Goal: Task Accomplishment & Management: Use online tool/utility

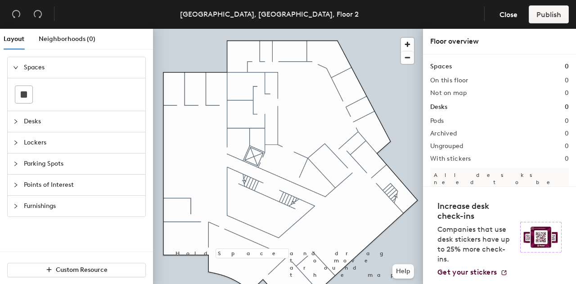
click at [17, 122] on icon "collapsed" at bounding box center [15, 121] width 5 height 5
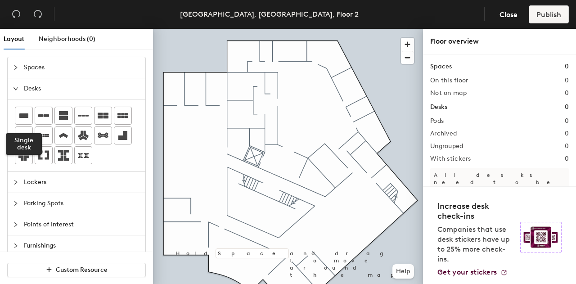
drag, startPoint x: 23, startPoint y: 113, endPoint x: 116, endPoint y: 103, distance: 93.8
click at [24, 111] on icon at bounding box center [23, 115] width 11 height 11
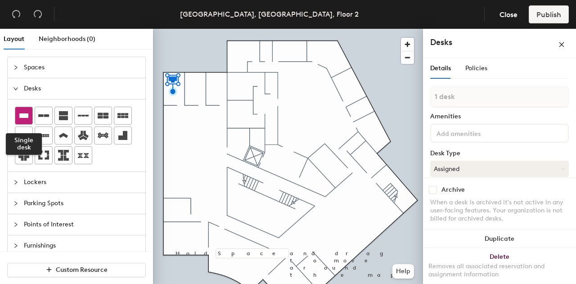
click at [27, 113] on icon at bounding box center [23, 115] width 9 height 5
click at [25, 109] on div at bounding box center [23, 115] width 17 height 17
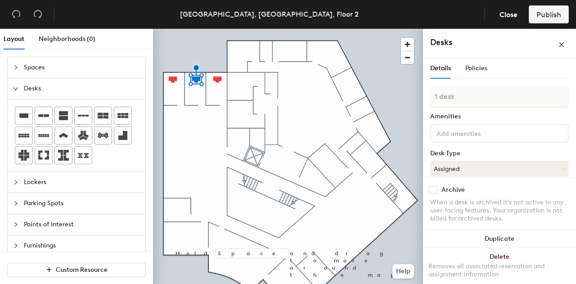
click at [17, 61] on div "Spaces" at bounding box center [77, 67] width 138 height 21
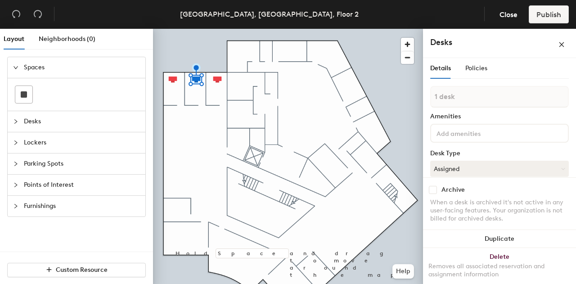
click at [44, 65] on span "Spaces" at bounding box center [82, 67] width 116 height 21
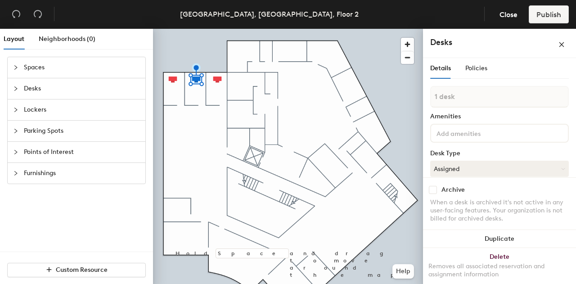
click at [14, 65] on icon "collapsed" at bounding box center [15, 67] width 5 height 5
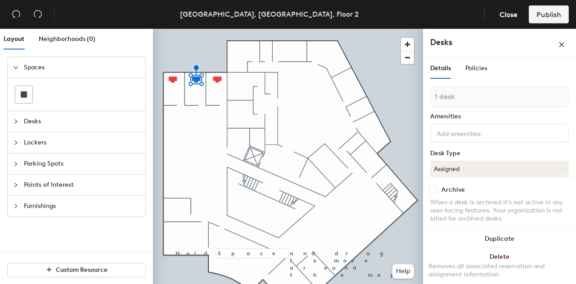
click at [35, 64] on span "Spaces" at bounding box center [82, 67] width 116 height 21
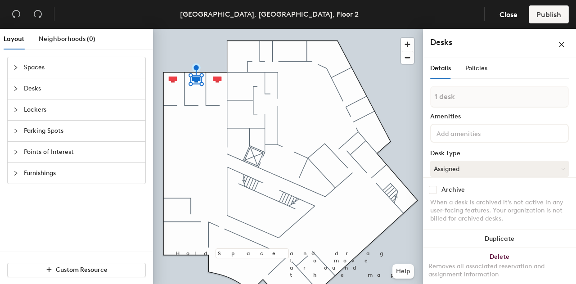
click at [16, 66] on icon "collapsed" at bounding box center [15, 67] width 5 height 5
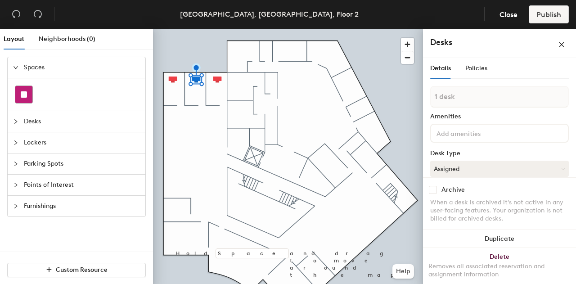
click at [27, 88] on div at bounding box center [23, 94] width 17 height 17
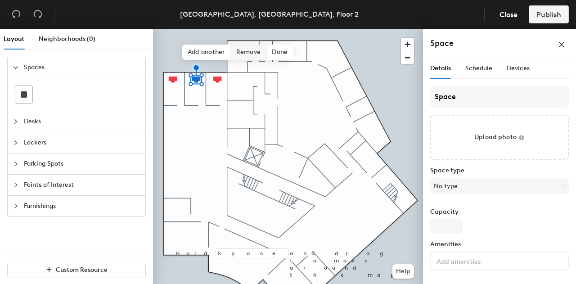
click at [240, 49] on span "Remove" at bounding box center [249, 52] width 36 height 15
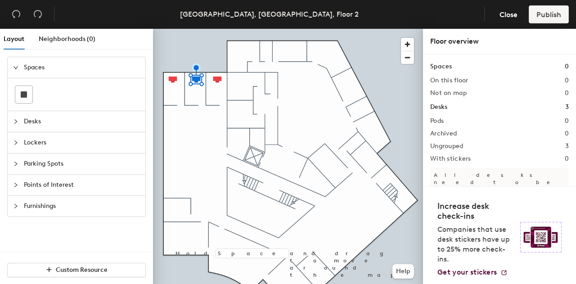
click at [237, 29] on div at bounding box center [288, 29] width 270 height 0
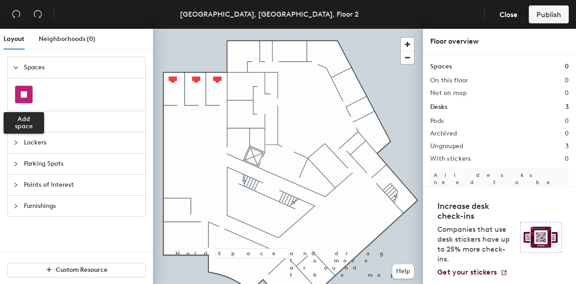
click at [22, 93] on rect at bounding box center [24, 94] width 6 height 6
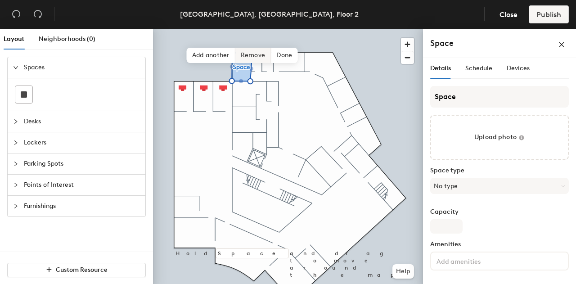
click at [253, 58] on span "Remove" at bounding box center [254, 55] width 36 height 15
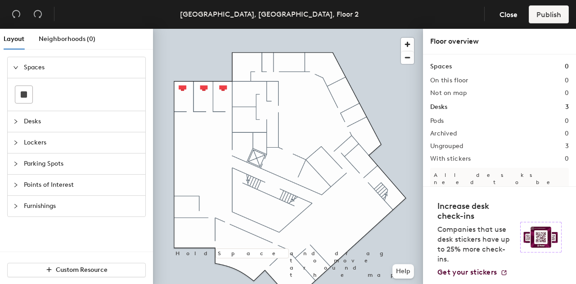
drag, startPoint x: 26, startPoint y: 88, endPoint x: 133, endPoint y: 79, distance: 107.5
click at [36, 86] on div at bounding box center [76, 95] width 123 height 18
click at [25, 92] on rect at bounding box center [24, 94] width 6 height 6
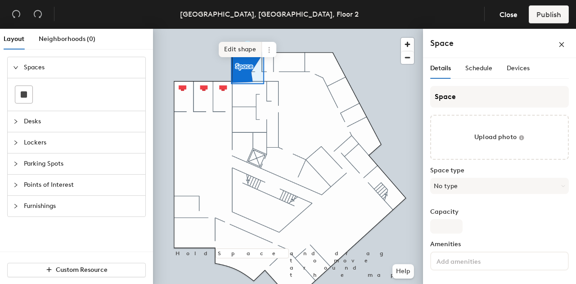
click at [255, 52] on span "Edit shape" at bounding box center [240, 49] width 43 height 15
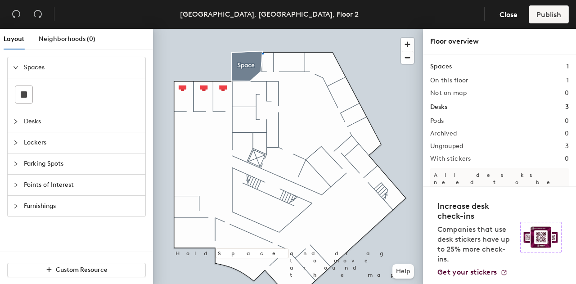
click at [262, 29] on div at bounding box center [288, 29] width 270 height 0
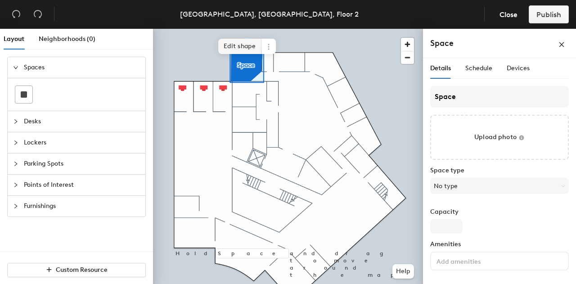
click at [250, 47] on span "Edit shape" at bounding box center [239, 46] width 43 height 15
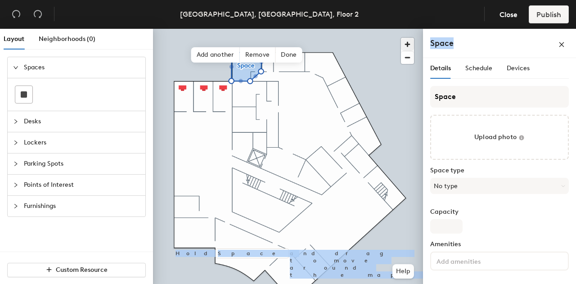
drag, startPoint x: 461, startPoint y: 43, endPoint x: 411, endPoint y: 39, distance: 50.1
click at [411, 39] on div "Layout Neighborhoods (0) Spaces Desks Lockers Parking Spots Points of Interest …" at bounding box center [288, 158] width 576 height 259
click at [289, 56] on span "Done" at bounding box center [289, 54] width 27 height 15
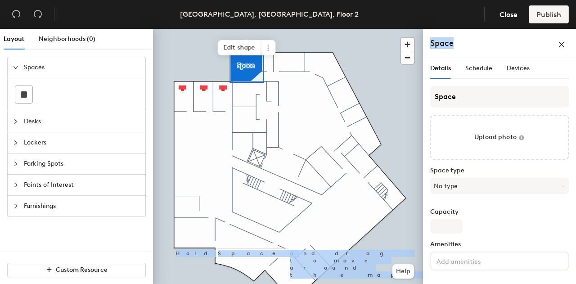
click at [451, 45] on h4 "Space" at bounding box center [442, 43] width 23 height 12
click at [479, 54] on div "Space" at bounding box center [499, 43] width 153 height 29
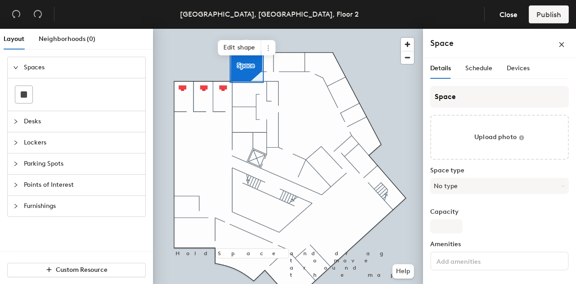
click at [505, 50] on div "Space" at bounding box center [500, 43] width 139 height 14
click at [52, 126] on span "Desks" at bounding box center [82, 121] width 116 height 21
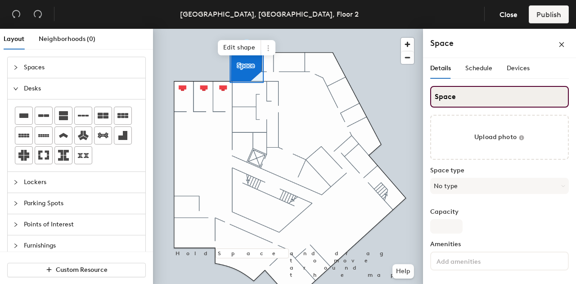
click at [388, 97] on div "Layout Neighborhoods (0) Spaces Desks Lockers Parking Spots Points of Interest …" at bounding box center [288, 158] width 576 height 259
type input "Wellness Room"
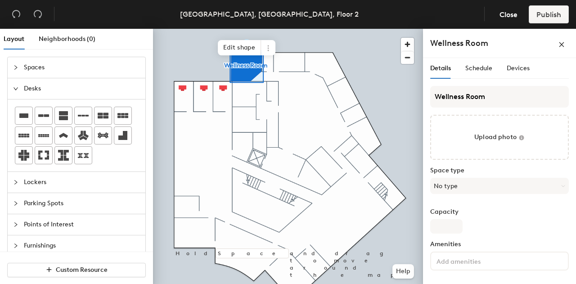
click at [365, 29] on div at bounding box center [288, 29] width 270 height 0
click at [249, 48] on span "Edit shape" at bounding box center [239, 47] width 43 height 15
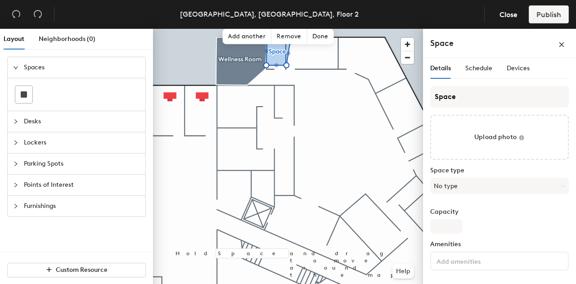
drag, startPoint x: 518, startPoint y: 168, endPoint x: 505, endPoint y: 149, distance: 22.4
click at [514, 161] on div "Space Upload photo Space type No type Capacity Amenities Accessible Notes" at bounding box center [500, 220] width 139 height 268
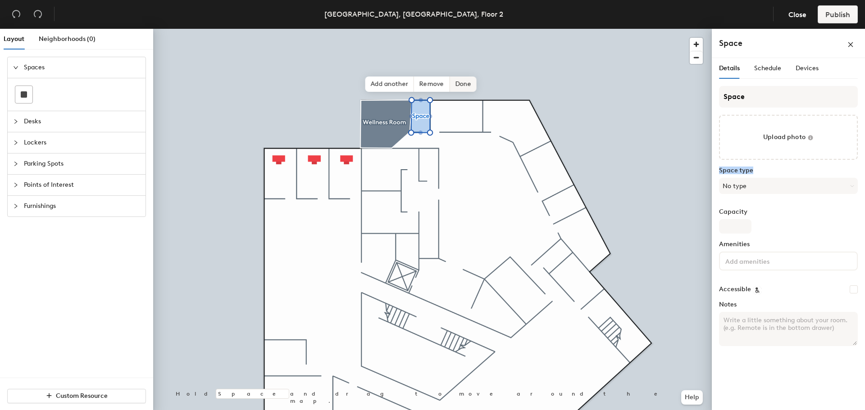
click at [458, 84] on span "Done" at bounding box center [462, 84] width 27 height 15
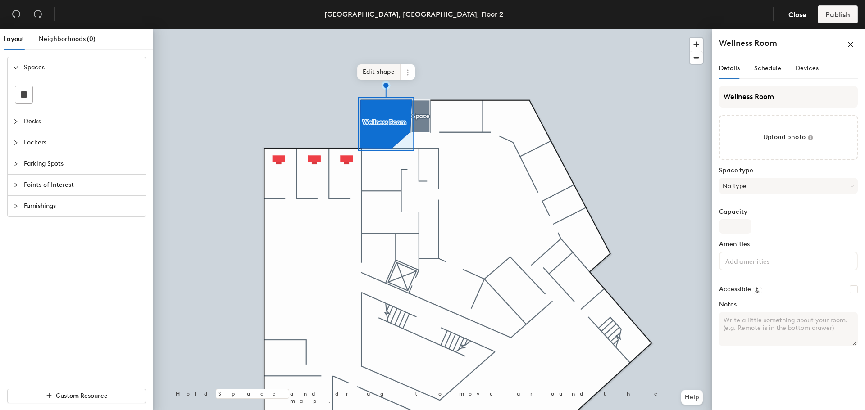
click at [381, 64] on span "Edit shape" at bounding box center [378, 71] width 43 height 15
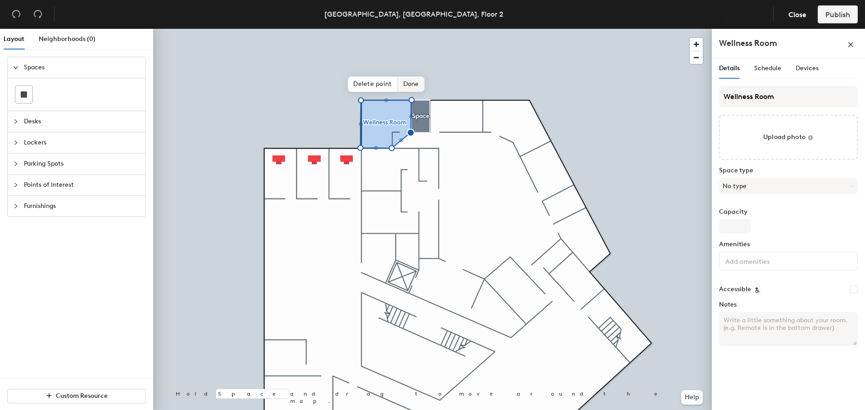
click at [409, 82] on span "Done" at bounding box center [411, 84] width 27 height 15
click at [420, 29] on div at bounding box center [432, 29] width 558 height 0
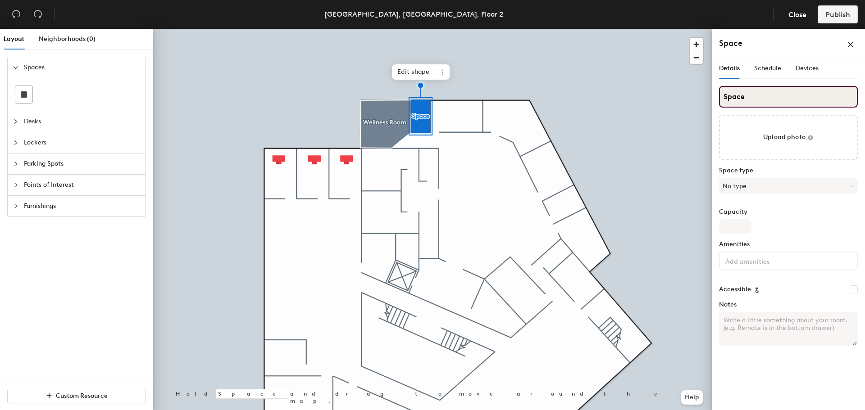
click at [576, 100] on input "Space" at bounding box center [788, 97] width 139 height 22
type input "Storage"
click at [576, 29] on div at bounding box center [432, 29] width 558 height 0
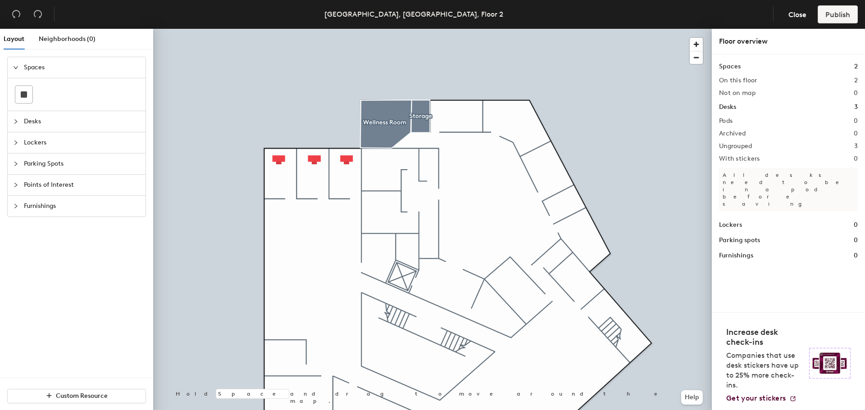
click at [9, 120] on div "Desks" at bounding box center [77, 121] width 138 height 21
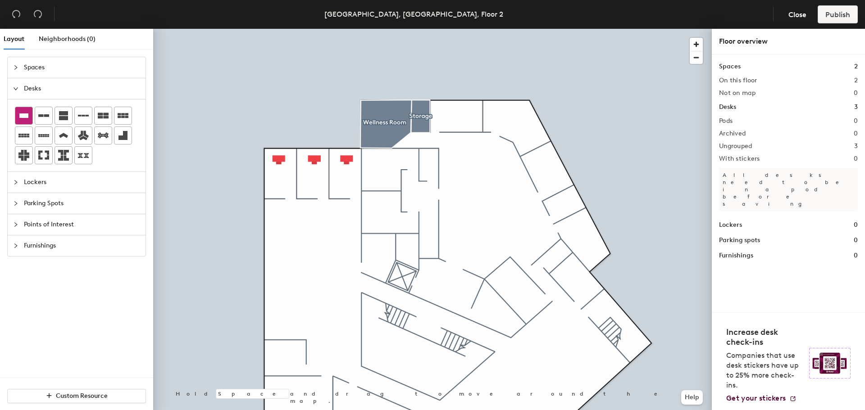
click at [23, 113] on icon at bounding box center [23, 115] width 9 height 5
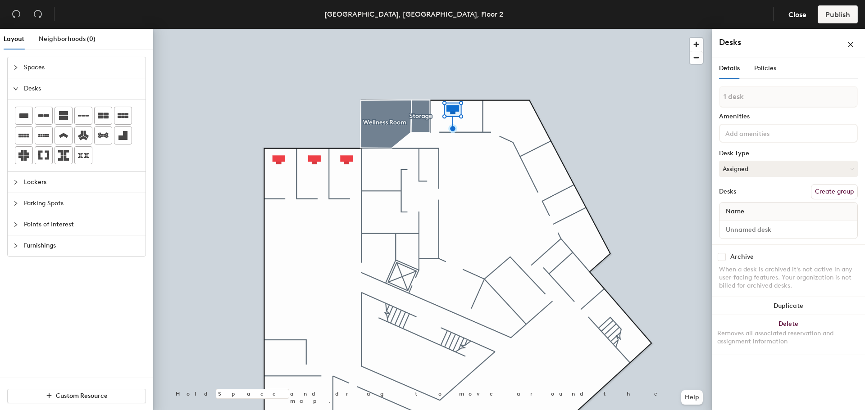
click at [16, 64] on div at bounding box center [18, 68] width 11 height 10
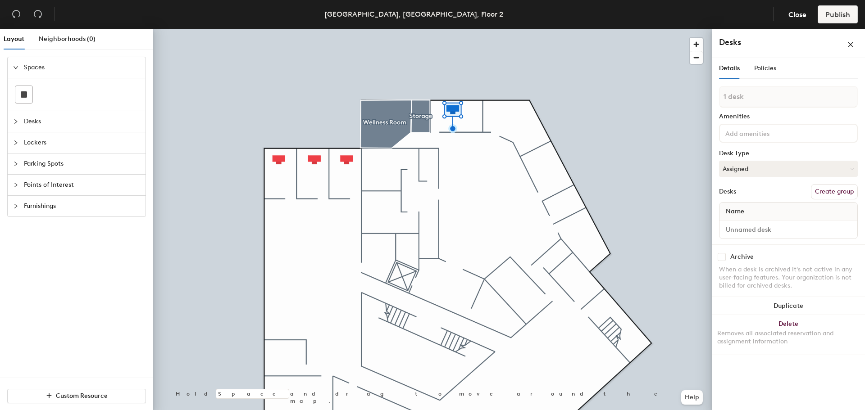
drag, startPoint x: 23, startPoint y: 91, endPoint x: 138, endPoint y: 91, distance: 114.4
click at [27, 91] on div at bounding box center [23, 94] width 17 height 17
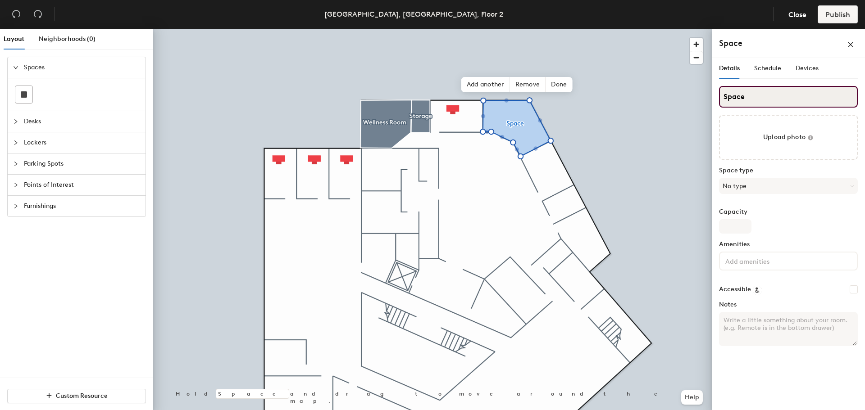
click at [576, 98] on input "Space" at bounding box center [788, 97] width 139 height 22
type input "Conference"
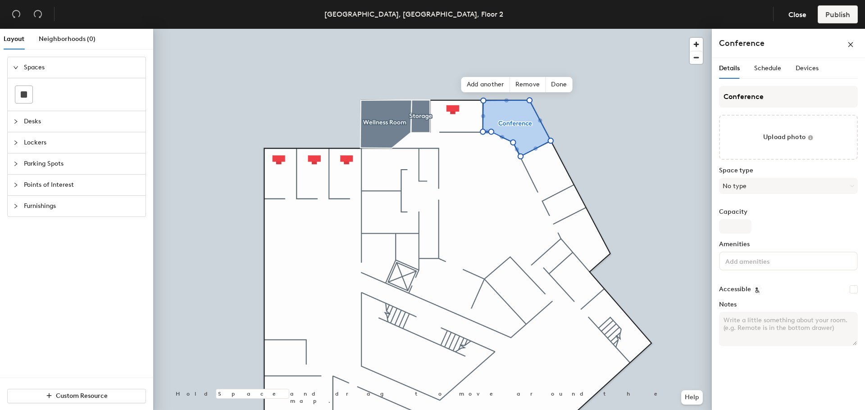
click at [15, 122] on icon "collapsed" at bounding box center [15, 121] width 5 height 5
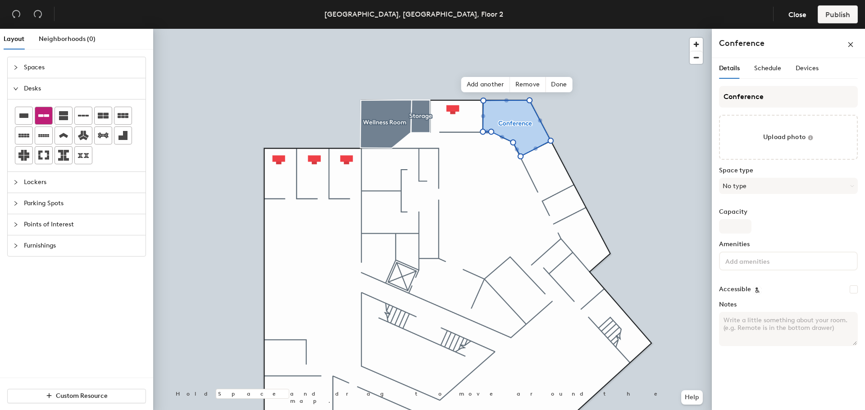
drag, startPoint x: 28, startPoint y: 117, endPoint x: 36, endPoint y: 116, distance: 7.2
click at [29, 117] on icon at bounding box center [23, 115] width 11 height 11
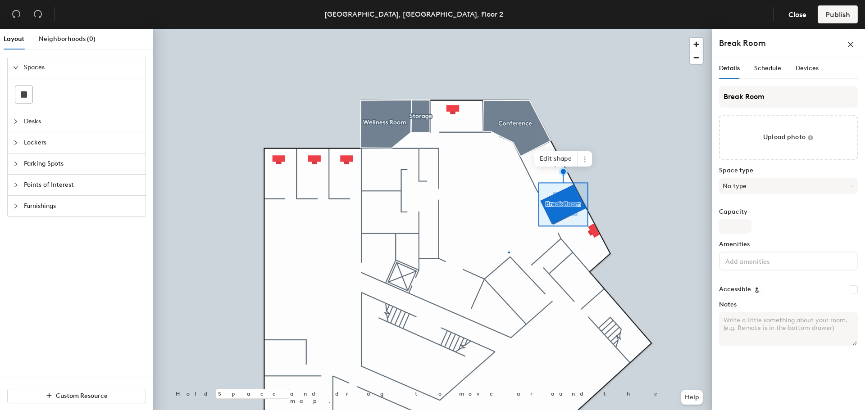
click at [508, 29] on div at bounding box center [432, 29] width 558 height 0
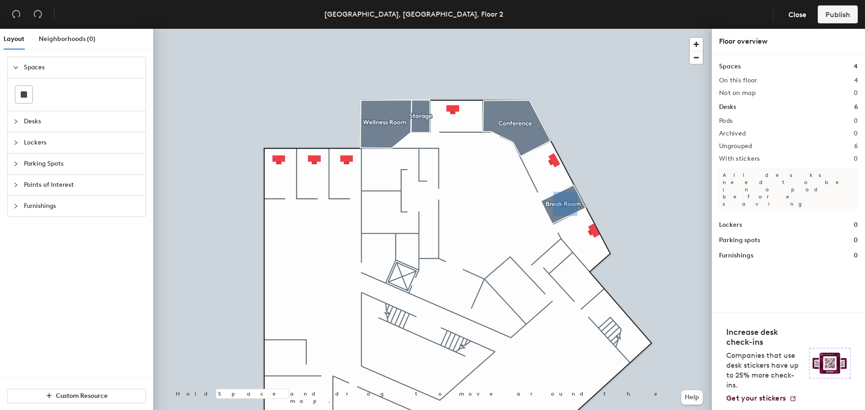
click at [14, 181] on div at bounding box center [18, 185] width 11 height 10
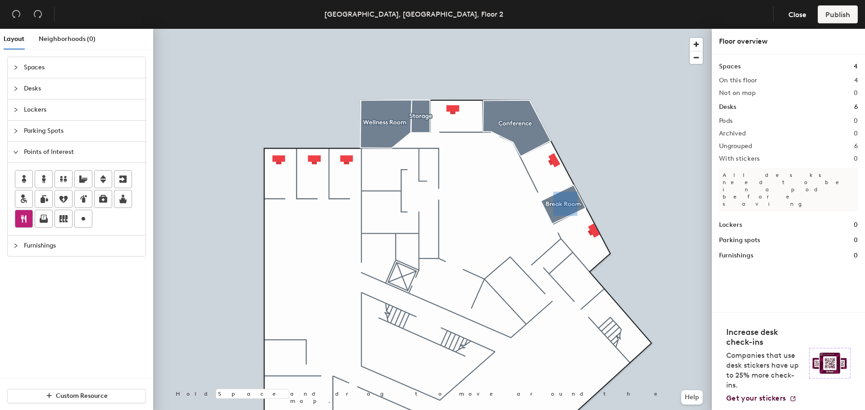
click at [24, 212] on div at bounding box center [23, 218] width 17 height 17
click at [574, 231] on span "Done" at bounding box center [573, 229] width 27 height 15
click at [562, 29] on div at bounding box center [432, 29] width 558 height 0
click at [563, 29] on div at bounding box center [432, 29] width 558 height 0
click at [565, 29] on div at bounding box center [432, 29] width 558 height 0
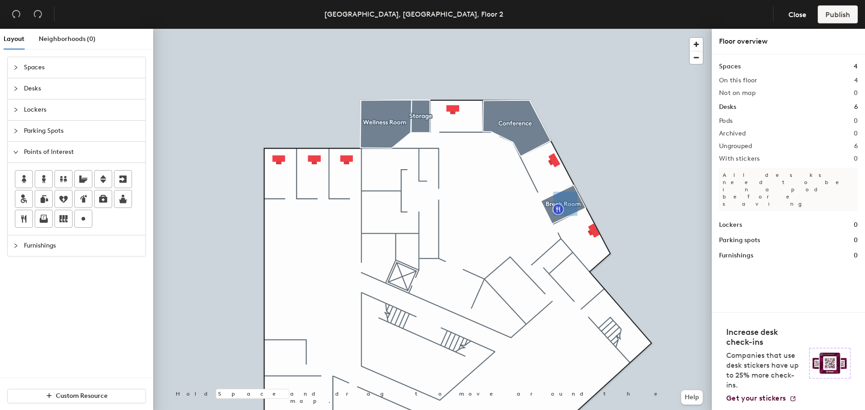
click at [565, 205] on div at bounding box center [565, 206] width 2 height 2
click at [551, 29] on div at bounding box center [432, 29] width 558 height 0
click at [569, 29] on div at bounding box center [432, 29] width 558 height 0
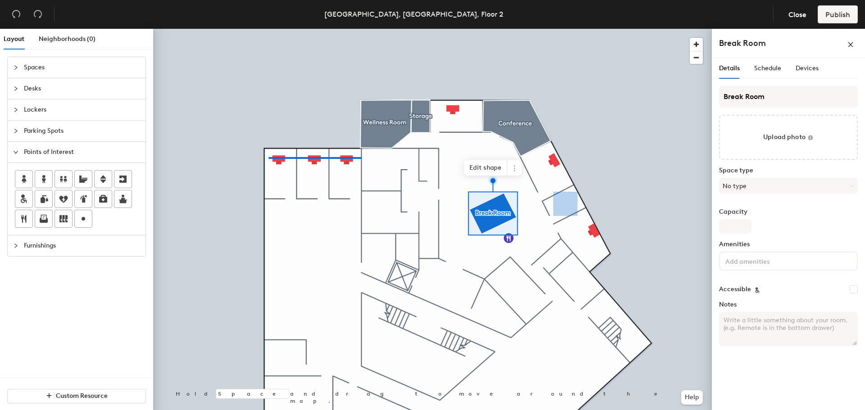
click at [268, 29] on div at bounding box center [432, 29] width 558 height 0
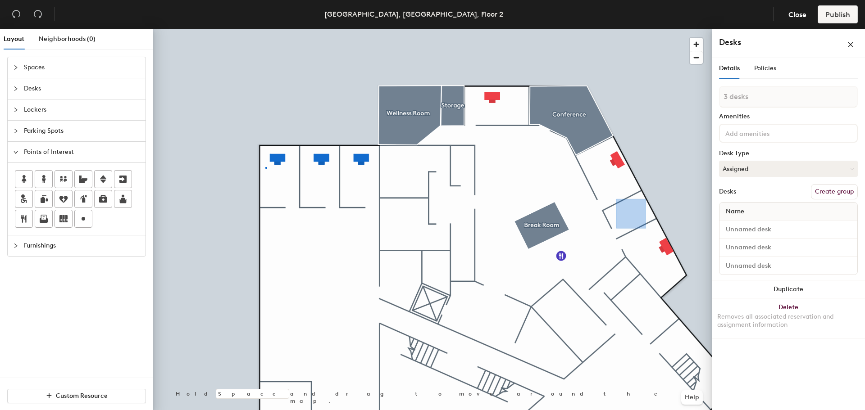
click at [264, 29] on div at bounding box center [432, 29] width 558 height 0
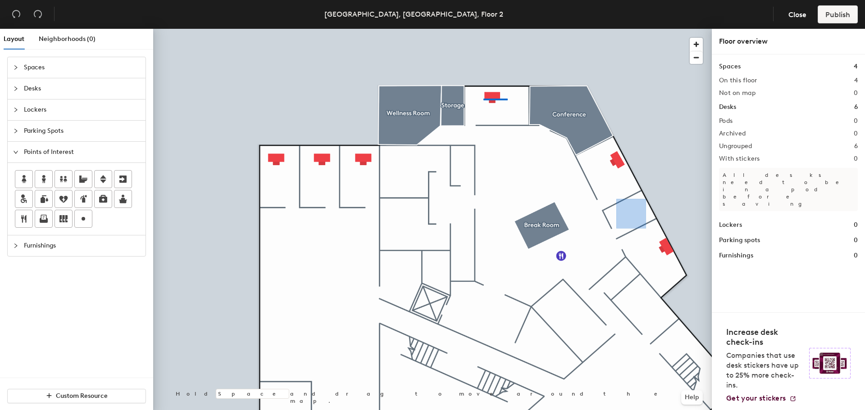
click at [483, 29] on div at bounding box center [432, 29] width 558 height 0
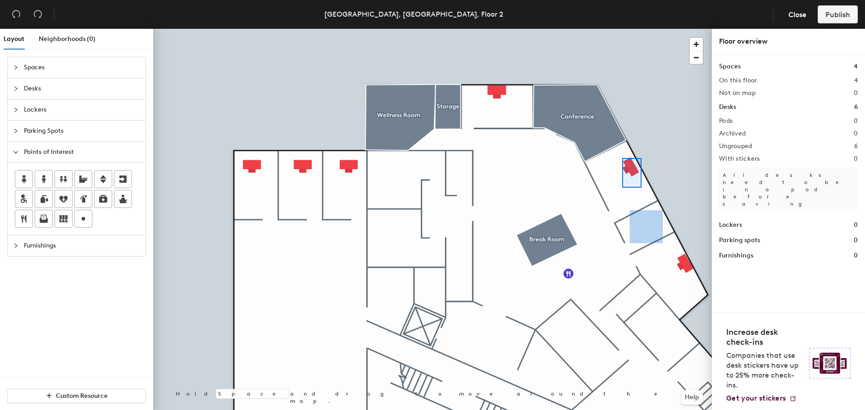
click at [622, 29] on div at bounding box center [432, 29] width 558 height 0
click at [677, 29] on div at bounding box center [432, 29] width 558 height 0
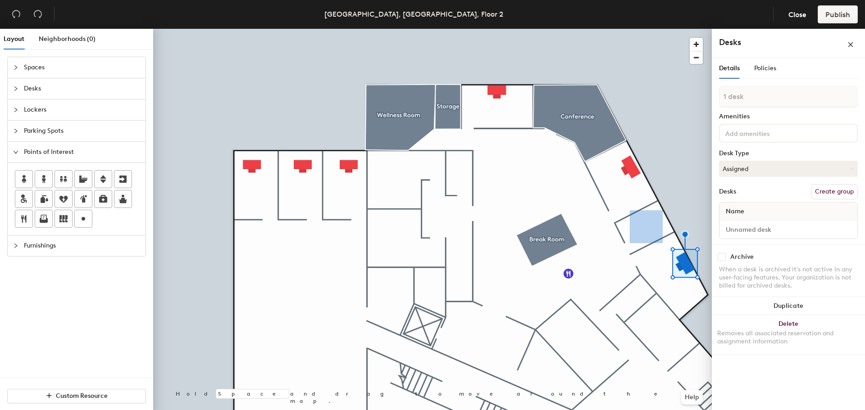
click at [663, 29] on div at bounding box center [432, 29] width 558 height 0
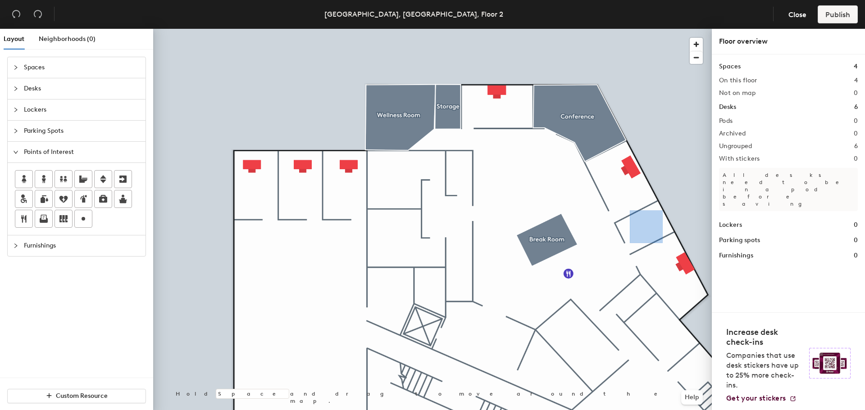
click at [647, 29] on div at bounding box center [432, 29] width 558 height 0
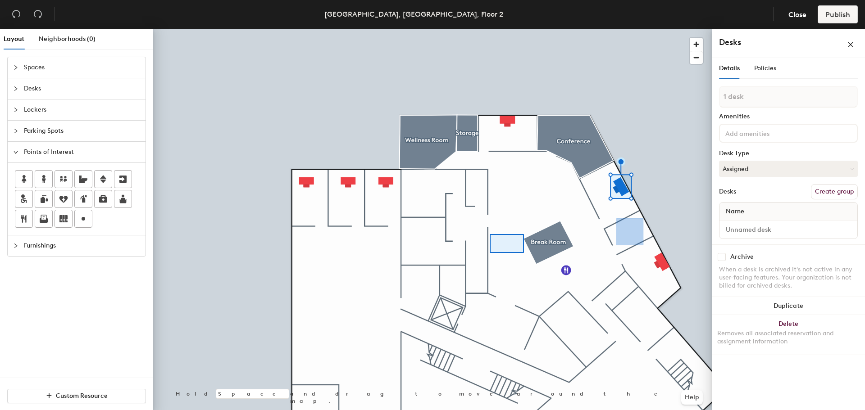
click at [490, 29] on div at bounding box center [432, 29] width 558 height 0
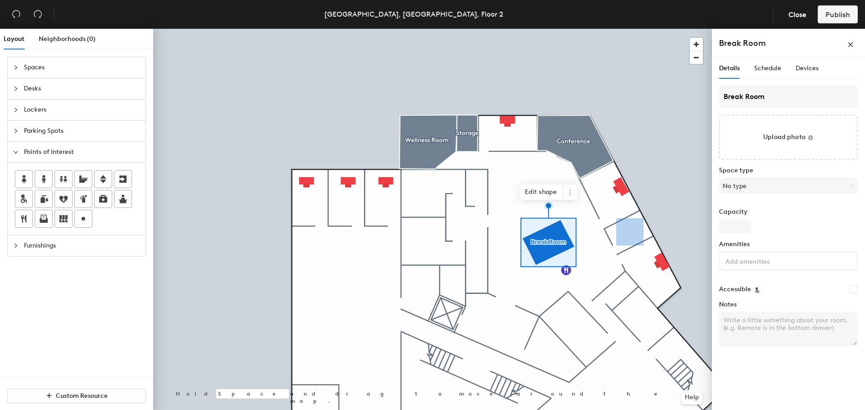
click at [36, 64] on span "Spaces" at bounding box center [82, 67] width 116 height 21
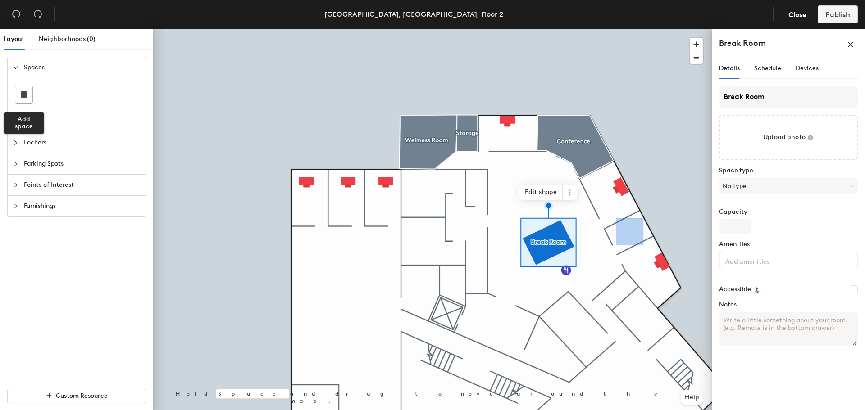
drag, startPoint x: 26, startPoint y: 95, endPoint x: 116, endPoint y: 105, distance: 91.1
click at [26, 95] on rect at bounding box center [24, 94] width 6 height 6
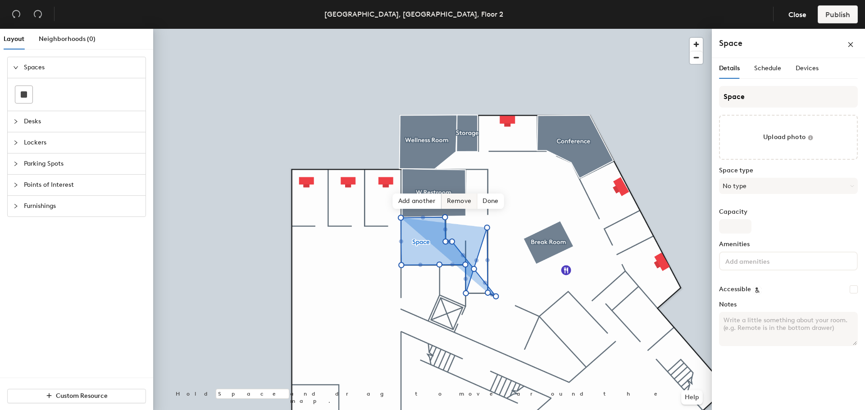
click at [460, 202] on span "Remove" at bounding box center [459, 201] width 36 height 15
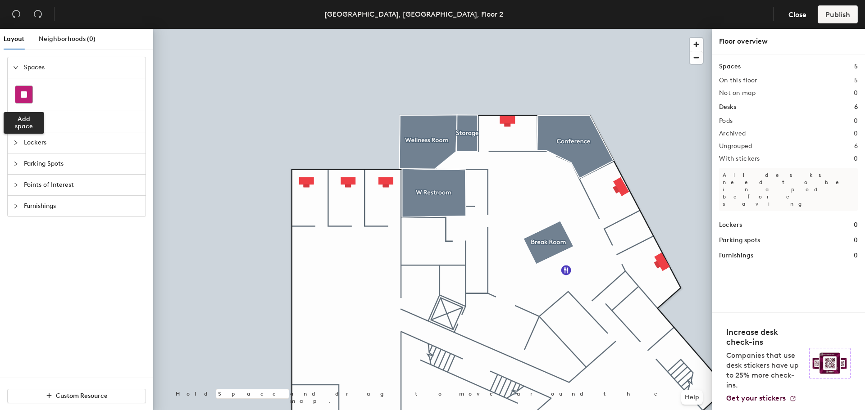
click at [26, 90] on div at bounding box center [23, 94] width 17 height 17
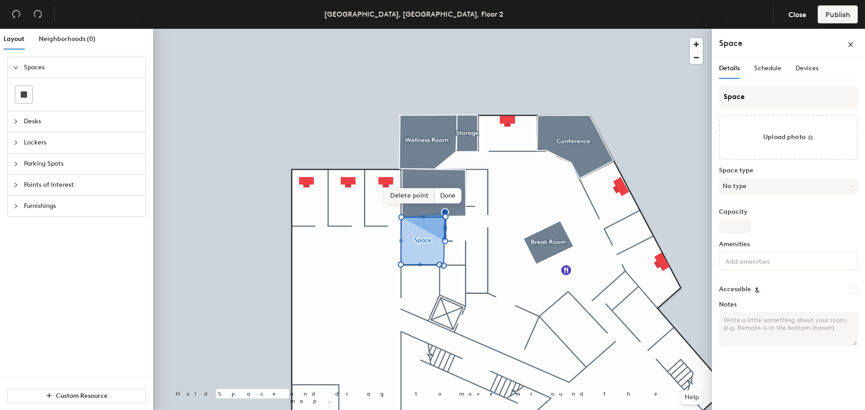
click at [417, 191] on span "Delete point" at bounding box center [410, 195] width 50 height 15
click at [418, 201] on span "Delete point" at bounding box center [410, 201] width 50 height 15
click at [417, 199] on span "Delete point" at bounding box center [410, 201] width 50 height 15
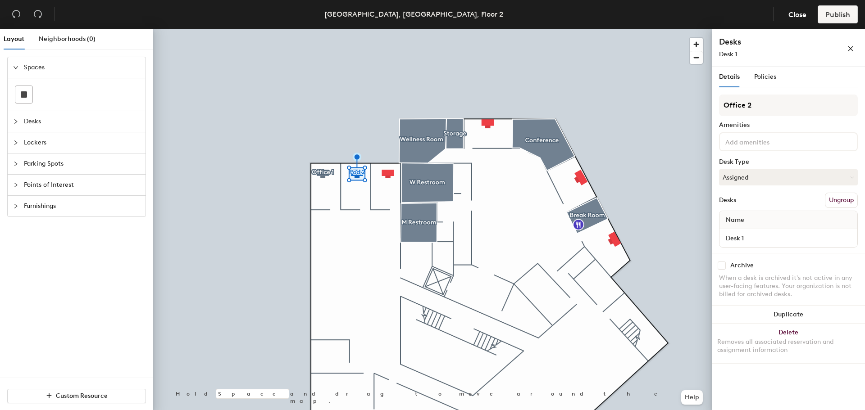
type input "Office 2"
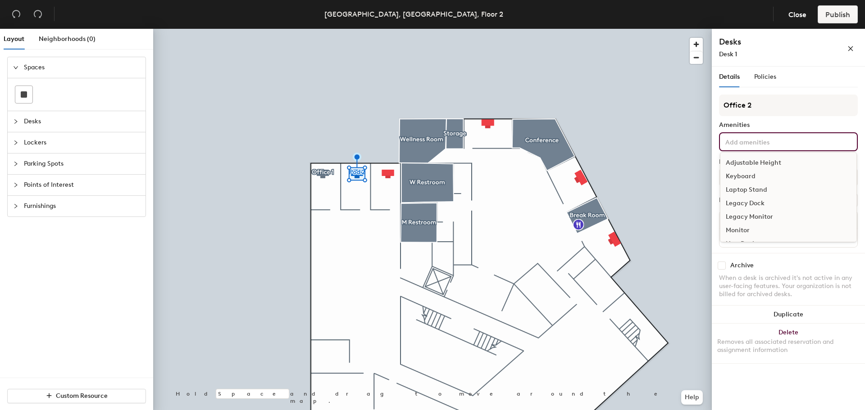
click at [736, 140] on input at bounding box center [763, 141] width 81 height 11
click at [741, 160] on div "Adjustable Height" at bounding box center [788, 163] width 136 height 14
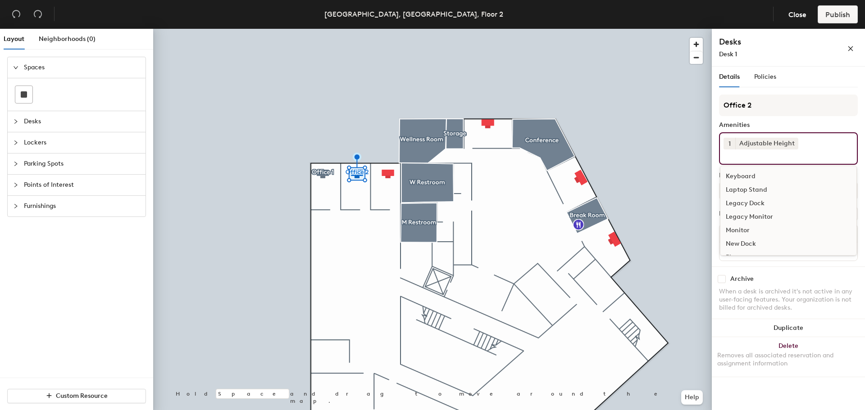
click at [736, 173] on div "Keyboard" at bounding box center [788, 177] width 136 height 14
click at [741, 211] on div "Monitor" at bounding box center [788, 217] width 136 height 14
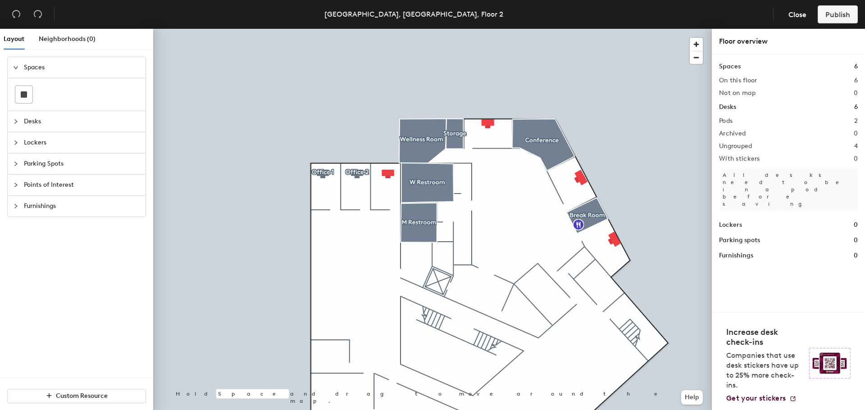
click at [658, 29] on div at bounding box center [432, 29] width 558 height 0
click at [386, 29] on div at bounding box center [432, 29] width 558 height 0
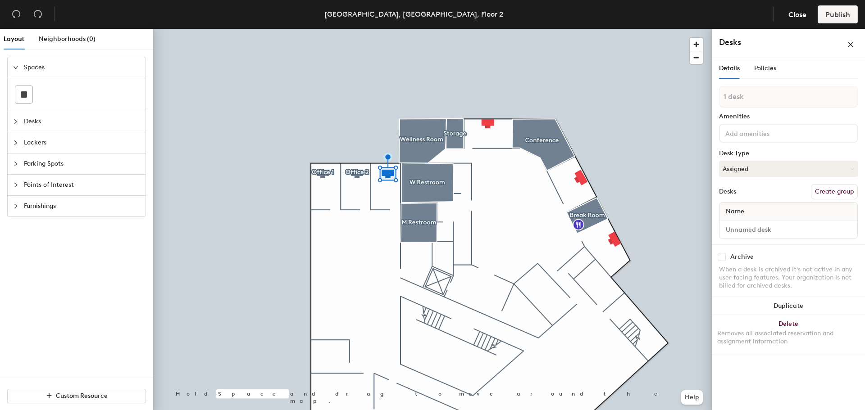
click at [826, 190] on button "Create group" at bounding box center [834, 191] width 47 height 15
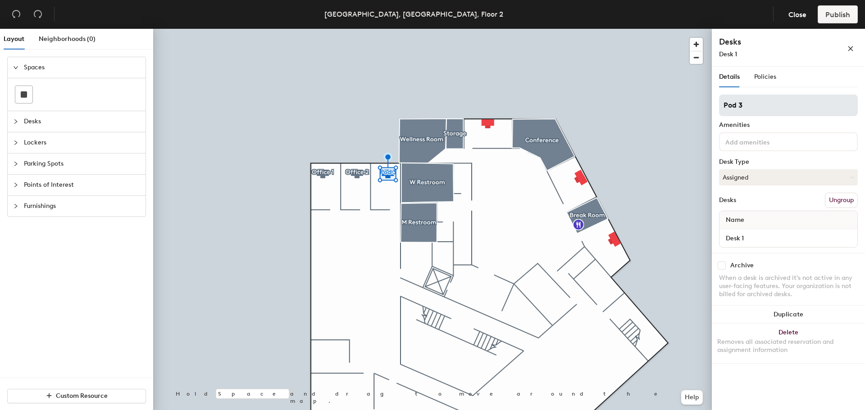
drag, startPoint x: 737, startPoint y: 104, endPoint x: 721, endPoint y: 104, distance: 16.7
click at [721, 104] on input "Pod 3" at bounding box center [788, 106] width 139 height 22
type input "Office 3"
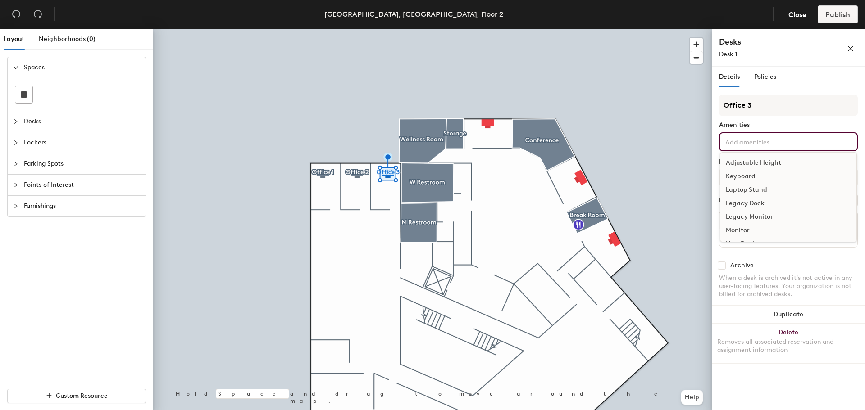
click at [734, 139] on input at bounding box center [763, 141] width 81 height 11
click at [742, 158] on div "Adjustable Height" at bounding box center [788, 163] width 136 height 14
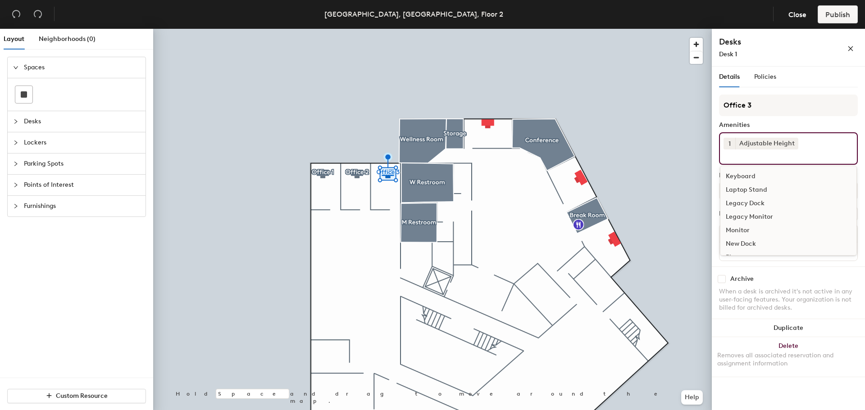
click at [737, 175] on div "Keyboard" at bounding box center [788, 177] width 136 height 14
drag, startPoint x: 735, startPoint y: 212, endPoint x: 733, endPoint y: 208, distance: 5.0
click at [735, 211] on div "Monitor" at bounding box center [788, 217] width 136 height 14
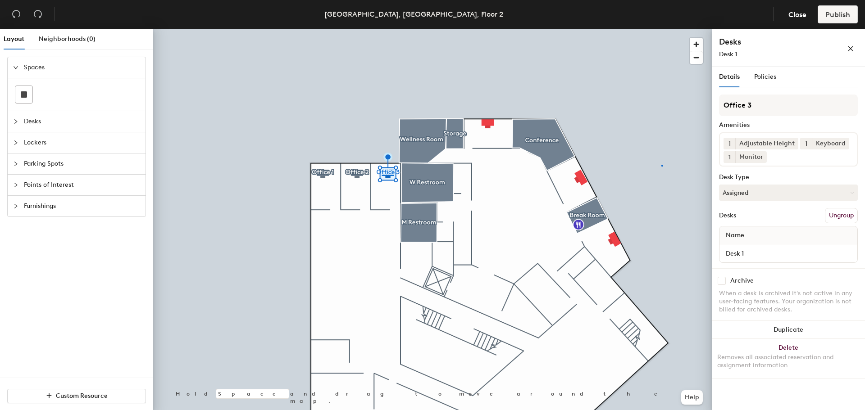
click at [661, 29] on div at bounding box center [432, 29] width 558 height 0
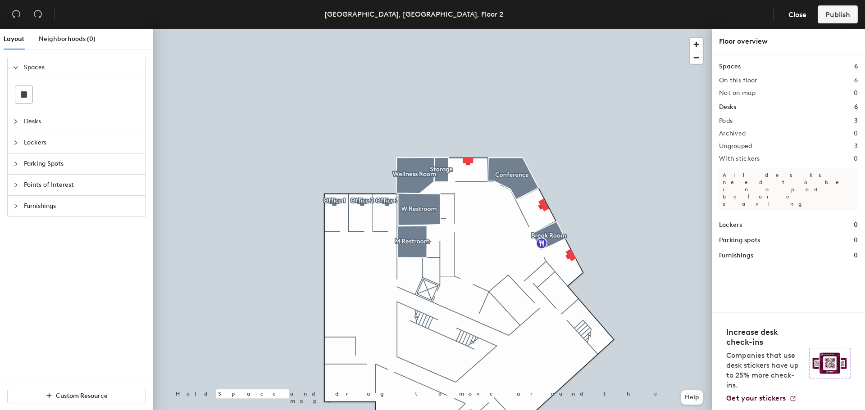
click at [18, 120] on icon "collapsed" at bounding box center [15, 121] width 5 height 5
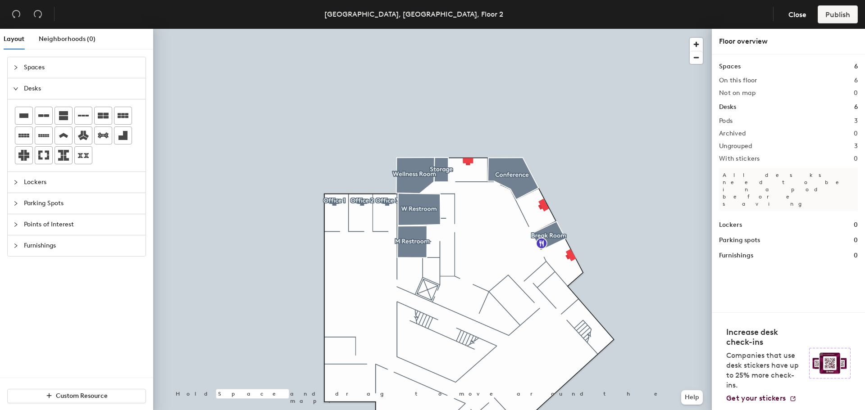
click at [360, 251] on div "Layout Neighborhoods (0) Spaces Desks Lockers Parking Spots Points of Interest …" at bounding box center [432, 221] width 865 height 385
click at [353, 254] on div "Layout Neighborhoods (0) Spaces Desks Lockers Parking Spots Points of Interest …" at bounding box center [432, 221] width 865 height 385
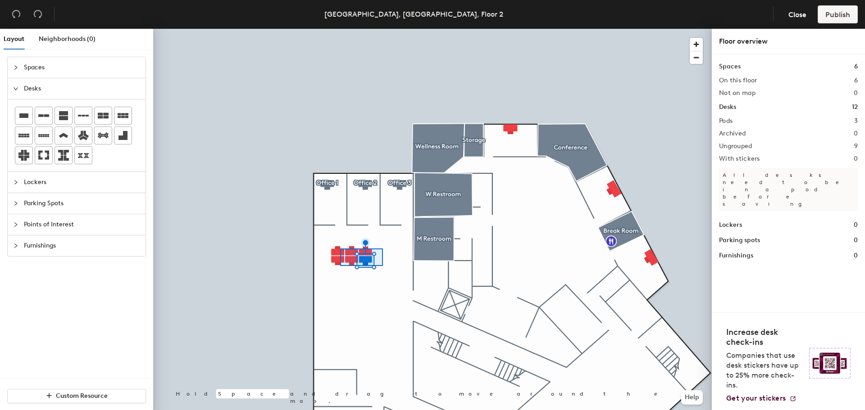
drag, startPoint x: 122, startPoint y: 112, endPoint x: 380, endPoint y: 270, distance: 302.6
click at [324, 29] on div at bounding box center [432, 29] width 558 height 0
click at [39, 135] on icon at bounding box center [43, 135] width 11 height 3
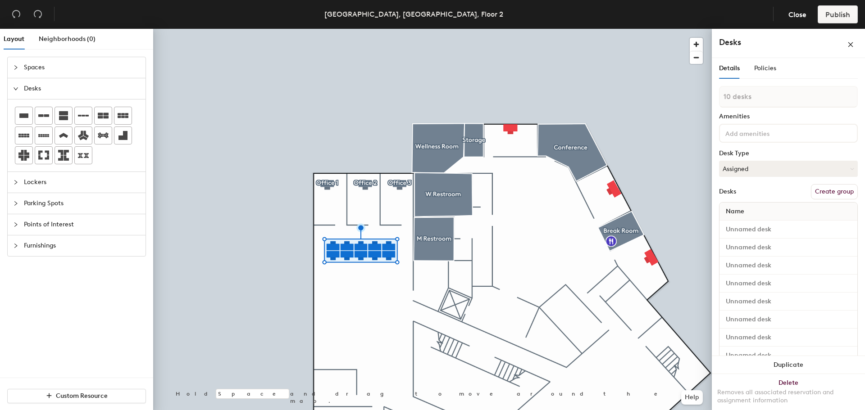
type input "1 desk"
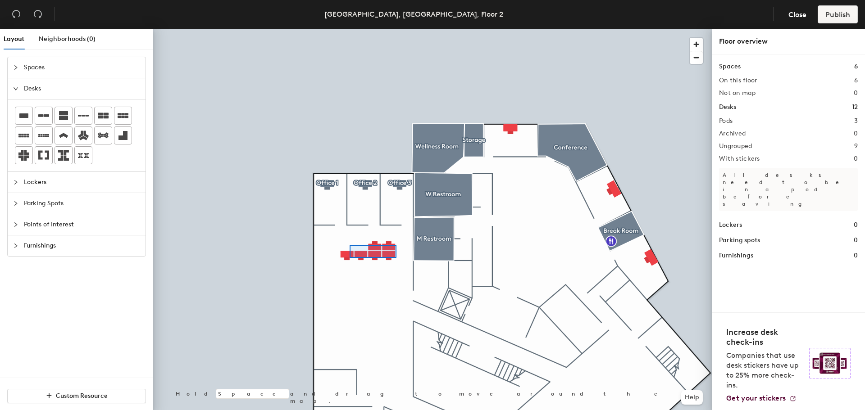
click at [349, 29] on div at bounding box center [432, 29] width 558 height 0
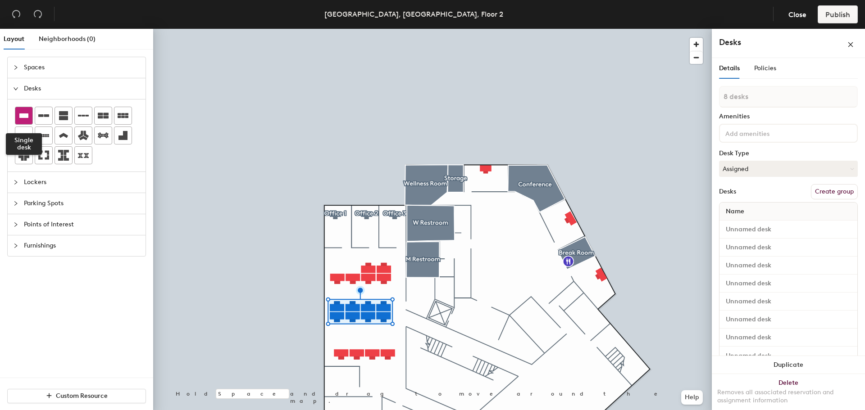
click at [31, 109] on div at bounding box center [23, 115] width 17 height 17
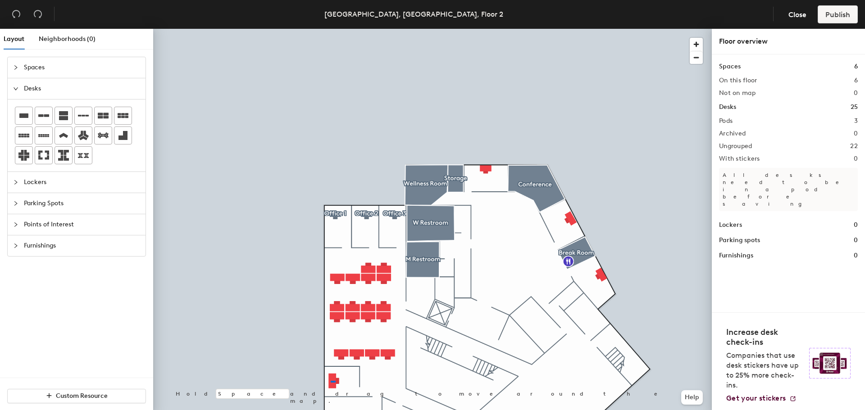
click at [331, 29] on div at bounding box center [432, 29] width 558 height 0
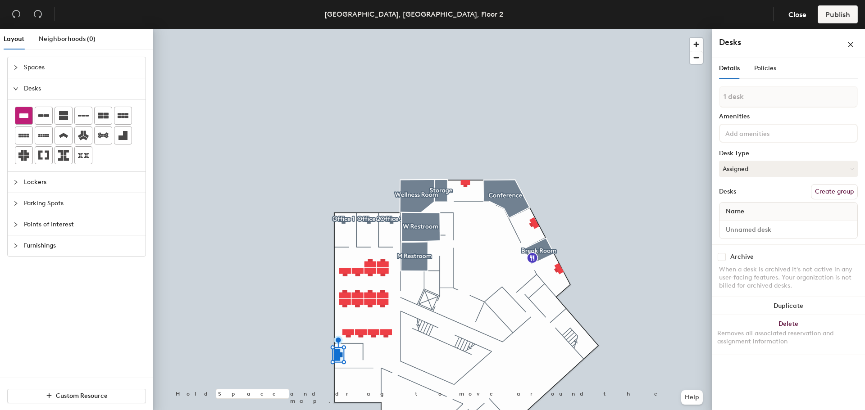
click at [30, 119] on div at bounding box center [23, 115] width 17 height 17
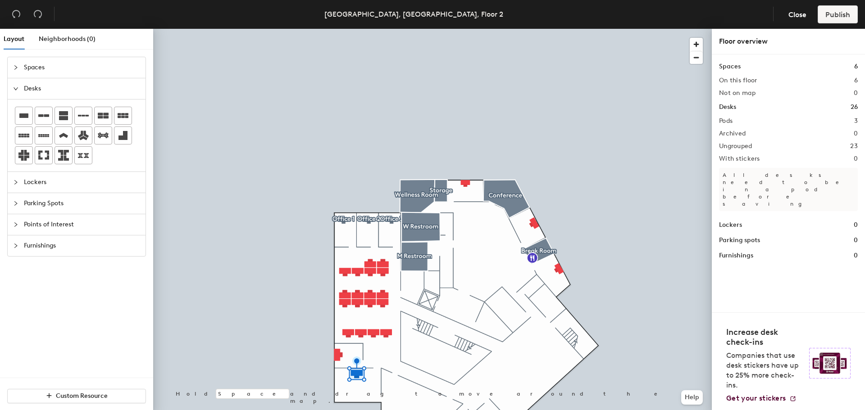
click at [358, 29] on div at bounding box center [432, 29] width 558 height 0
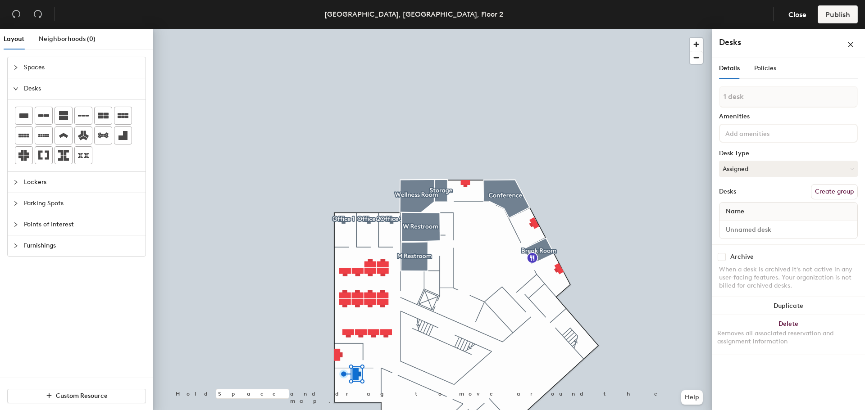
click at [367, 29] on div at bounding box center [432, 29] width 558 height 0
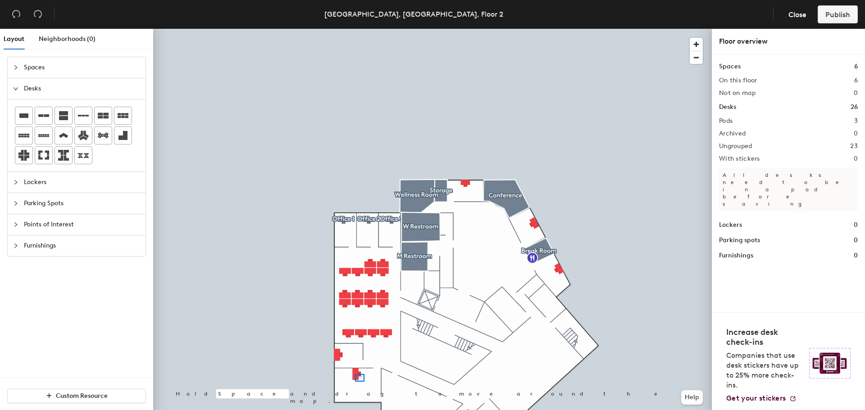
click at [355, 29] on div at bounding box center [432, 29] width 558 height 0
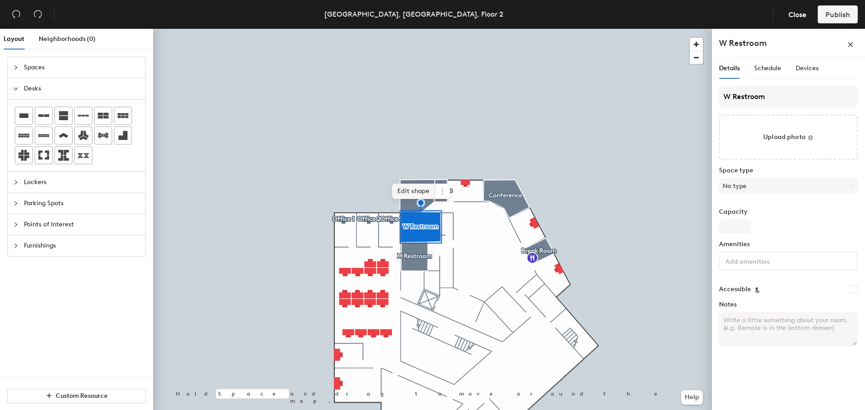
click at [418, 192] on span "Edit shape" at bounding box center [413, 191] width 43 height 15
click at [411, 227] on span "Edit shape" at bounding box center [407, 220] width 43 height 15
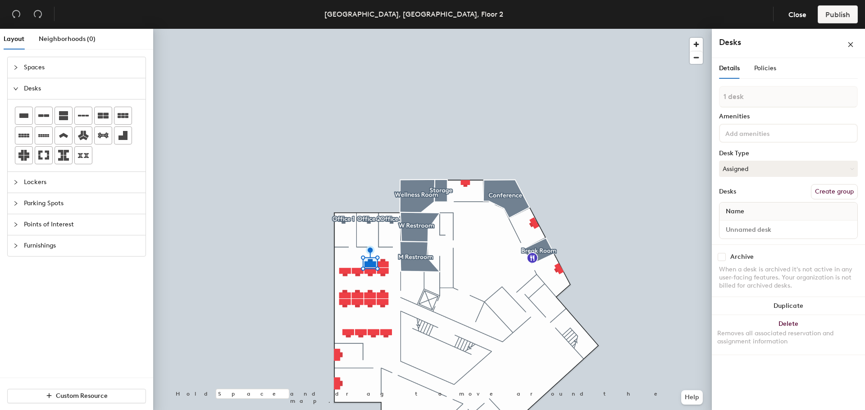
click at [835, 190] on button "Create group" at bounding box center [834, 191] width 47 height 15
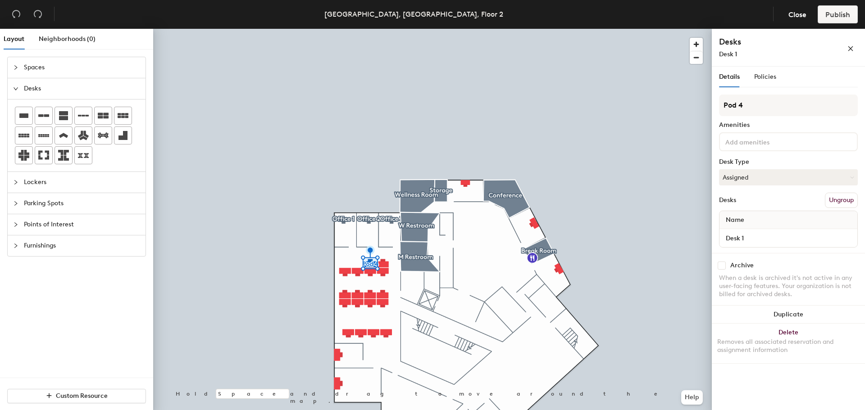
click at [776, 141] on input at bounding box center [763, 141] width 81 height 11
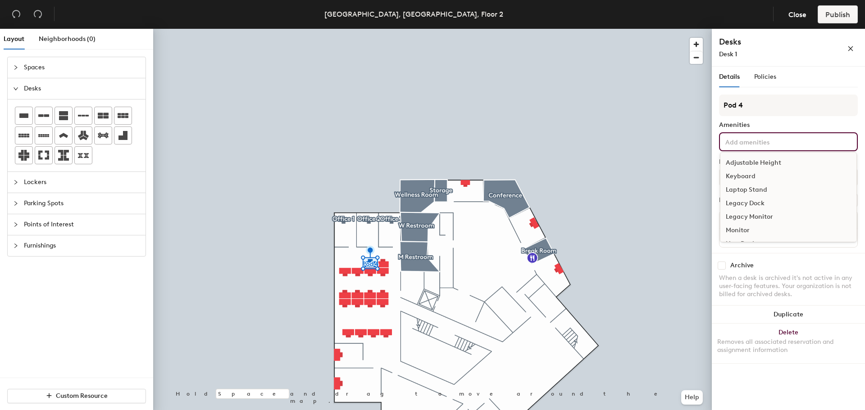
click at [763, 159] on div "Adjustable Height" at bounding box center [788, 163] width 136 height 14
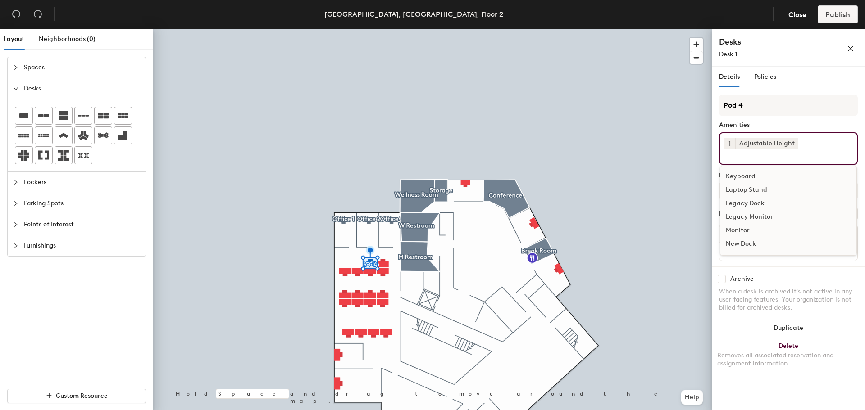
click at [749, 172] on div "Keyboard" at bounding box center [788, 177] width 136 height 14
click at [744, 215] on div "Monitor" at bounding box center [788, 217] width 136 height 14
click at [805, 281] on div "Archive" at bounding box center [788, 281] width 139 height 8
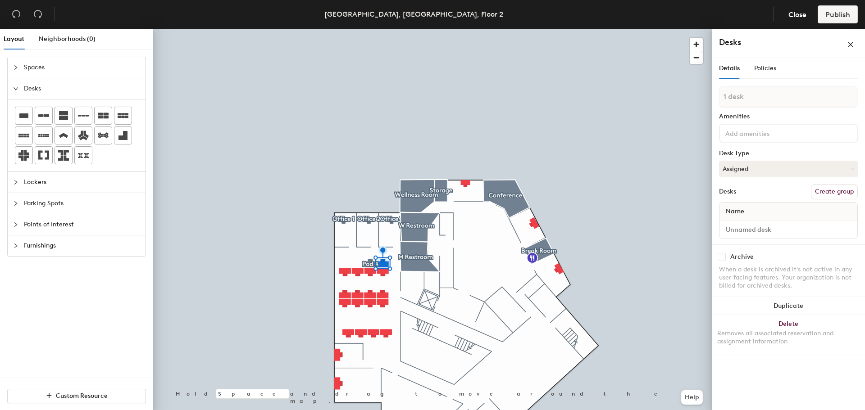
click at [824, 189] on button "Create group" at bounding box center [834, 191] width 47 height 15
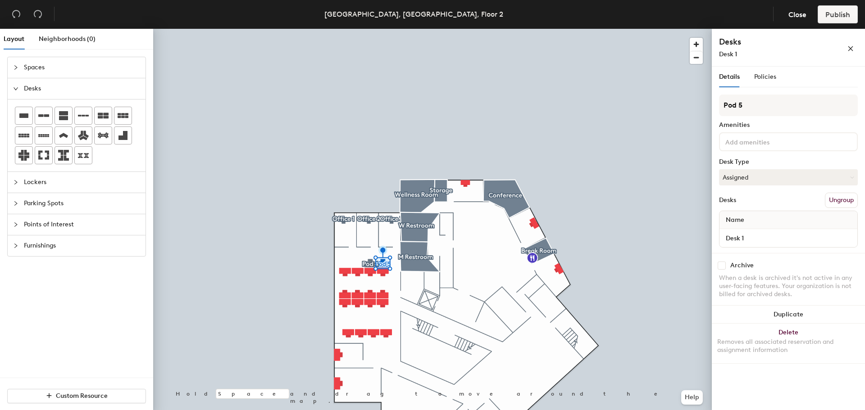
click at [760, 141] on input at bounding box center [763, 141] width 81 height 11
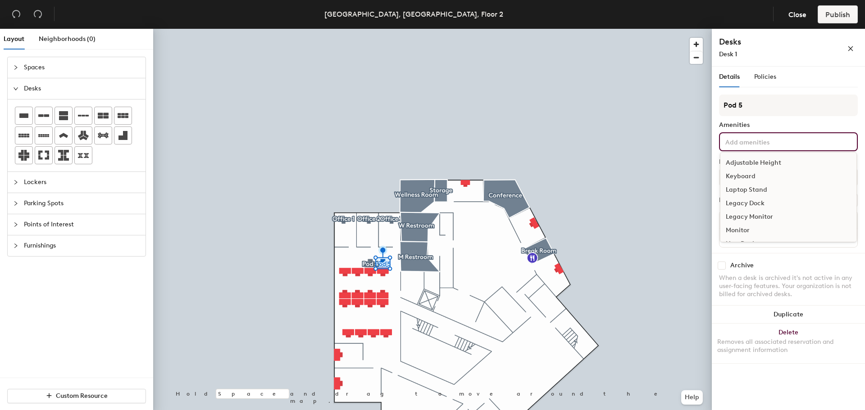
click at [753, 161] on div "Adjustable Height" at bounding box center [788, 163] width 136 height 14
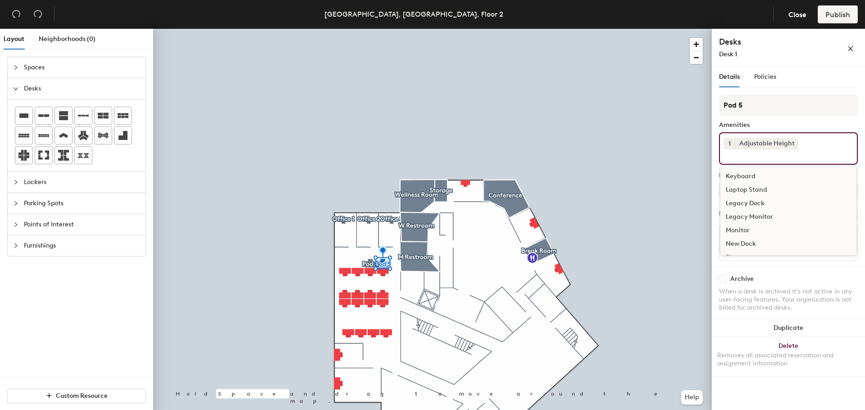
click at [744, 172] on div "Keyboard" at bounding box center [788, 177] width 136 height 14
click at [741, 213] on div "Monitor" at bounding box center [788, 217] width 136 height 14
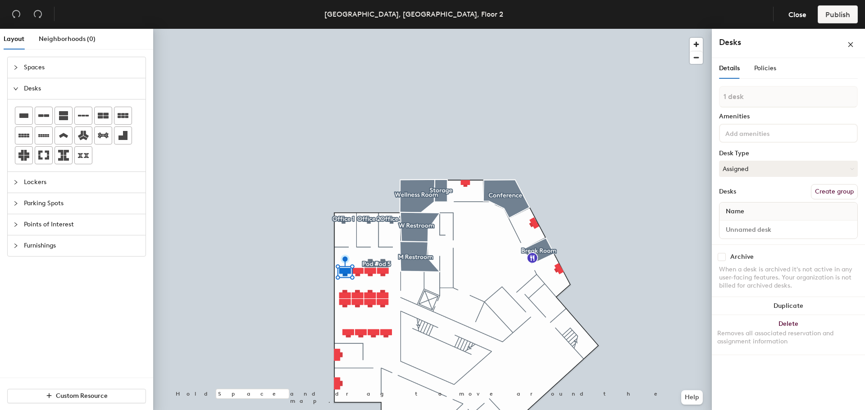
click at [846, 186] on button "Create group" at bounding box center [834, 191] width 47 height 15
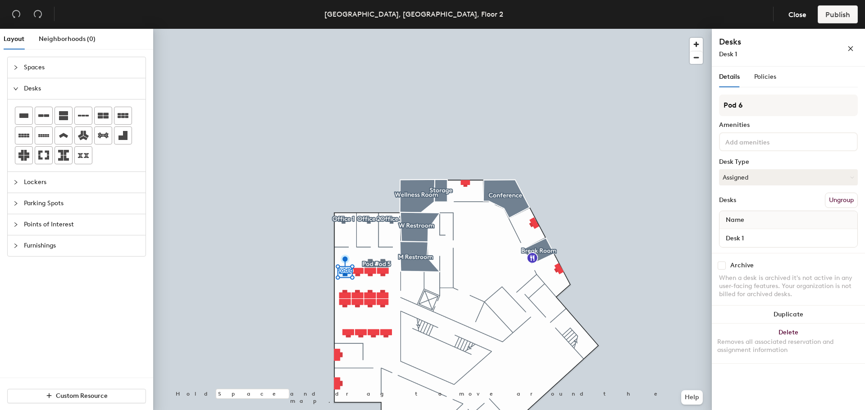
drag, startPoint x: 736, startPoint y: 106, endPoint x: 717, endPoint y: 104, distance: 19.6
click at [717, 104] on div "Details Policies Pod 6 Amenities Desk Type Assigned Desks Ungroup Name Desk 1 A…" at bounding box center [788, 240] width 153 height 347
click at [711, 107] on div "Layout Neighborhoods (0) Spaces Desks Lockers Parking Spots Points of Interest …" at bounding box center [432, 221] width 865 height 385
type input "Desk 6"
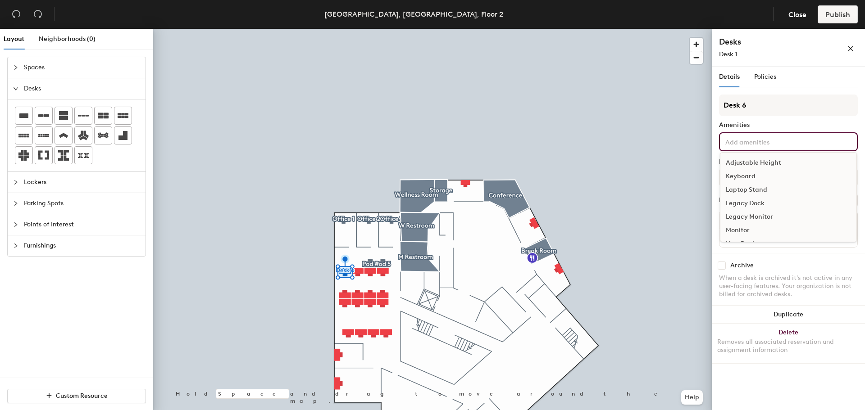
click at [758, 141] on input at bounding box center [763, 141] width 81 height 11
click at [758, 164] on div "Adjustable Height" at bounding box center [788, 163] width 136 height 14
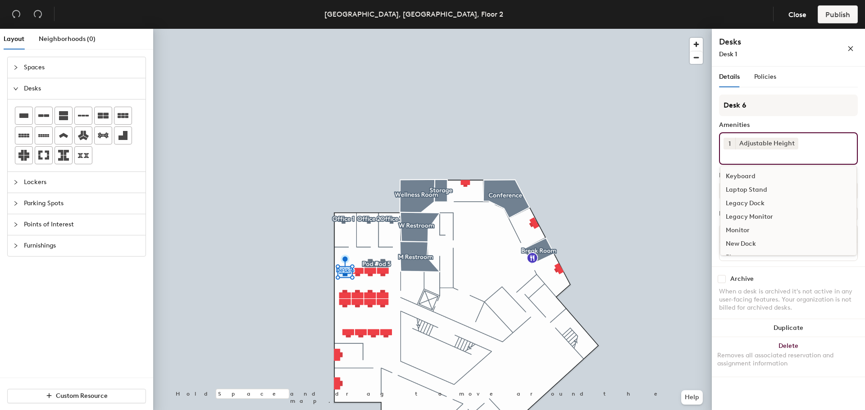
click at [747, 172] on div "Keyboard" at bounding box center [788, 177] width 136 height 14
click at [744, 213] on div "Monitor" at bounding box center [788, 217] width 136 height 14
click at [358, 29] on div at bounding box center [432, 29] width 558 height 0
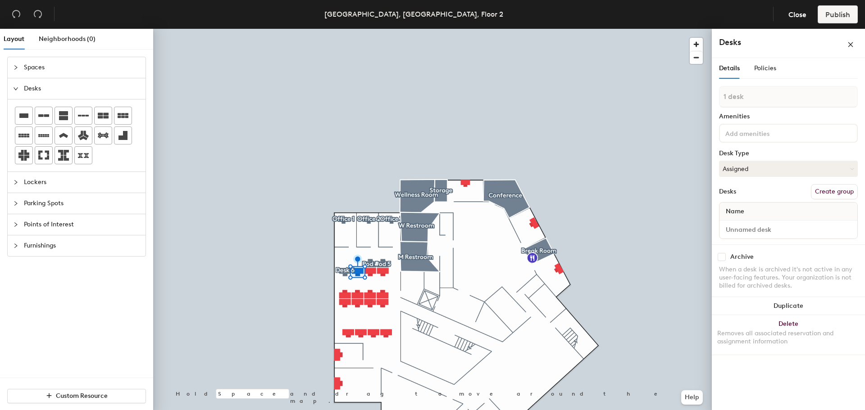
click at [835, 191] on button "Create group" at bounding box center [834, 191] width 47 height 15
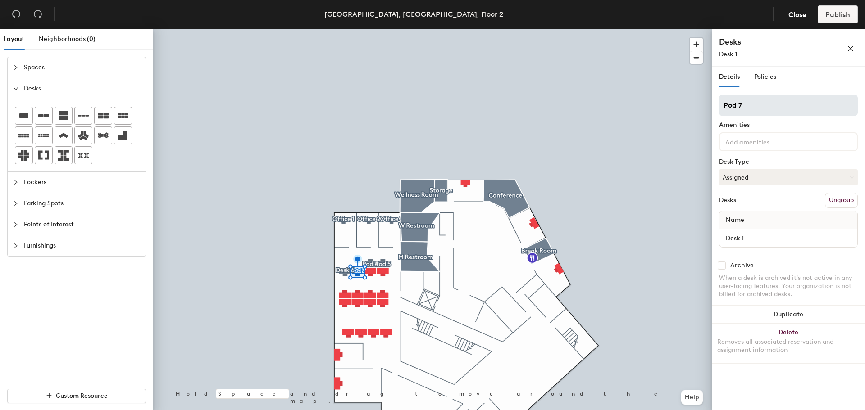
click at [744, 104] on input "Pod 7" at bounding box center [788, 106] width 139 height 22
click at [708, 104] on div "Layout Neighborhoods (0) Spaces Desks Lockers Parking Spots Points of Interest …" at bounding box center [432, 221] width 865 height 385
type input "Desk 7"
drag, startPoint x: 736, startPoint y: 104, endPoint x: 371, endPoint y: 272, distance: 401.6
click at [371, 29] on div at bounding box center [432, 29] width 558 height 0
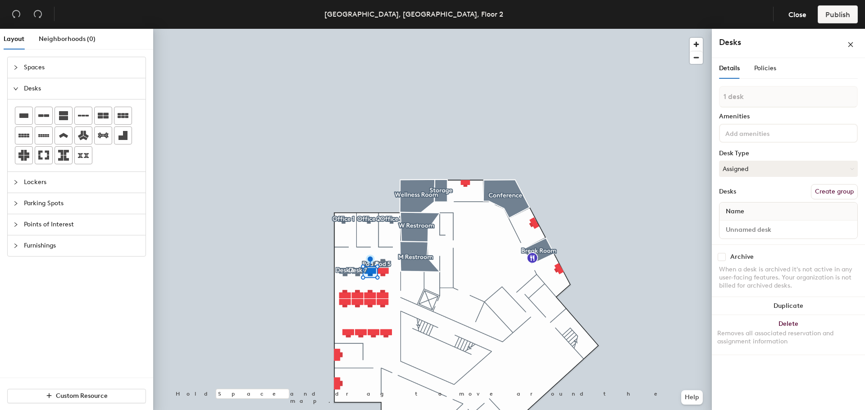
click at [824, 196] on button "Create group" at bounding box center [834, 191] width 47 height 15
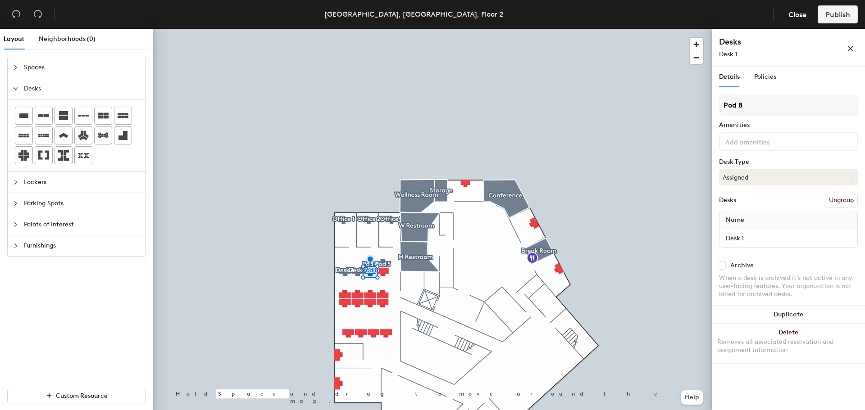
drag, startPoint x: 735, startPoint y: 107, endPoint x: 712, endPoint y: 107, distance: 23.9
click at [712, 107] on div "Details Policies Pod 8 Amenities Desk Type Assigned Desks Ungroup Name Desk 1 A…" at bounding box center [788, 240] width 153 height 347
type input "Desk 8"
click at [382, 29] on div at bounding box center [432, 29] width 558 height 0
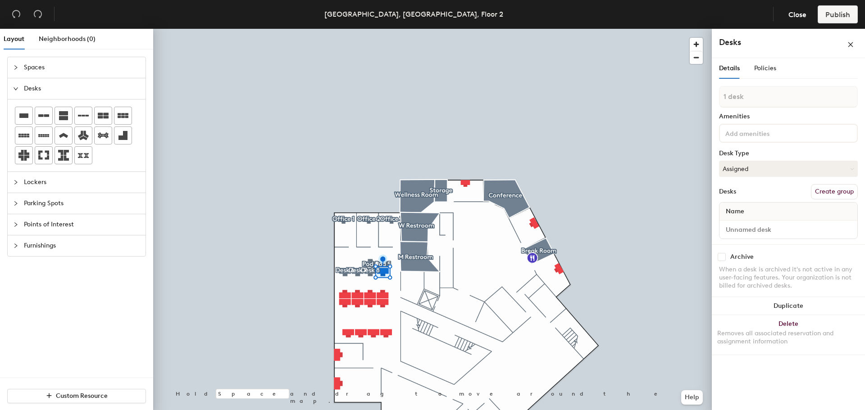
click at [832, 191] on button "Create group" at bounding box center [834, 191] width 47 height 15
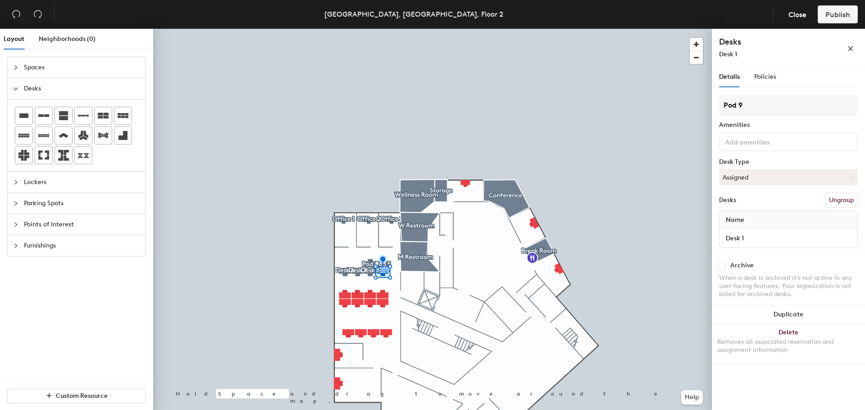
drag, startPoint x: 736, startPoint y: 104, endPoint x: 713, endPoint y: 104, distance: 23.0
click at [713, 104] on div "Details Policies Pod 9 Amenities Desk Type Assigned Desks Ungroup Name Desk 1 A…" at bounding box center [788, 240] width 153 height 347
type input "Desk 9"
click at [372, 29] on div at bounding box center [432, 29] width 558 height 0
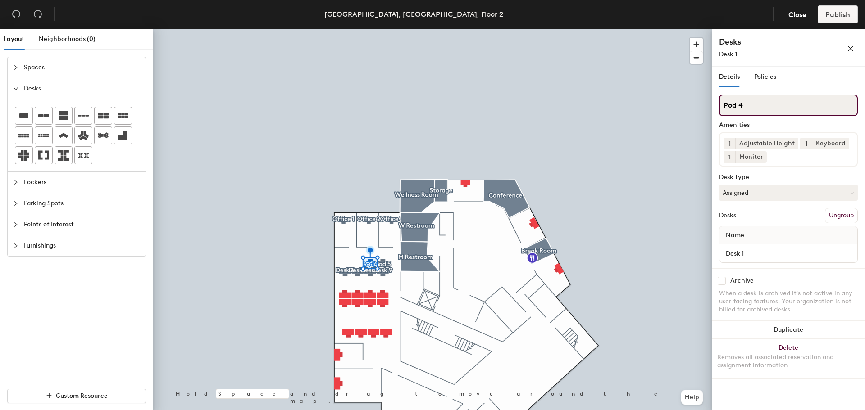
drag, startPoint x: 737, startPoint y: 105, endPoint x: 719, endPoint y: 105, distance: 18.0
click at [719, 105] on input "Pod 4" at bounding box center [788, 106] width 139 height 22
type input "Desk 4"
drag, startPoint x: 738, startPoint y: 105, endPoint x: 724, endPoint y: 104, distance: 14.4
click at [724, 104] on input "Pod 5" at bounding box center [788, 106] width 139 height 22
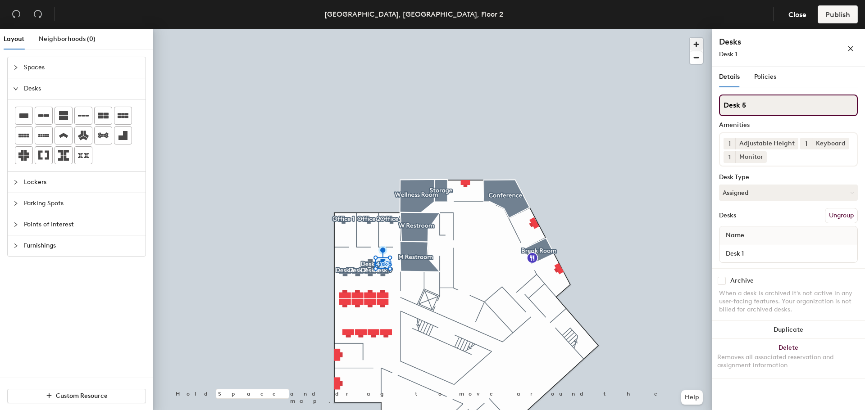
type input "Desk 5"
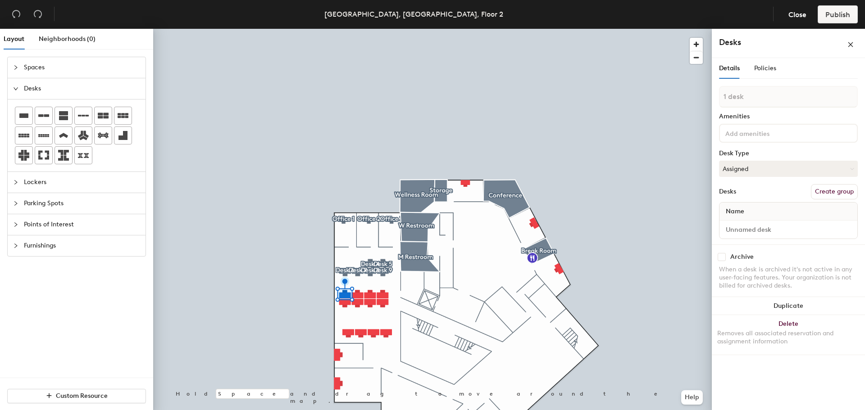
click at [832, 193] on button "Create group" at bounding box center [834, 191] width 47 height 15
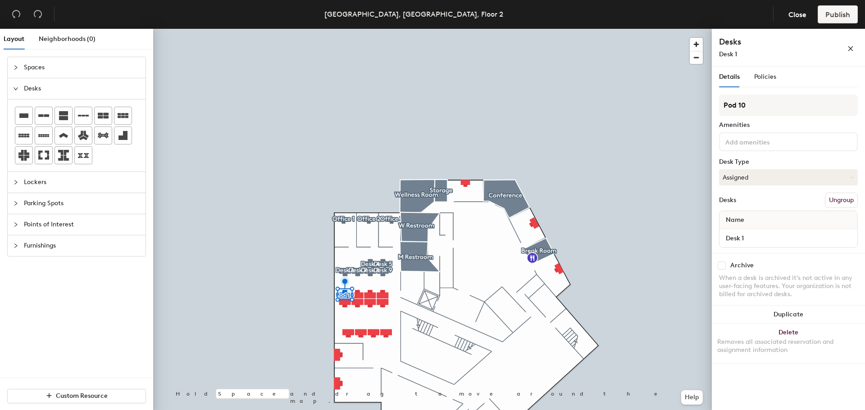
drag, startPoint x: 738, startPoint y: 106, endPoint x: 715, endPoint y: 105, distance: 23.0
click at [715, 105] on div "Details Policies Pod 10 Amenities Desk Type Assigned Desks Ungroup Name Desk 1 …" at bounding box center [788, 240] width 153 height 347
type input "Desk 10"
click at [355, 29] on div at bounding box center [432, 29] width 558 height 0
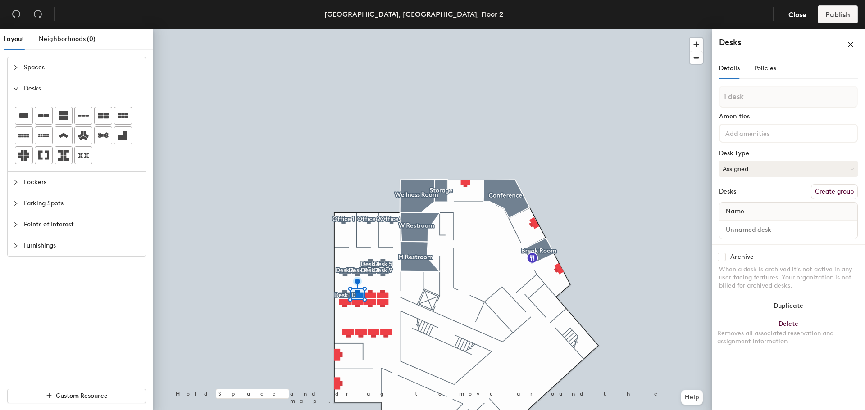
click at [829, 187] on button "Create group" at bounding box center [834, 191] width 47 height 15
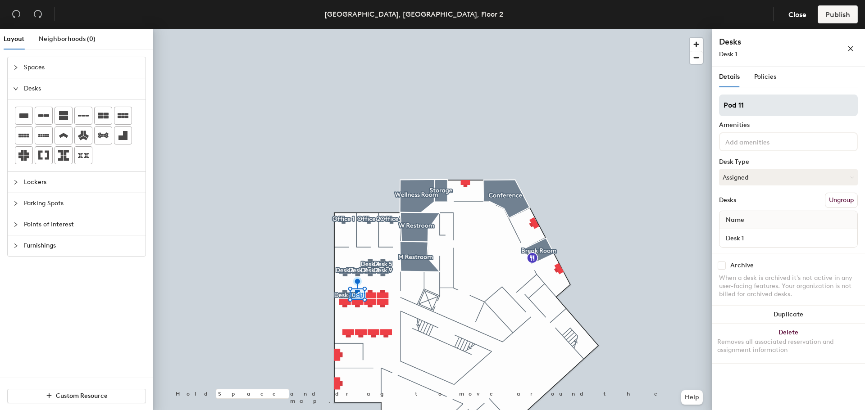
drag, startPoint x: 737, startPoint y: 104, endPoint x: 719, endPoint y: 104, distance: 18.0
click at [719, 104] on input "Pod 11" at bounding box center [788, 106] width 139 height 22
type input "Desk 11"
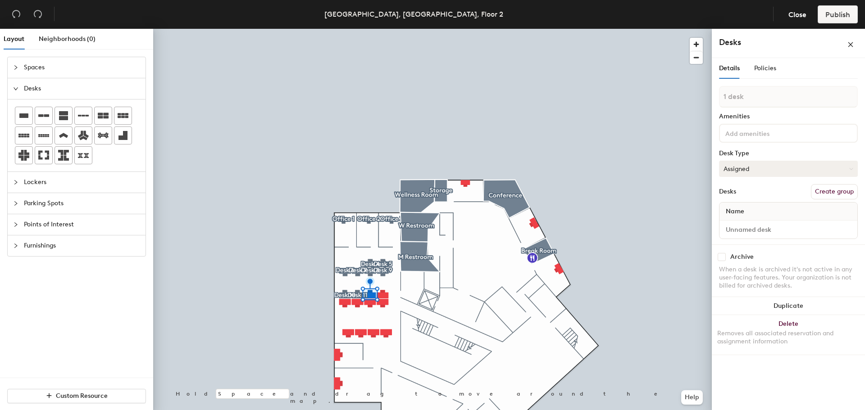
drag, startPoint x: 825, startPoint y: 192, endPoint x: 811, endPoint y: 173, distance: 23.8
click at [826, 191] on button "Create group" at bounding box center [834, 191] width 47 height 15
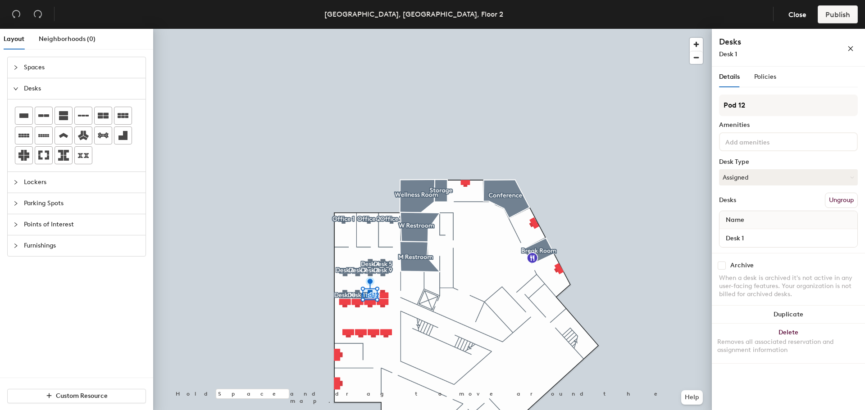
drag, startPoint x: 737, startPoint y: 103, endPoint x: 712, endPoint y: 104, distance: 25.2
click at [712, 104] on div "Details Policies Pod 12 Amenities Desk Type Assigned Desks Ungroup Name Desk 1 …" at bounding box center [788, 240] width 153 height 347
type input "Desk 12"
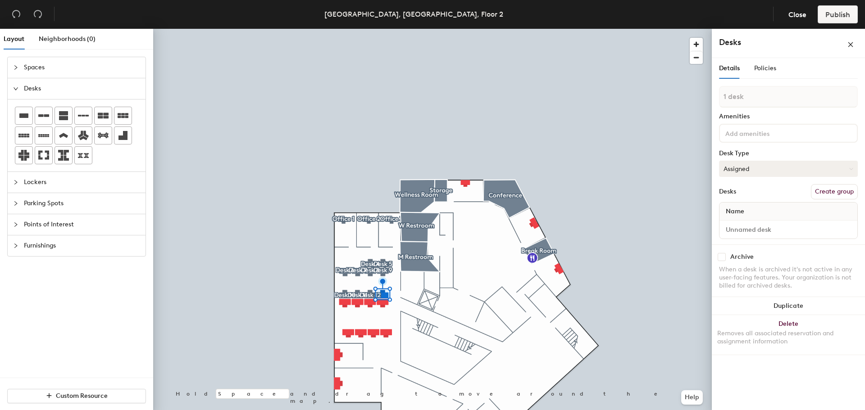
drag, startPoint x: 831, startPoint y: 186, endPoint x: 826, endPoint y: 175, distance: 11.3
click at [831, 185] on button "Create group" at bounding box center [834, 191] width 47 height 15
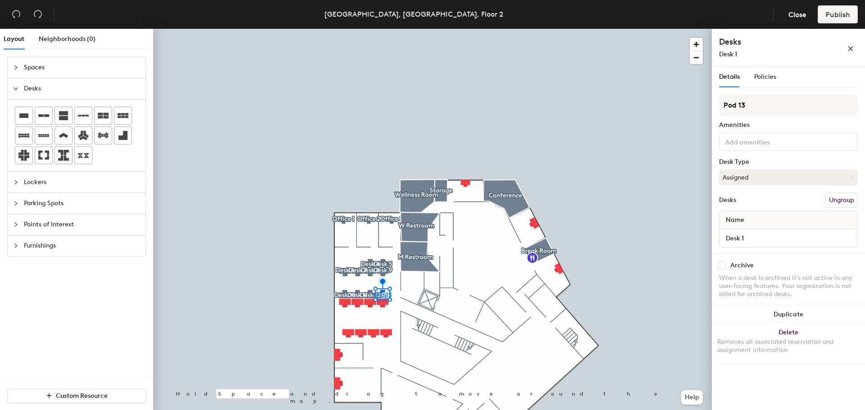
click at [702, 105] on div "Layout Neighborhoods (0) Spaces Desks Lockers Parking Spots Points of Interest …" at bounding box center [432, 221] width 865 height 385
type input "Desk 13"
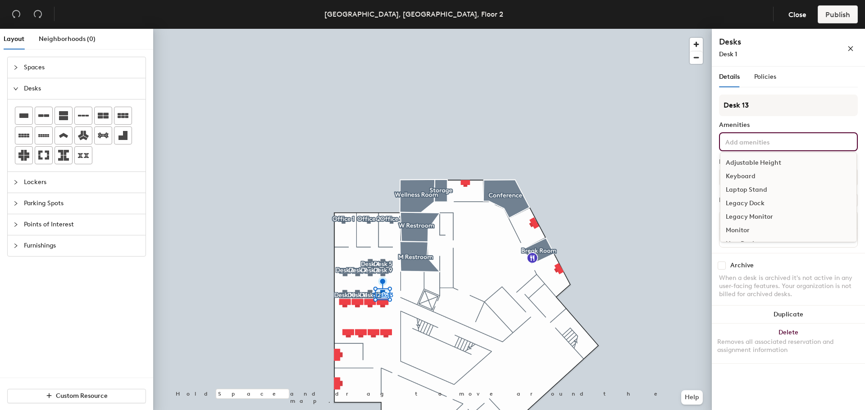
click at [755, 142] on input at bounding box center [763, 141] width 81 height 11
click at [749, 161] on div "Adjustable Height" at bounding box center [788, 163] width 136 height 14
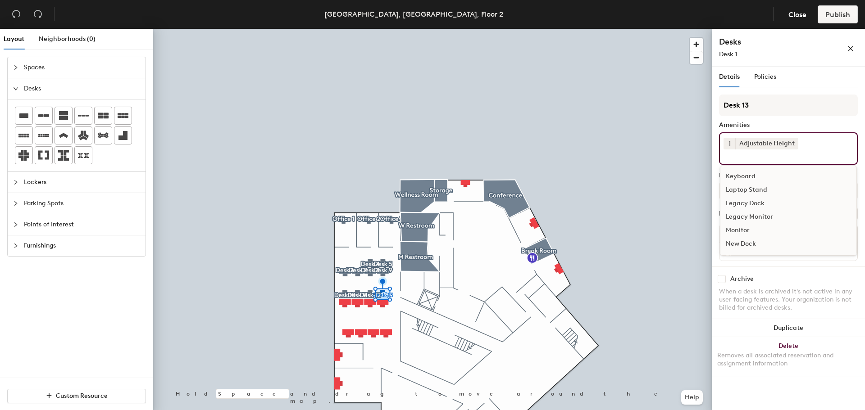
drag, startPoint x: 736, startPoint y: 175, endPoint x: 737, endPoint y: 186, distance: 10.8
click at [736, 174] on div "Keyboard" at bounding box center [788, 177] width 136 height 14
click at [739, 214] on div "Monitor" at bounding box center [788, 217] width 136 height 14
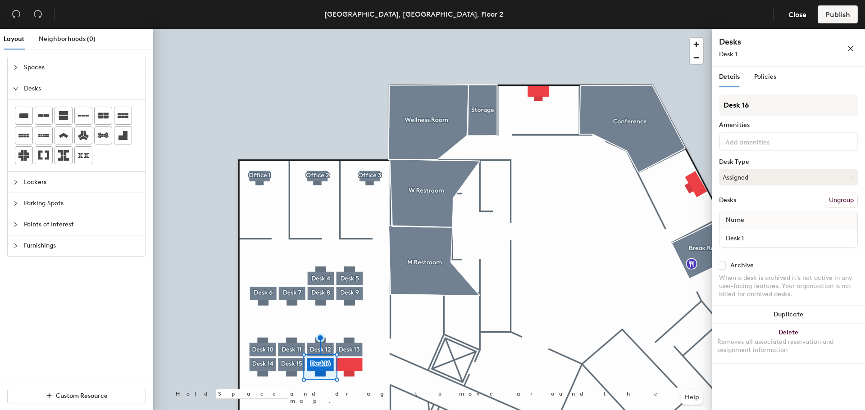
type input "Desk 16"
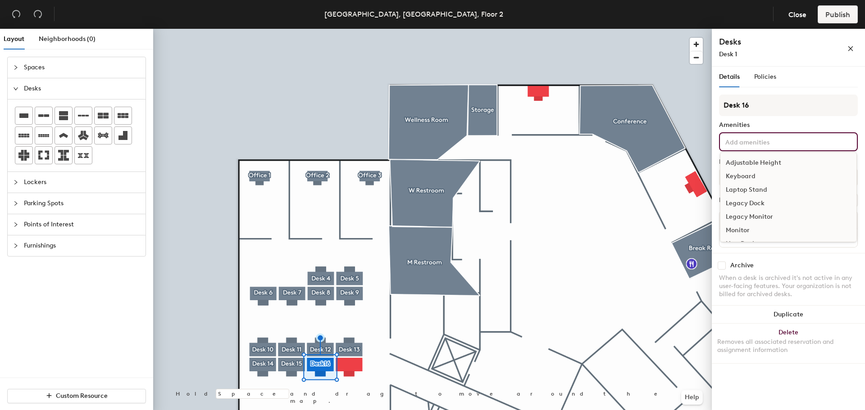
click at [750, 143] on input at bounding box center [763, 141] width 81 height 11
click at [746, 165] on div "Adjustable Height" at bounding box center [788, 163] width 136 height 14
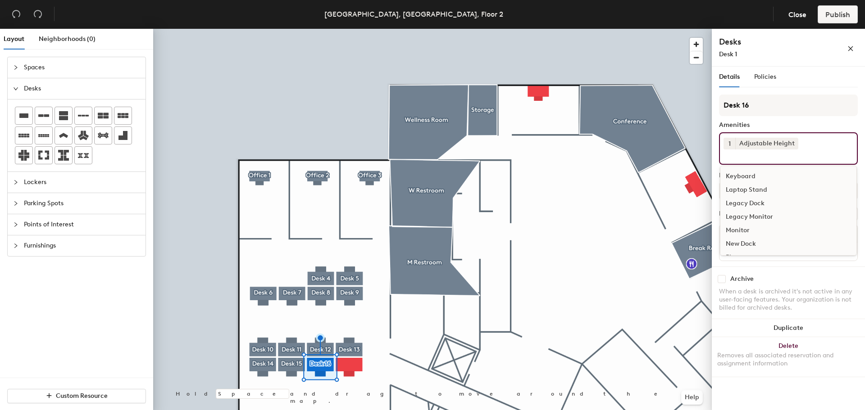
click at [745, 172] on div "Keyboard" at bounding box center [788, 177] width 136 height 14
click at [738, 214] on div "Monitor" at bounding box center [788, 217] width 136 height 14
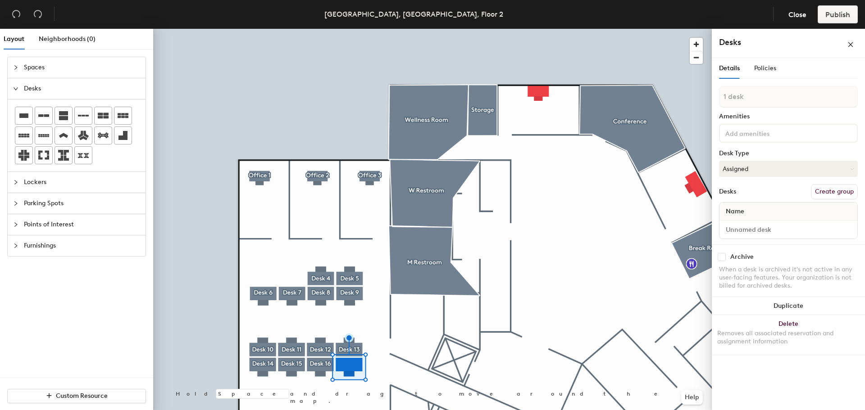
click at [833, 195] on button "Create group" at bounding box center [834, 191] width 47 height 15
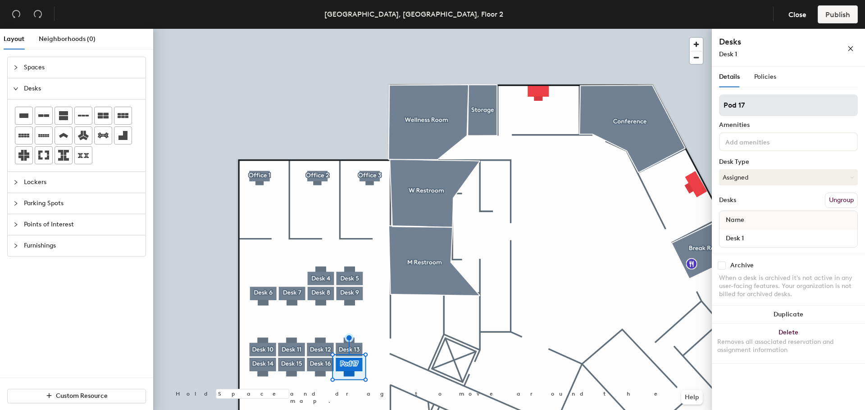
drag, startPoint x: 738, startPoint y: 105, endPoint x: 719, endPoint y: 105, distance: 19.4
click at [719, 105] on input "Pod 17" at bounding box center [788, 106] width 139 height 22
type input "Desk 17"
drag, startPoint x: 770, startPoint y: 154, endPoint x: 769, endPoint y: 149, distance: 4.6
click at [770, 152] on div "Desk 17 Amenities Desk Type Assigned Desks Ungroup Name Desk 1" at bounding box center [788, 174] width 139 height 159
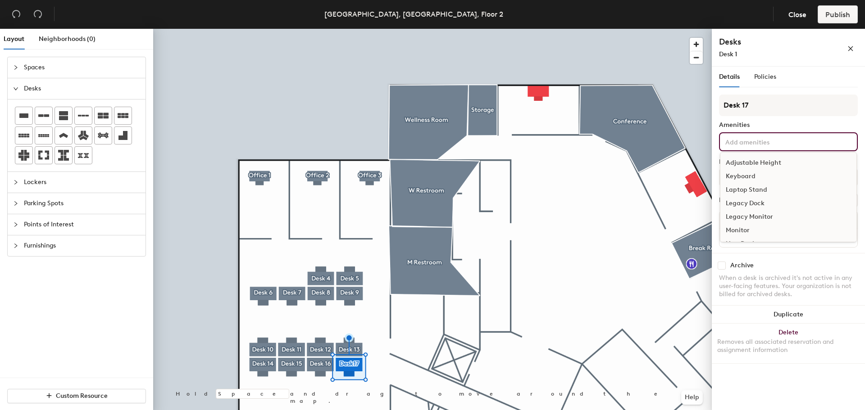
click at [769, 144] on input at bounding box center [763, 141] width 81 height 11
click at [765, 157] on div "Adjustable Height" at bounding box center [788, 163] width 136 height 14
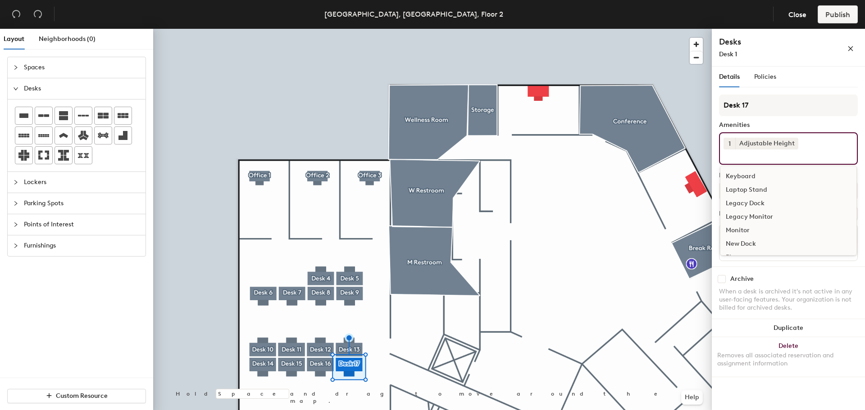
click at [751, 174] on div "Keyboard" at bounding box center [788, 177] width 136 height 14
click at [733, 217] on div "Monitor" at bounding box center [788, 217] width 136 height 14
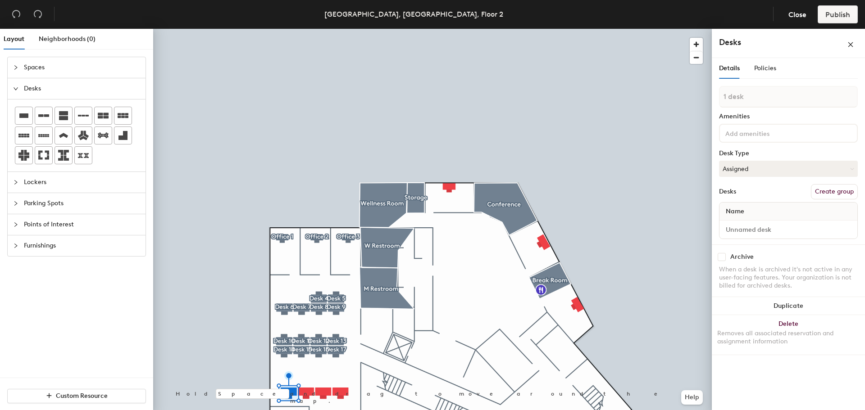
click at [827, 191] on button "Create group" at bounding box center [834, 191] width 47 height 15
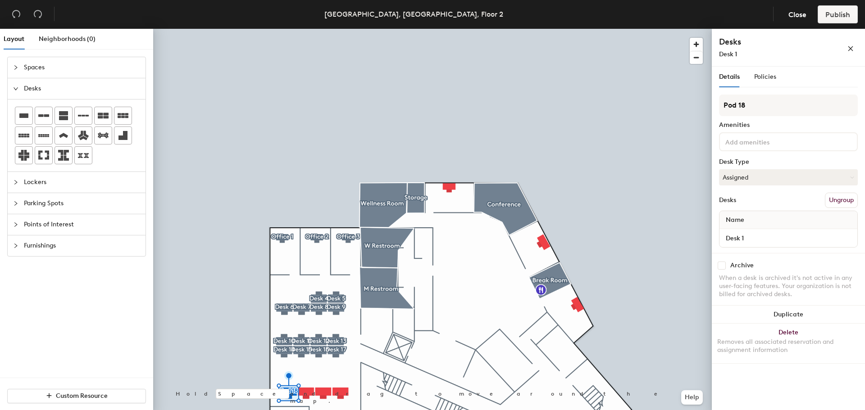
click at [699, 108] on div "Layout Neighborhoods (0) Spaces Desks Lockers Parking Spots Points of Interest …" at bounding box center [432, 221] width 865 height 385
type input "Desk 18"
click at [760, 146] on input at bounding box center [763, 141] width 81 height 11
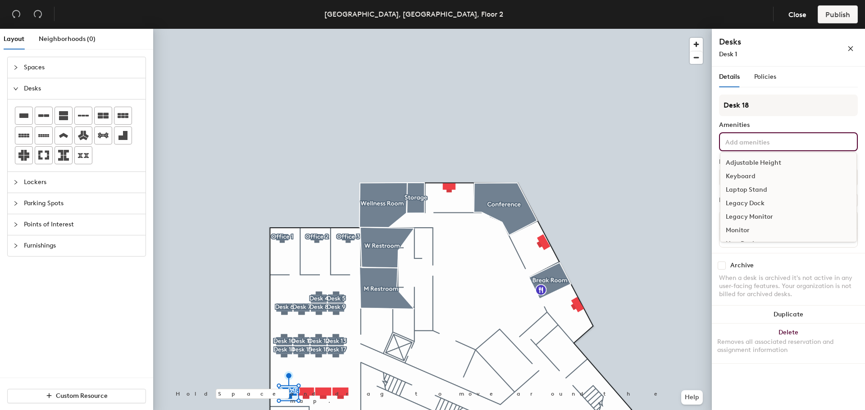
click at [760, 162] on div "Adjustable Height" at bounding box center [788, 163] width 136 height 14
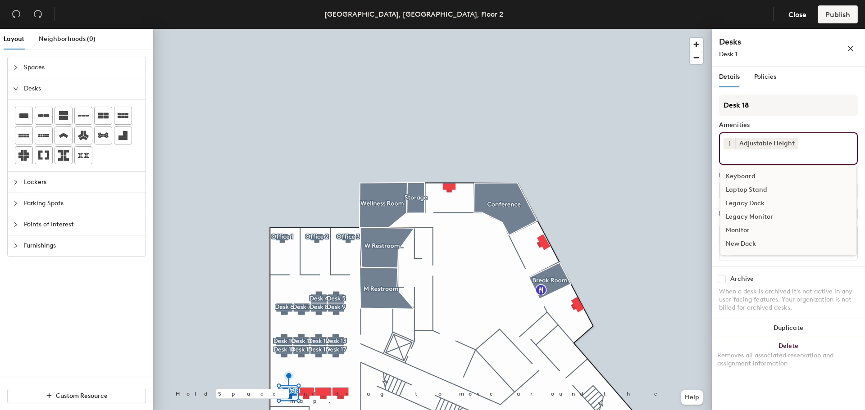
click at [748, 173] on div "Keyboard" at bounding box center [788, 177] width 136 height 14
drag, startPoint x: 751, startPoint y: 216, endPoint x: 736, endPoint y: 216, distance: 14.4
click at [750, 216] on div "Monitor" at bounding box center [788, 217] width 136 height 14
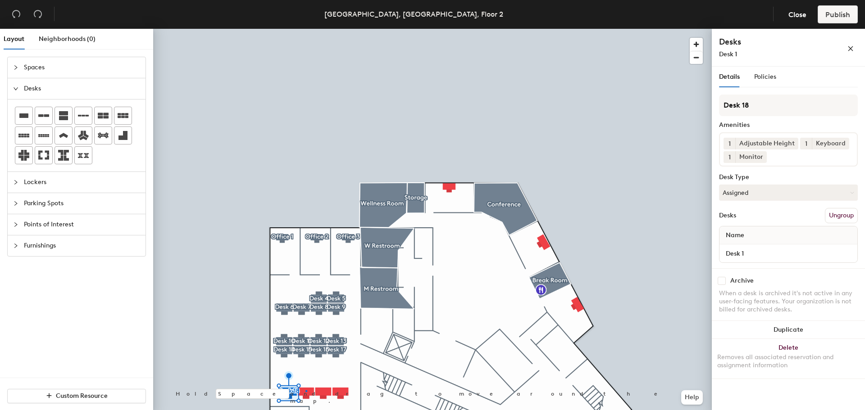
click at [306, 29] on div at bounding box center [432, 29] width 558 height 0
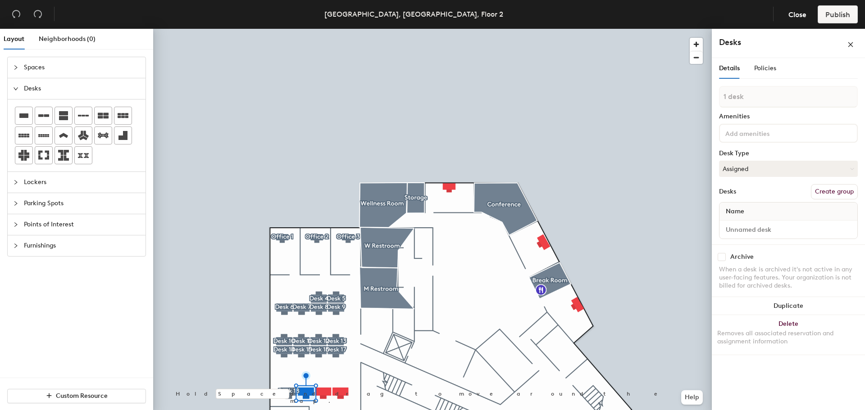
click at [824, 190] on button "Create group" at bounding box center [834, 191] width 47 height 15
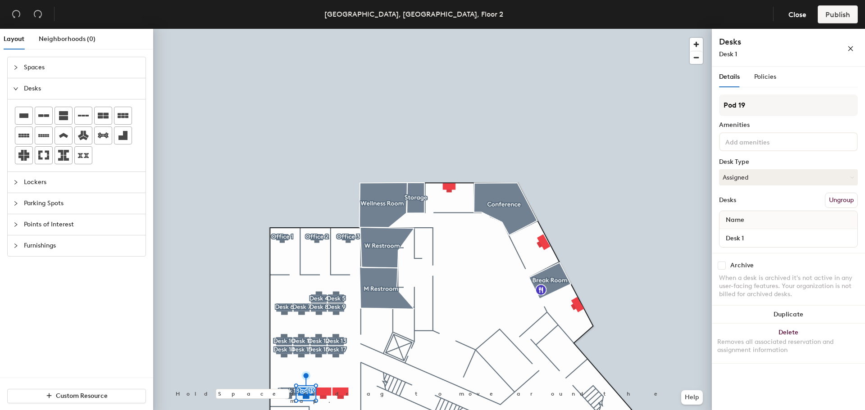
drag, startPoint x: 736, startPoint y: 105, endPoint x: 718, endPoint y: 104, distance: 18.0
click at [718, 104] on div "Details Policies Pod 19 Amenities Desk Type Assigned Desks Ungroup Name Desk 1 …" at bounding box center [788, 240] width 153 height 347
type input "Desk 19"
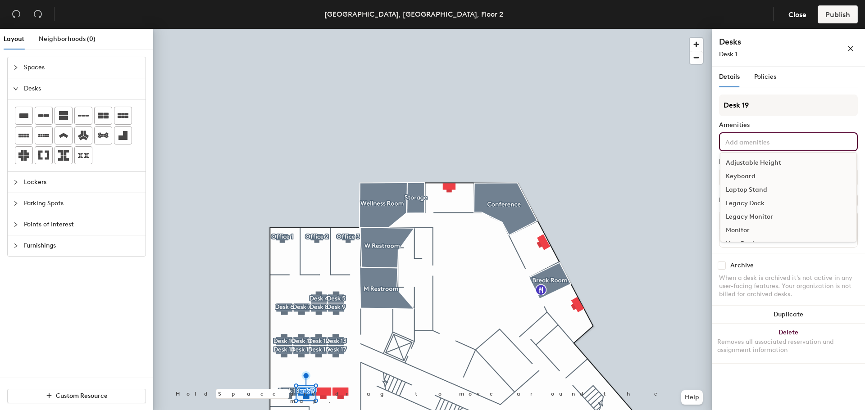
click at [745, 142] on input at bounding box center [763, 141] width 81 height 11
click at [747, 161] on div "Adjustable Height" at bounding box center [788, 163] width 136 height 14
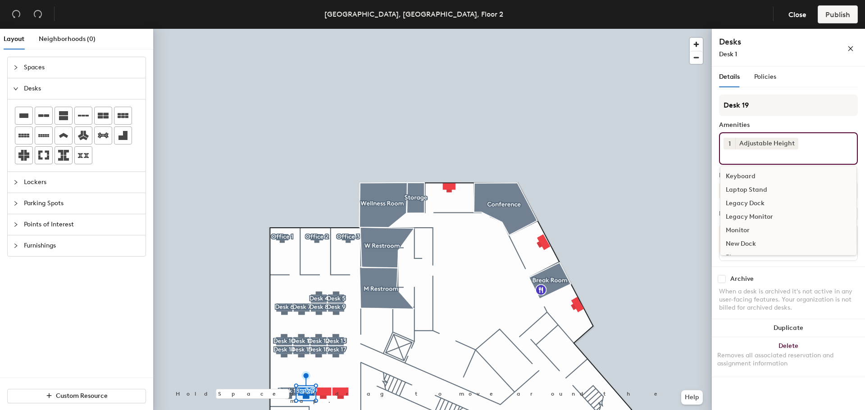
click at [743, 174] on div "Keyboard" at bounding box center [788, 177] width 136 height 14
click at [741, 216] on div "Monitor" at bounding box center [788, 217] width 136 height 14
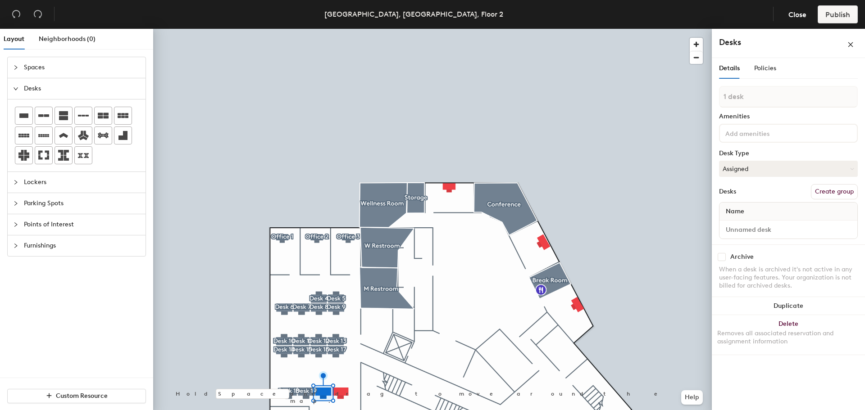
click at [828, 194] on button "Create group" at bounding box center [834, 191] width 47 height 15
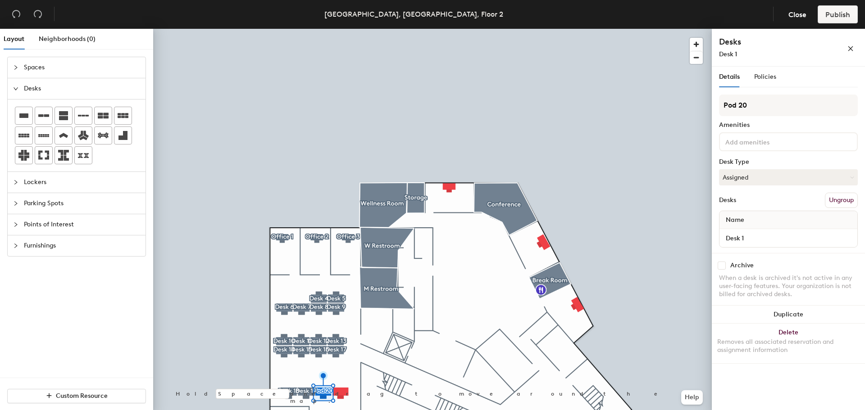
click at [692, 101] on div "Layout Neighborhoods (0) Spaces Desks Lockers Parking Spots Points of Interest …" at bounding box center [432, 221] width 865 height 385
type input "Desk 20"
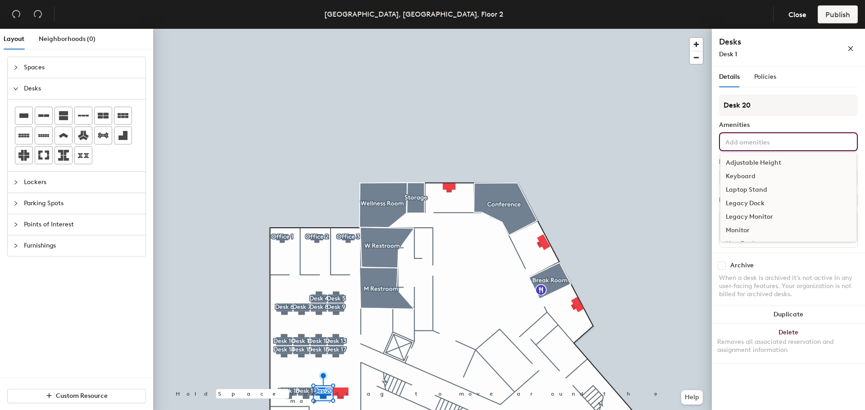
click at [752, 140] on input at bounding box center [763, 141] width 81 height 11
click at [753, 162] on div "Adjustable Height" at bounding box center [788, 163] width 136 height 14
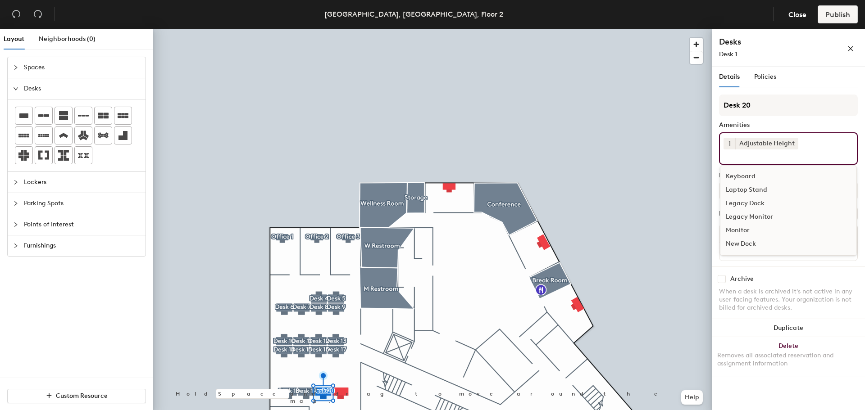
click at [749, 173] on div "Keyboard" at bounding box center [788, 177] width 136 height 14
click at [738, 211] on div "Monitor" at bounding box center [788, 217] width 136 height 14
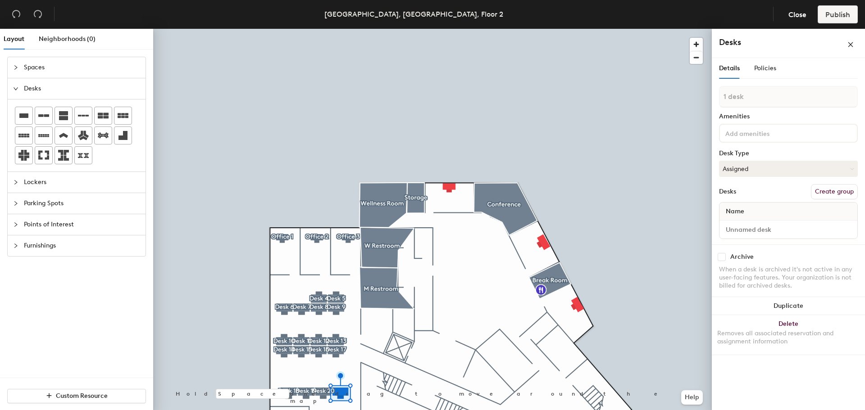
click at [820, 190] on button "Create group" at bounding box center [834, 191] width 47 height 15
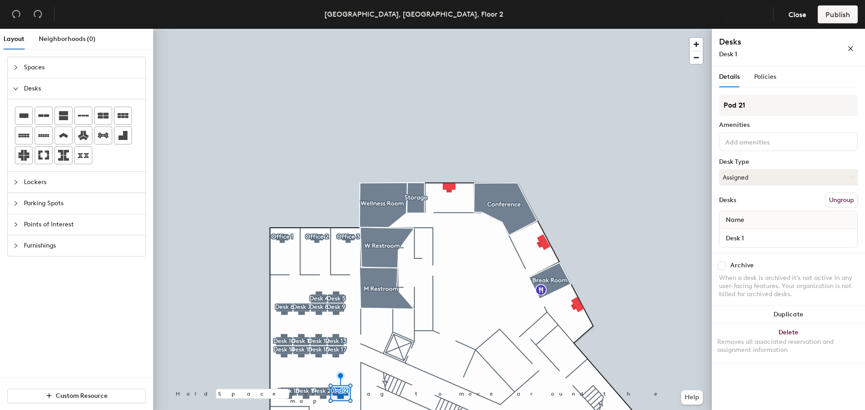
click at [707, 106] on div "Layout Neighborhoods (0) Spaces Desks Lockers Parking Spots Points of Interest …" at bounding box center [432, 221] width 865 height 385
type input "Desk 21"
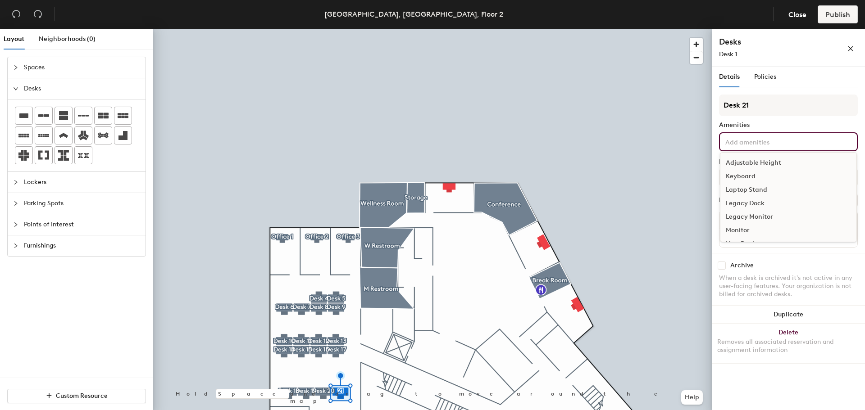
click at [748, 146] on input at bounding box center [763, 141] width 81 height 11
click at [752, 163] on div "Adjustable Height" at bounding box center [788, 163] width 136 height 14
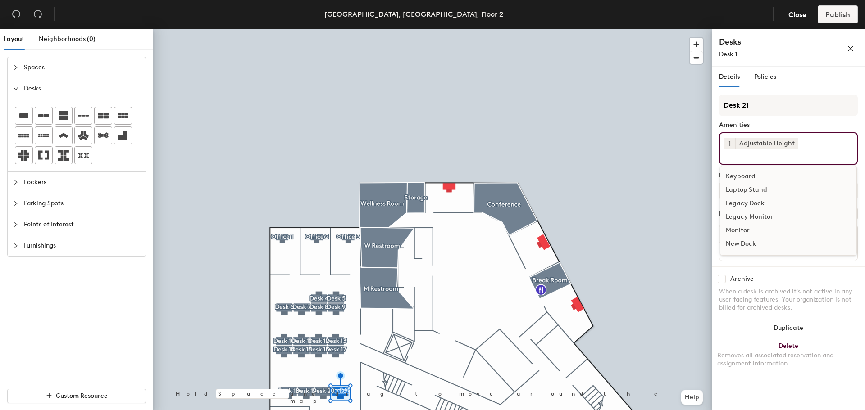
click at [743, 177] on div "Keyboard" at bounding box center [788, 177] width 136 height 14
click at [739, 211] on div "Monitor" at bounding box center [788, 217] width 136 height 14
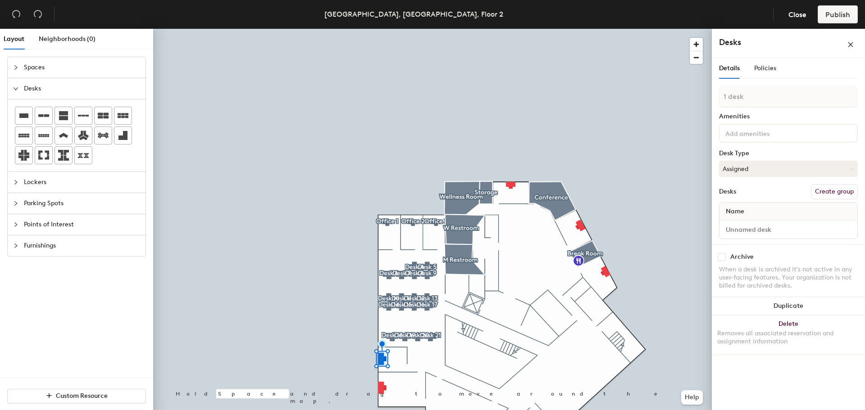
click at [817, 191] on button "Create group" at bounding box center [834, 191] width 47 height 15
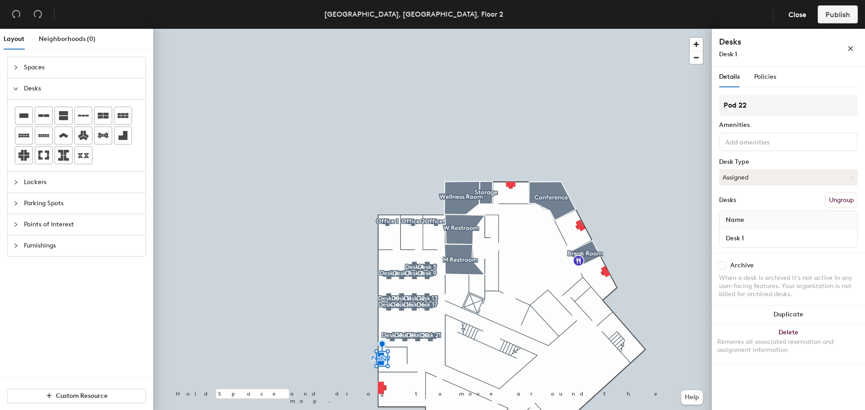
click at [710, 106] on div "Layout Neighborhoods (0) Spaces Desks Lockers Parking Spots Points of Interest …" at bounding box center [432, 221] width 865 height 385
type input "Office 22"
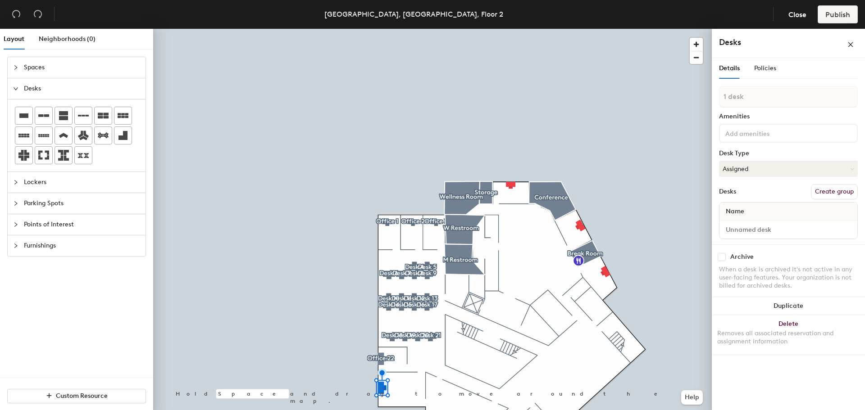
click at [820, 184] on div "1 desk Amenities Desk Type Assigned Desks Create group Name" at bounding box center [788, 165] width 139 height 159
click at [817, 189] on button "Create group" at bounding box center [834, 191] width 47 height 15
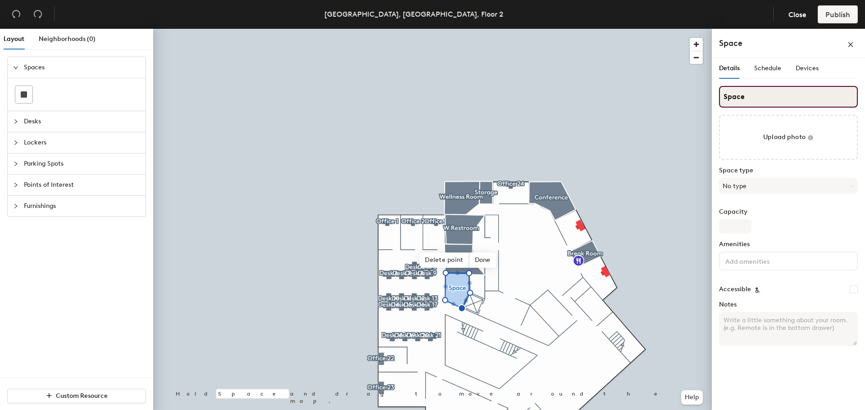
drag, startPoint x: 754, startPoint y: 99, endPoint x: 724, endPoint y: 95, distance: 30.3
click at [724, 95] on input "Space" at bounding box center [788, 97] width 139 height 22
type input "Copy Room"
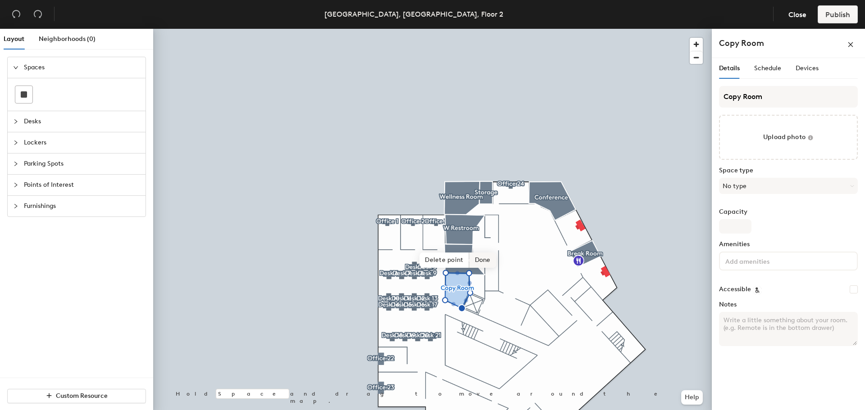
click at [484, 259] on span "Done" at bounding box center [482, 260] width 27 height 15
click at [43, 184] on span "Points of Interest" at bounding box center [82, 185] width 116 height 21
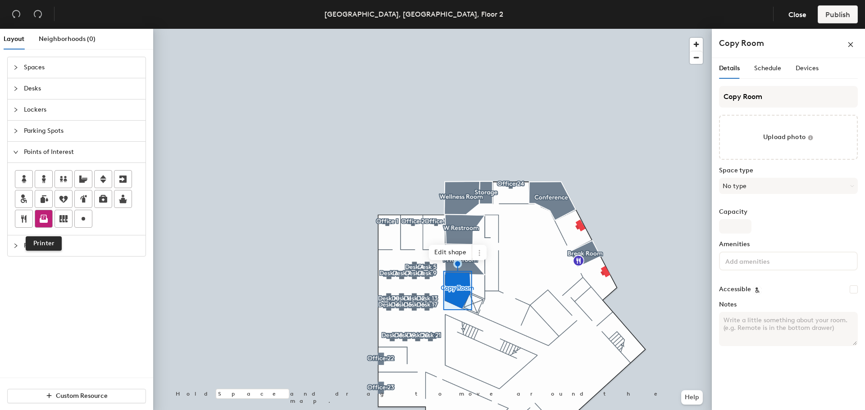
click at [46, 220] on icon at bounding box center [43, 218] width 11 height 11
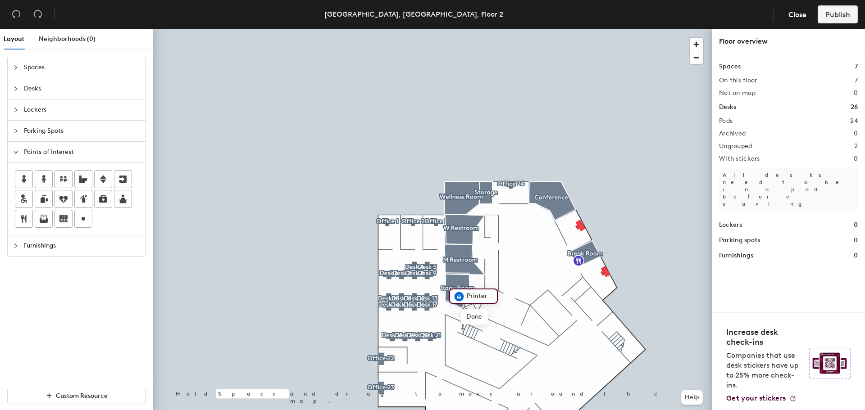
click at [16, 87] on icon "collapsed" at bounding box center [15, 88] width 5 height 5
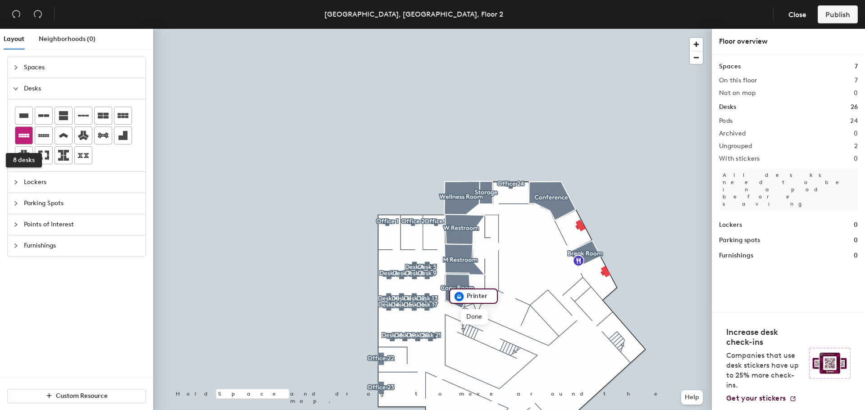
click at [25, 130] on div at bounding box center [23, 135] width 17 height 17
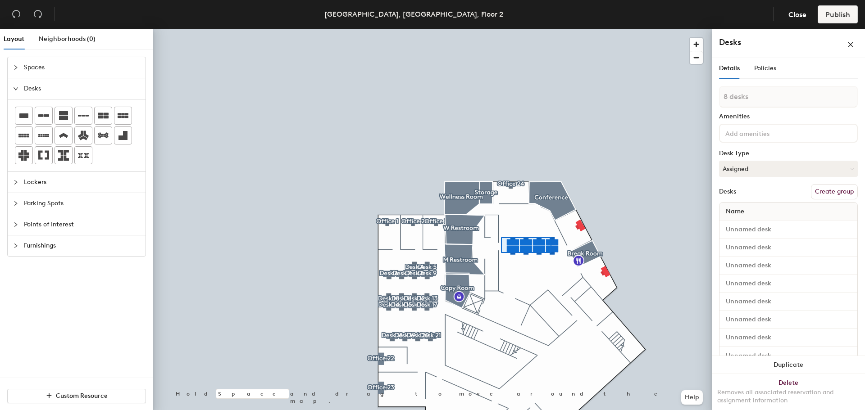
click at [500, 29] on div at bounding box center [432, 29] width 558 height 0
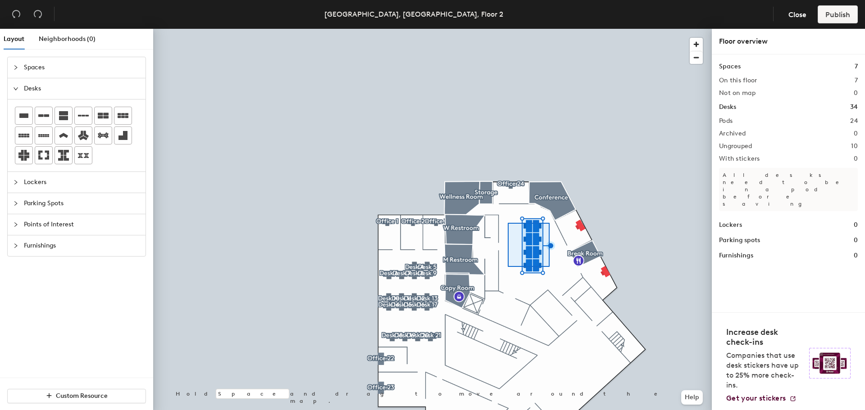
click at [508, 29] on div at bounding box center [432, 29] width 558 height 0
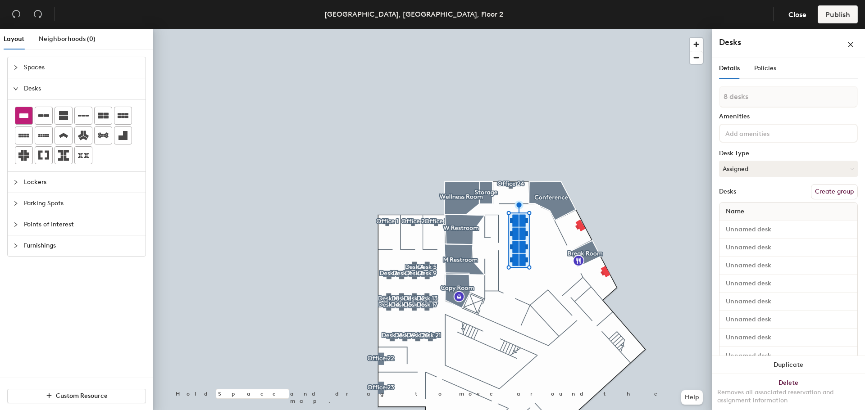
click at [24, 113] on icon at bounding box center [23, 115] width 9 height 5
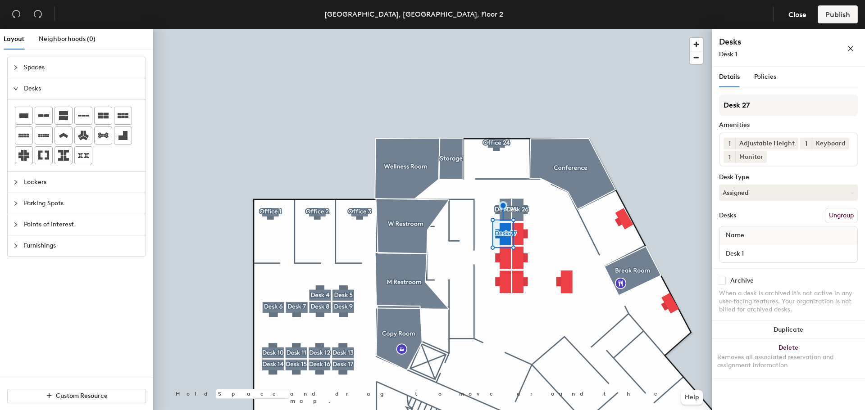
click at [514, 29] on div at bounding box center [432, 29] width 558 height 0
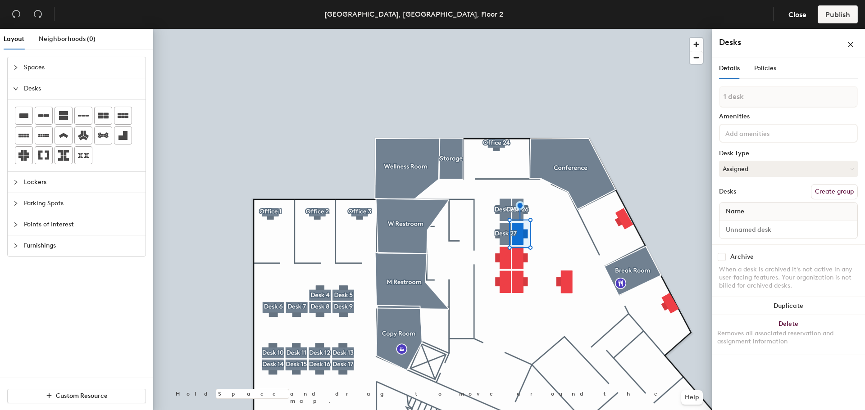
click at [822, 186] on button "Create group" at bounding box center [834, 191] width 47 height 15
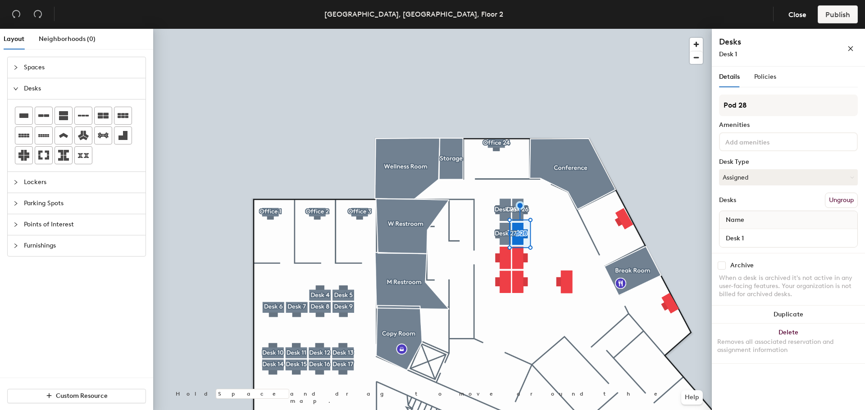
drag, startPoint x: 735, startPoint y: 104, endPoint x: 718, endPoint y: 106, distance: 16.8
click at [718, 106] on div "Details Policies Pod 28 Amenities Desk Type Assigned Desks Ungroup Name Desk 1 …" at bounding box center [788, 240] width 153 height 347
type input "Desk 28"
click at [757, 145] on input at bounding box center [763, 141] width 81 height 11
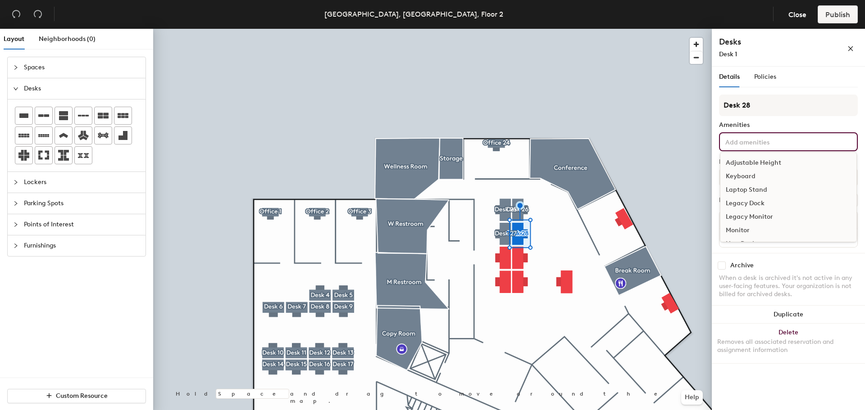
click at [749, 163] on div "Adjustable Height" at bounding box center [788, 163] width 136 height 14
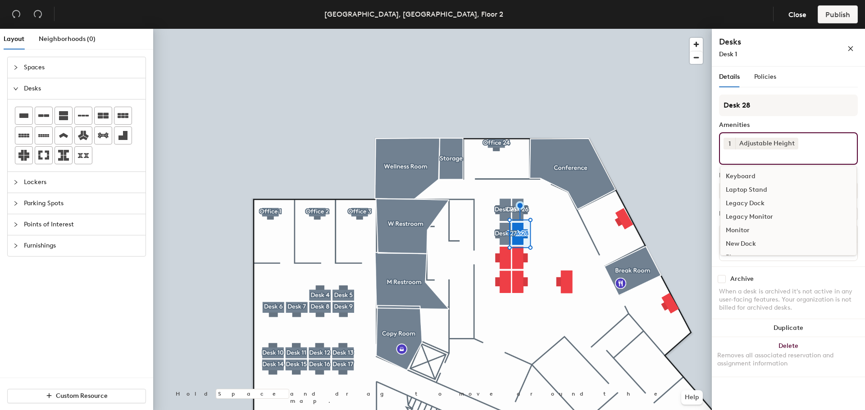
click at [743, 177] on div "Keyboard" at bounding box center [788, 177] width 136 height 14
click at [738, 209] on div "Legacy Monitor" at bounding box center [788, 204] width 136 height 14
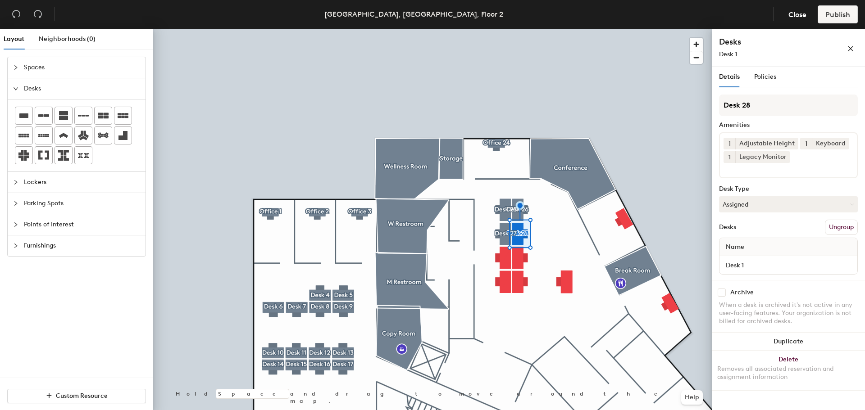
click at [509, 29] on div at bounding box center [432, 29] width 558 height 0
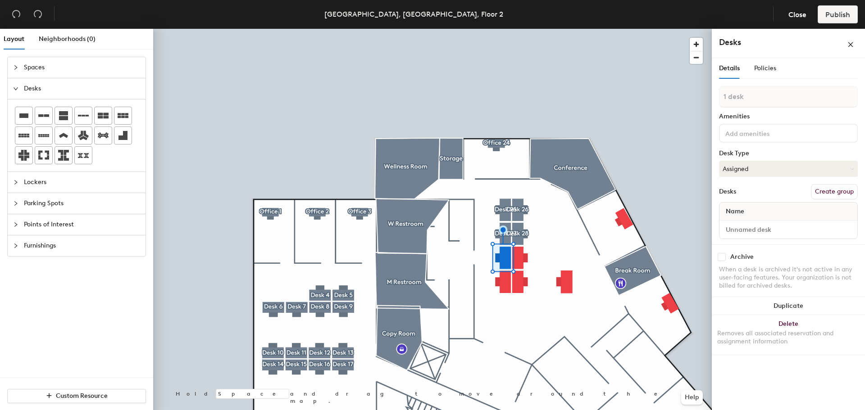
click at [825, 192] on button "Create group" at bounding box center [834, 191] width 47 height 15
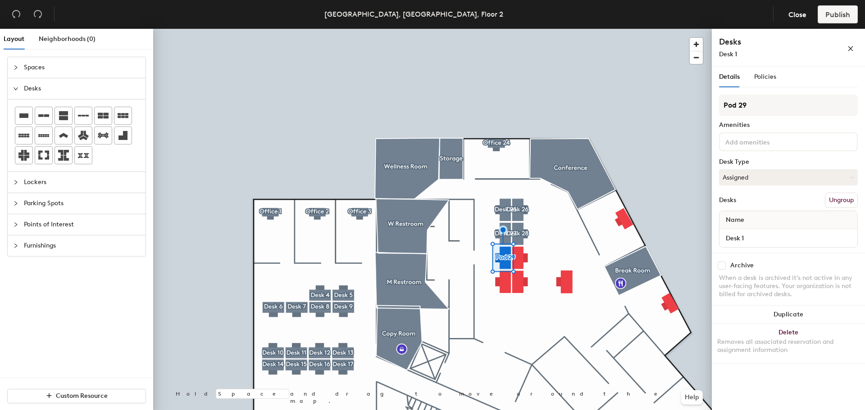
drag, startPoint x: 736, startPoint y: 107, endPoint x: 713, endPoint y: 106, distance: 23.4
click at [713, 106] on div "Details Policies Pod 29 Amenities Desk Type Assigned Desks Ungroup Name Desk 1 …" at bounding box center [788, 240] width 153 height 347
type input "Desk 29"
click at [736, 144] on input at bounding box center [763, 141] width 81 height 11
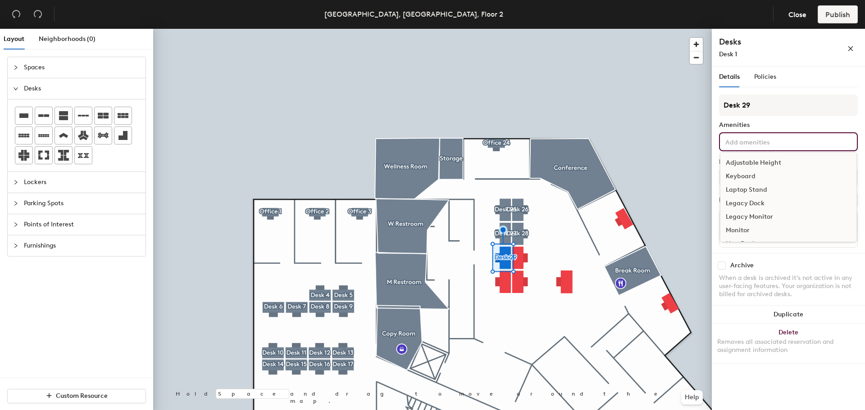
click at [739, 159] on div "Adjustable Height" at bounding box center [788, 163] width 136 height 14
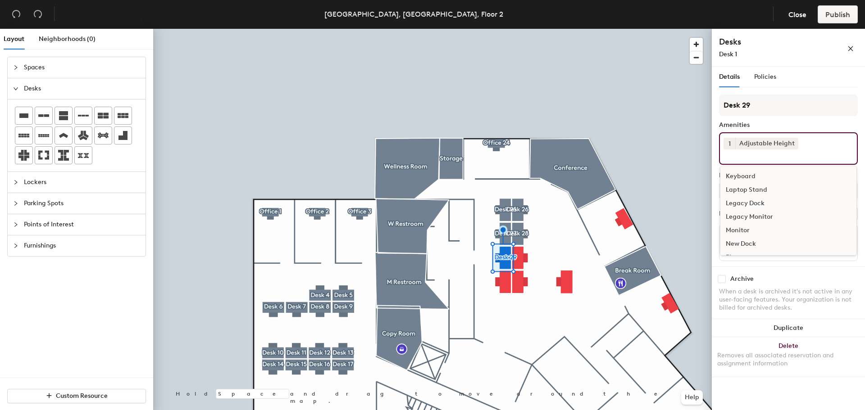
click at [738, 173] on div "Keyboard" at bounding box center [788, 177] width 136 height 14
click at [732, 214] on div "Monitor" at bounding box center [788, 217] width 136 height 14
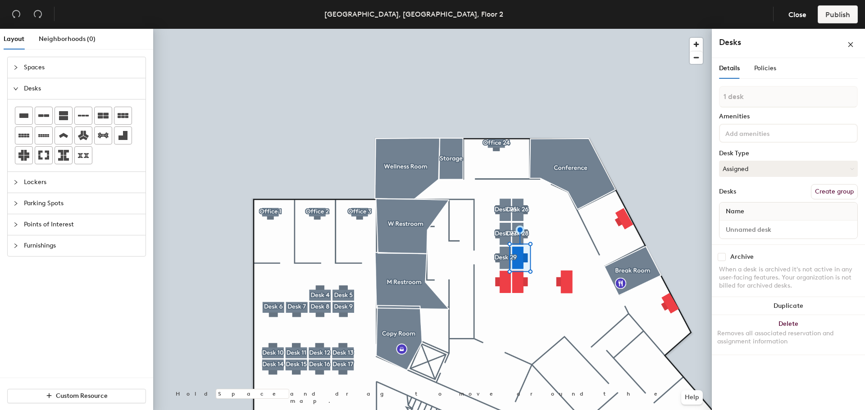
click at [825, 189] on button "Create group" at bounding box center [834, 191] width 47 height 15
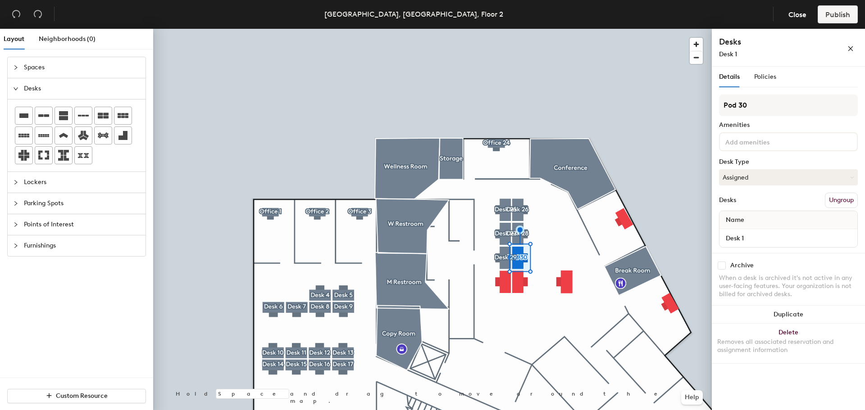
drag, startPoint x: 740, startPoint y: 104, endPoint x: 717, endPoint y: 102, distance: 22.7
click at [717, 102] on div "Details Policies Pod 30 Amenities Desk Type Assigned Desks Ungroup Name Desk 1 …" at bounding box center [788, 240] width 153 height 347
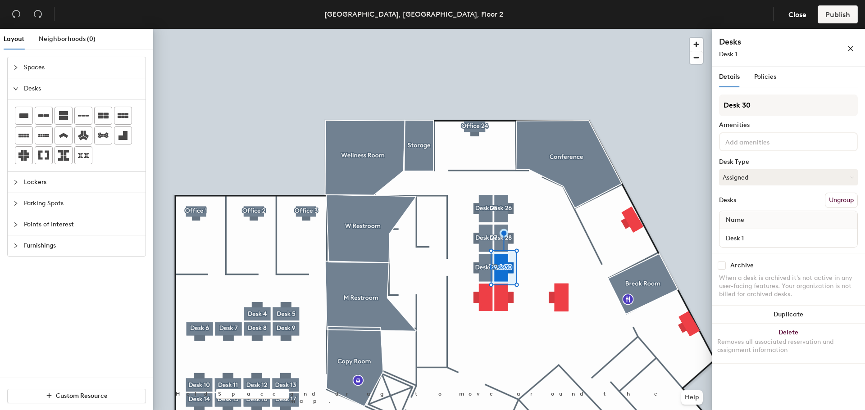
type input "Desk 30"
click at [753, 143] on input at bounding box center [763, 141] width 81 height 11
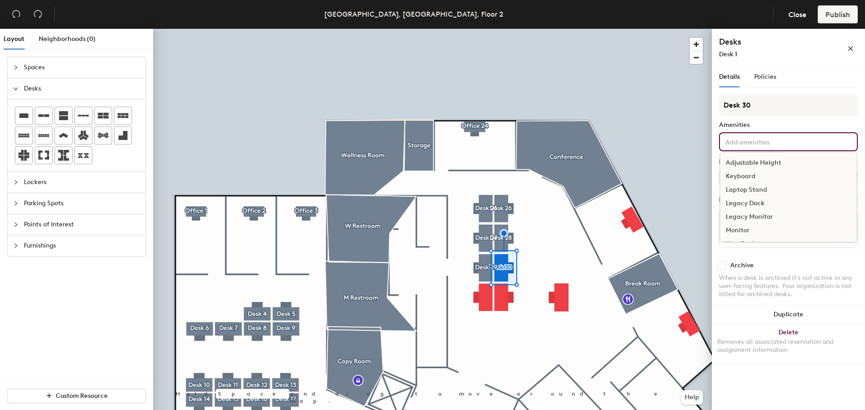
click at [753, 160] on div "Adjustable Height" at bounding box center [788, 163] width 136 height 14
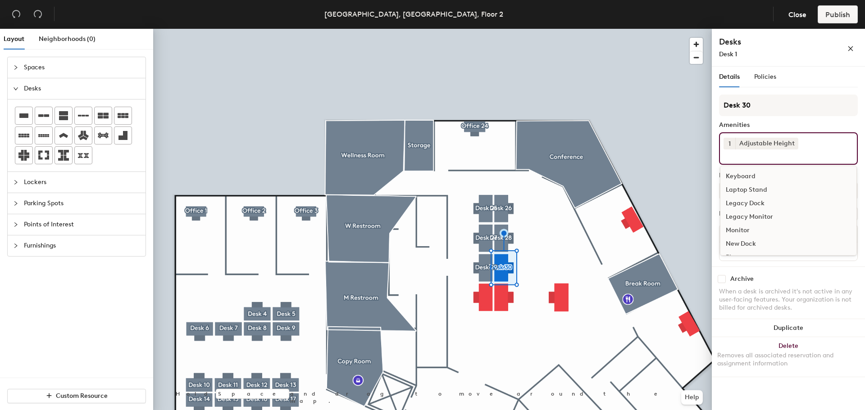
click at [743, 170] on div "Keyboard" at bounding box center [788, 177] width 136 height 14
click at [734, 212] on div "Monitor" at bounding box center [788, 217] width 136 height 14
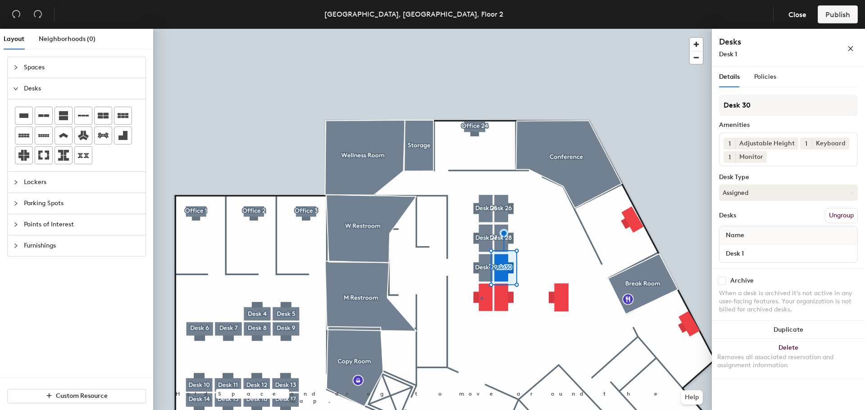
click at [481, 29] on div at bounding box center [432, 29] width 558 height 0
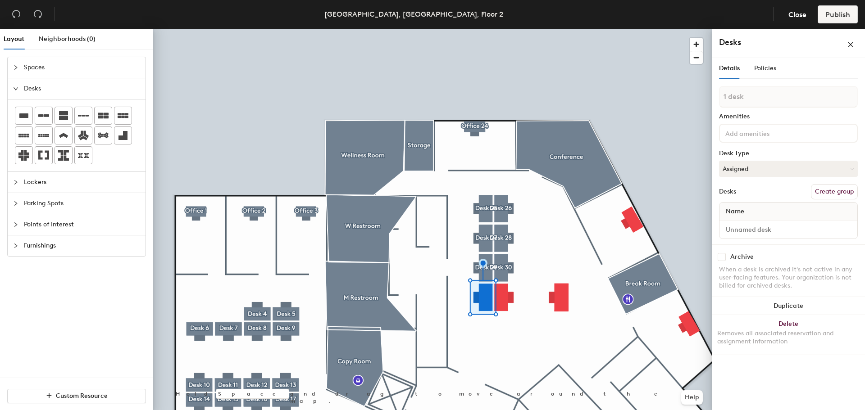
click at [830, 192] on button "Create group" at bounding box center [834, 191] width 47 height 15
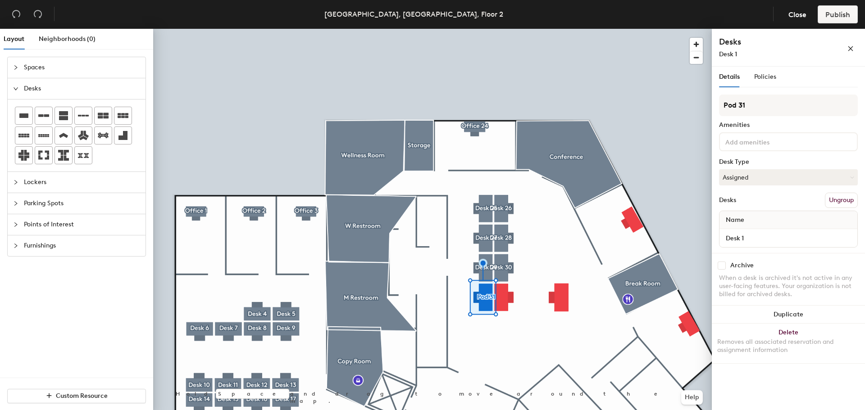
drag, startPoint x: 735, startPoint y: 103, endPoint x: 716, endPoint y: 103, distance: 18.9
click at [716, 103] on div "Details Policies Pod 31 Amenities Desk Type Assigned Desks Ungroup Name Desk 1 …" at bounding box center [788, 240] width 153 height 347
type input "Desk 31"
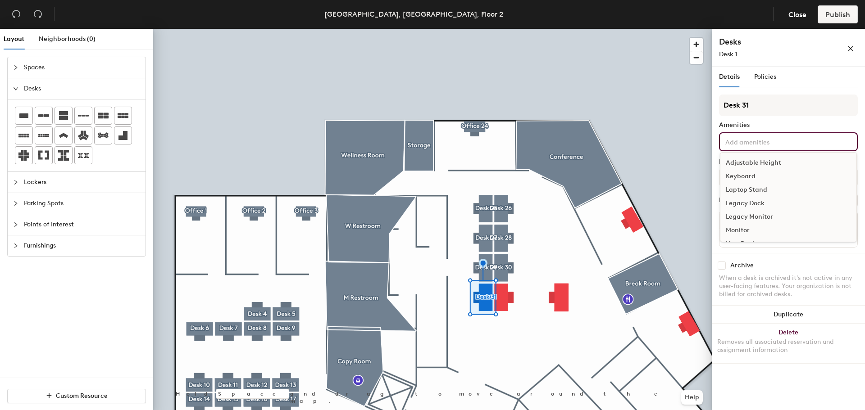
click at [744, 141] on input at bounding box center [763, 141] width 81 height 11
click at [739, 160] on div "Adjustable Height" at bounding box center [788, 163] width 136 height 14
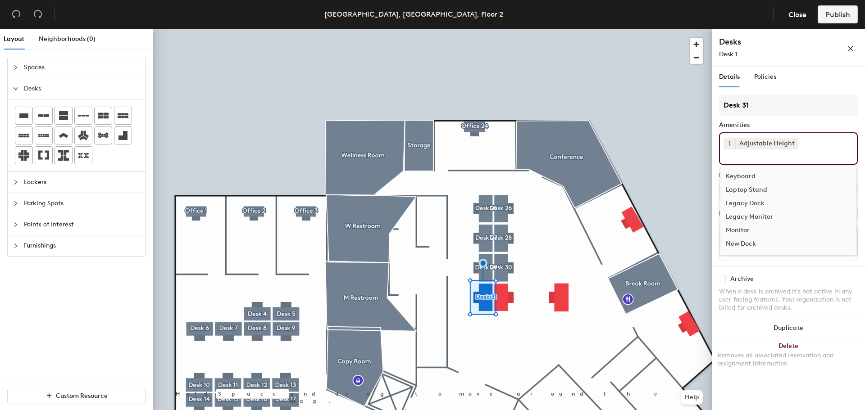
click at [736, 173] on div "Keyboard" at bounding box center [788, 177] width 136 height 14
click at [736, 212] on div "Monitor" at bounding box center [788, 217] width 136 height 14
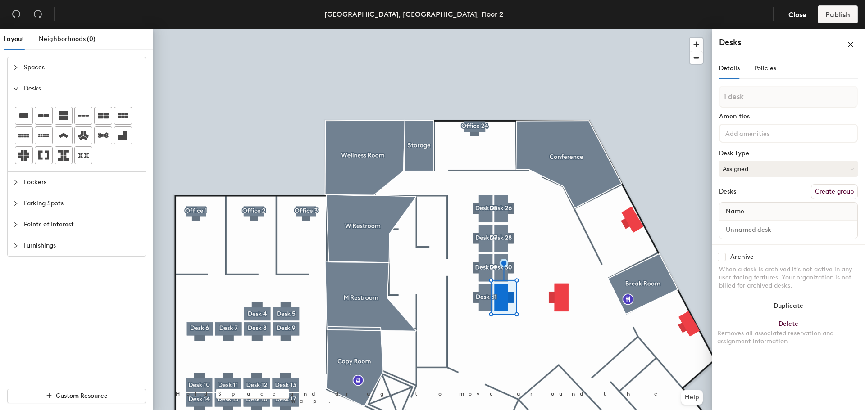
click at [820, 191] on button "Create group" at bounding box center [834, 191] width 47 height 15
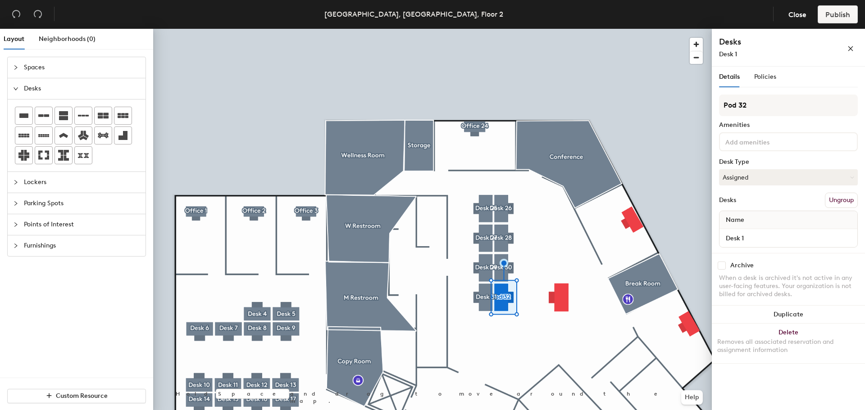
click at [711, 102] on div "Layout Neighborhoods (0) Spaces Desks Lockers Parking Spots Points of Interest …" at bounding box center [432, 221] width 865 height 385
type input "Desk32"
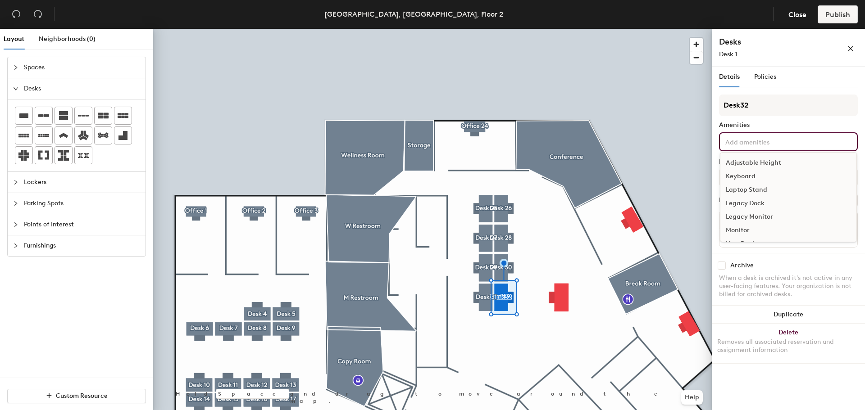
drag, startPoint x: 742, startPoint y: 143, endPoint x: 744, endPoint y: 150, distance: 7.1
click at [743, 146] on input at bounding box center [763, 141] width 81 height 11
click at [743, 160] on div "Adjustable Height" at bounding box center [788, 163] width 136 height 14
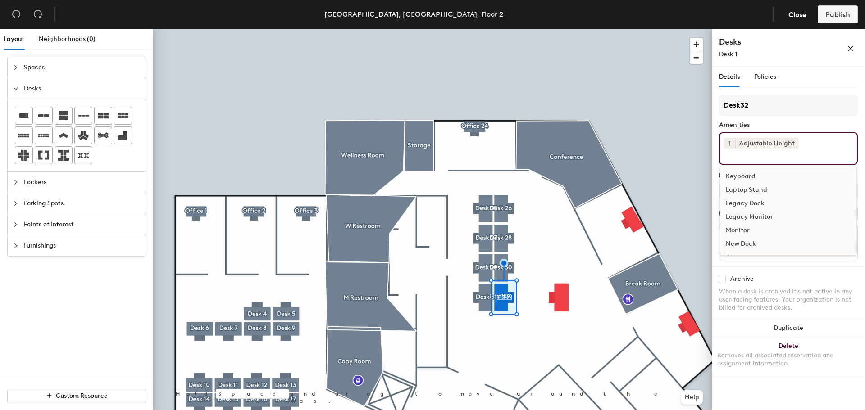
click at [738, 173] on div "Keyboard" at bounding box center [788, 177] width 136 height 14
click at [747, 210] on div "Legacy Monitor" at bounding box center [788, 204] width 136 height 14
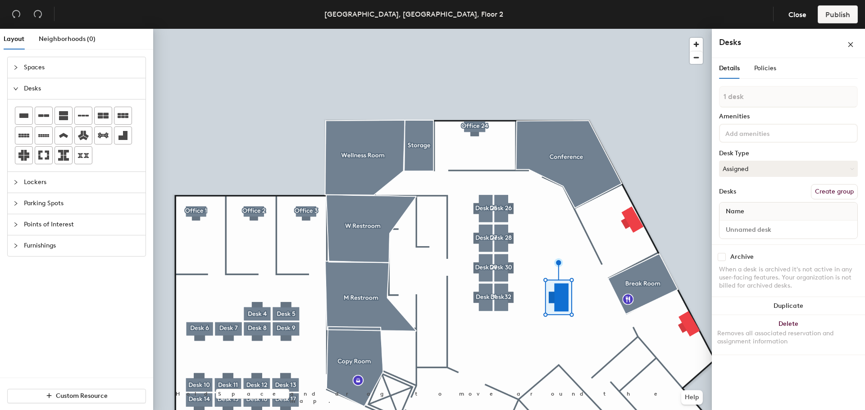
click at [818, 190] on button "Create group" at bounding box center [834, 191] width 47 height 15
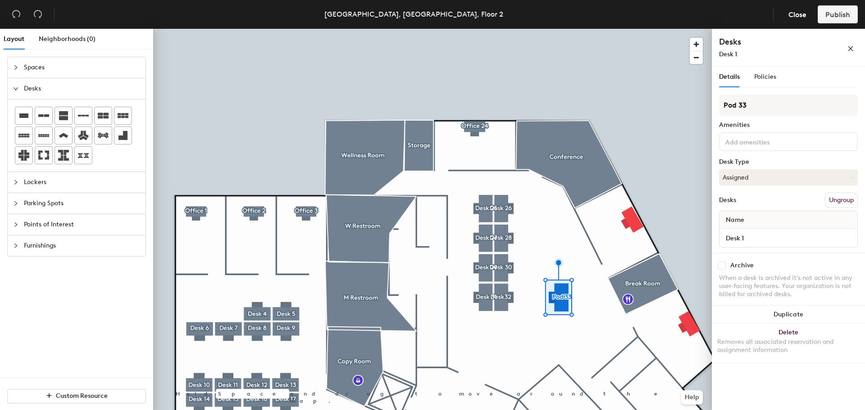
drag, startPoint x: 735, startPoint y: 104, endPoint x: 718, endPoint y: 102, distance: 17.2
click at [718, 102] on div "Details Policies Pod 33 Amenities Desk Type Assigned Desks Ungroup Name Desk 1 …" at bounding box center [788, 240] width 153 height 347
type input "Desk 33"
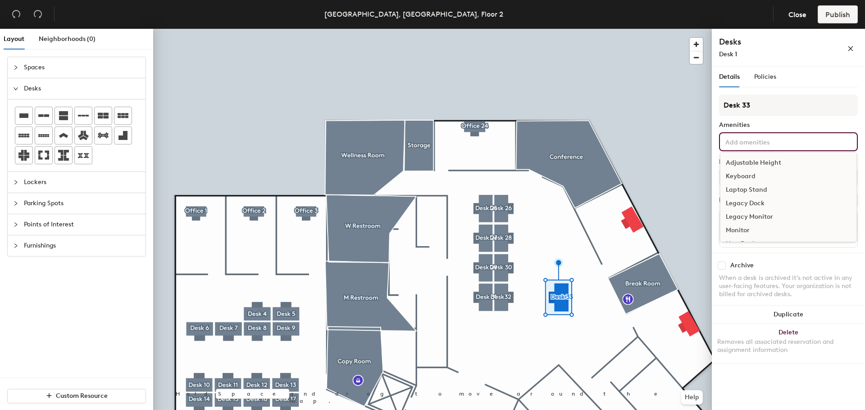
click at [768, 142] on input at bounding box center [763, 141] width 81 height 11
click at [756, 162] on div "Adjustable Height" at bounding box center [788, 163] width 136 height 14
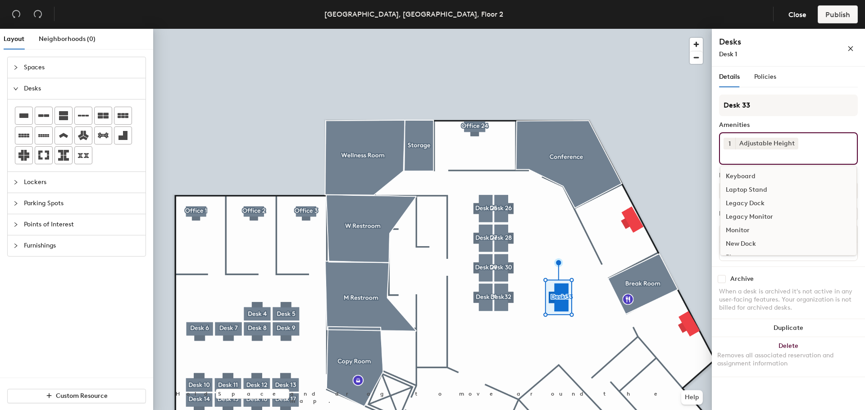
click at [747, 172] on div "Keyboard" at bounding box center [788, 177] width 136 height 14
click at [744, 217] on div "Monitor" at bounding box center [788, 217] width 136 height 14
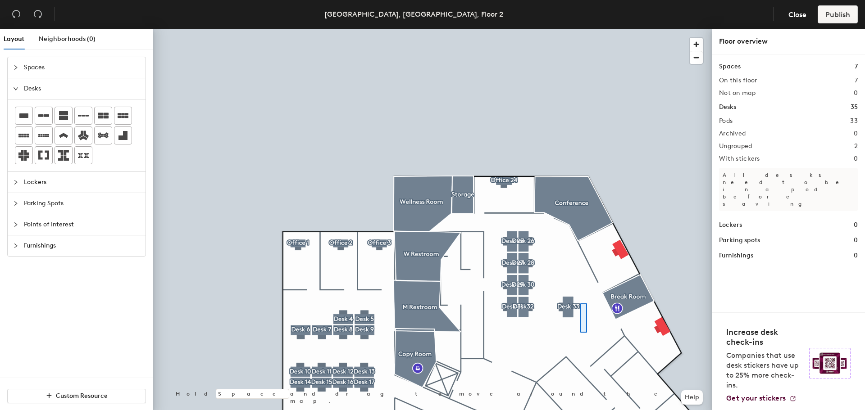
click at [582, 29] on div at bounding box center [432, 29] width 558 height 0
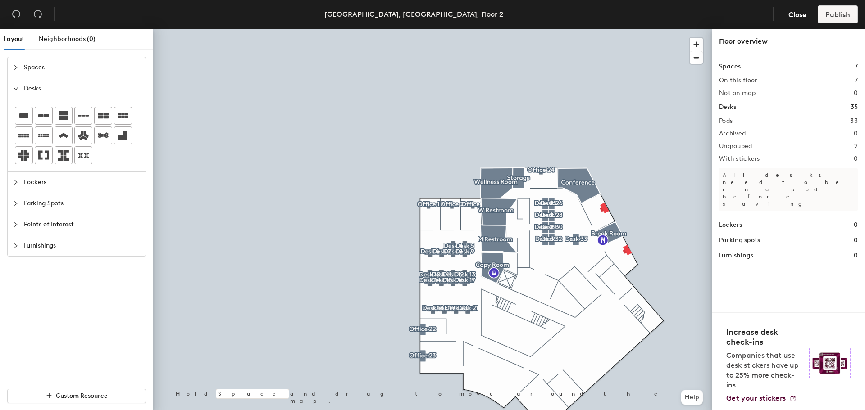
click at [34, 67] on span "Spaces" at bounding box center [82, 67] width 116 height 21
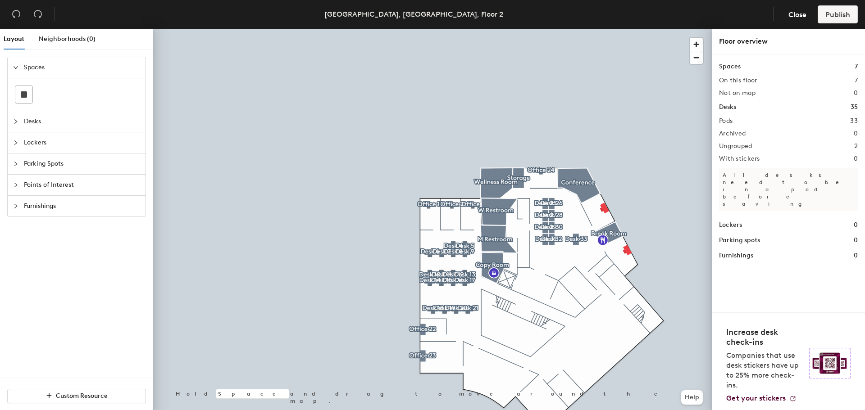
drag, startPoint x: 32, startPoint y: 94, endPoint x: 76, endPoint y: 97, distance: 43.3
click at [33, 94] on div at bounding box center [76, 95] width 123 height 18
click at [21, 92] on rect at bounding box center [24, 94] width 6 height 6
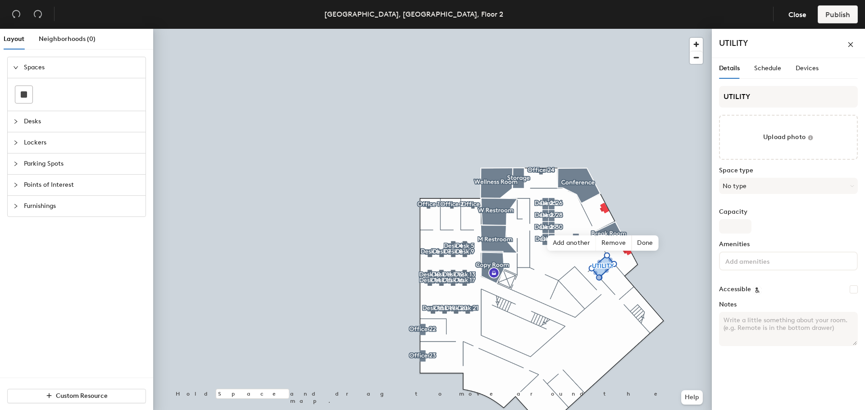
type input "UTILITY"
click at [658, 240] on div "Add another Remove Done" at bounding box center [602, 243] width 111 height 15
click at [649, 240] on span "Done" at bounding box center [644, 243] width 27 height 15
click at [28, 94] on div at bounding box center [23, 94] width 17 height 17
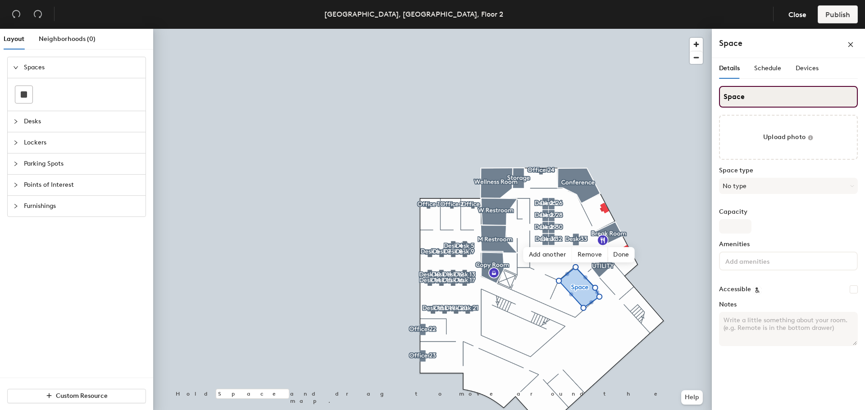
drag, startPoint x: 745, startPoint y: 97, endPoint x: 712, endPoint y: 102, distance: 34.1
click at [712, 102] on div "Details Schedule Devices Space Upload photo Space type No type Capacity Ameniti…" at bounding box center [788, 236] width 153 height 356
type input "Copy Room"
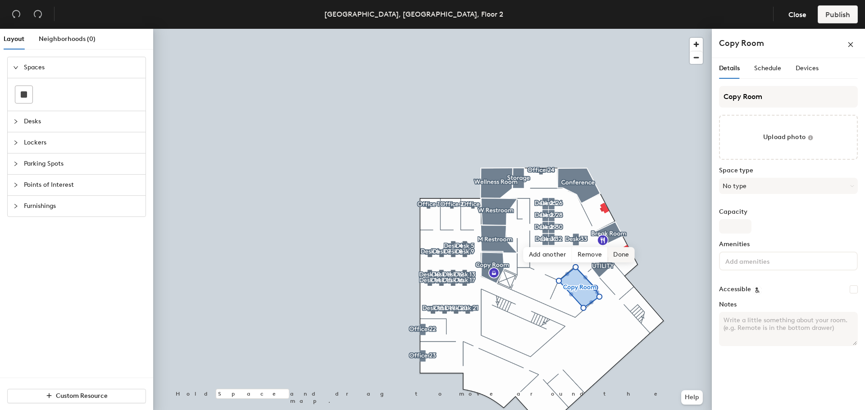
click at [623, 256] on span "Done" at bounding box center [621, 254] width 27 height 15
click at [576, 250] on span "Edit shape" at bounding box center [571, 247] width 43 height 15
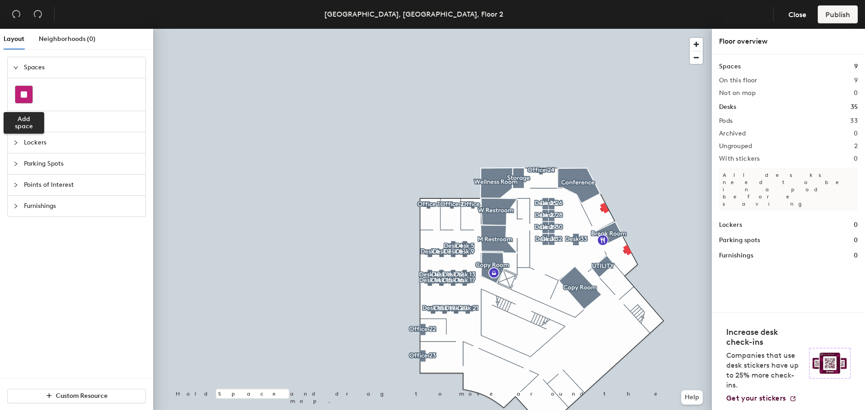
click at [26, 94] on rect at bounding box center [24, 94] width 6 height 6
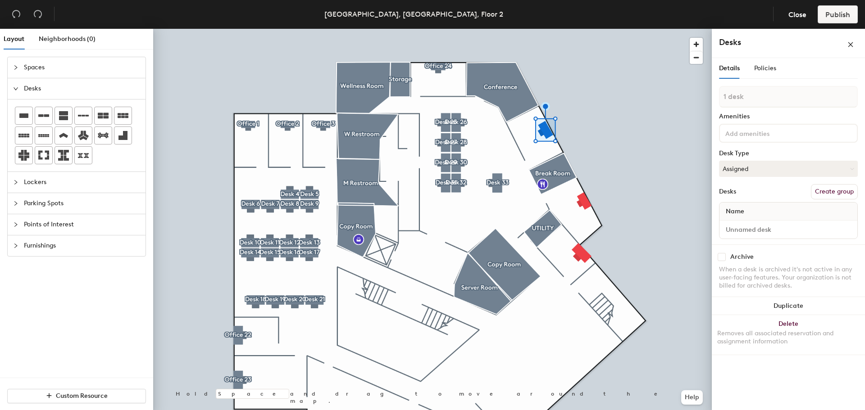
click at [839, 190] on button "Create group" at bounding box center [834, 191] width 47 height 15
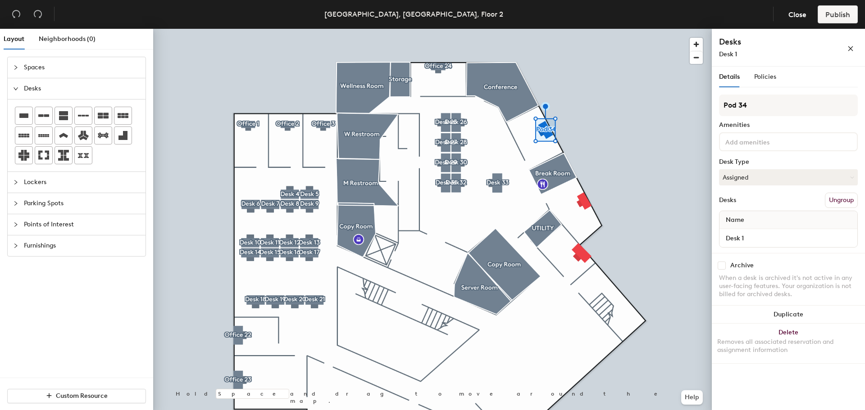
click at [711, 108] on div "Layout Neighborhoods (0) Spaces Desks Lockers Parking Spots Points of Interest …" at bounding box center [432, 221] width 865 height 385
type input "Office 34"
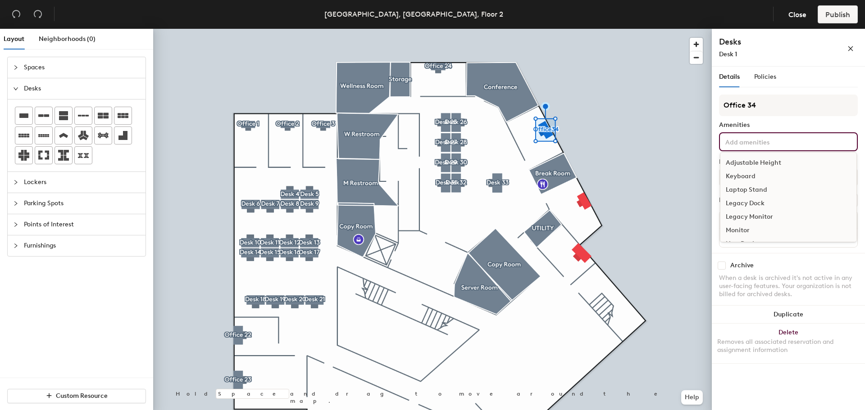
click at [777, 137] on input at bounding box center [763, 141] width 81 height 11
click at [757, 163] on div "Adjustable Height" at bounding box center [788, 163] width 136 height 14
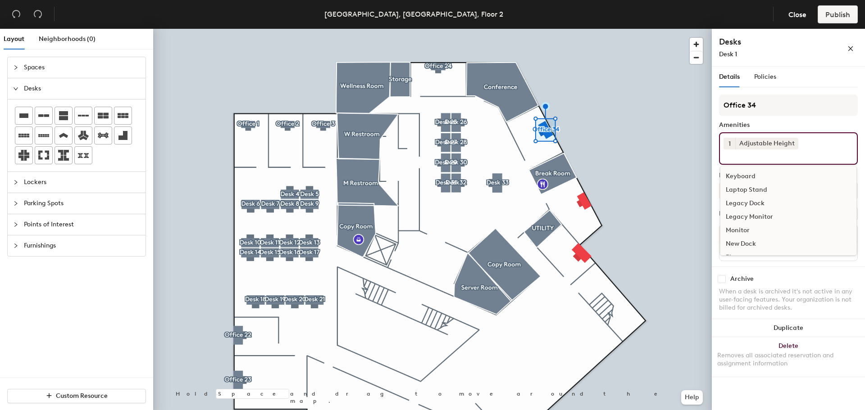
click at [744, 174] on div "Keyboard" at bounding box center [788, 177] width 136 height 14
click at [746, 214] on div "Monitor" at bounding box center [788, 217] width 136 height 14
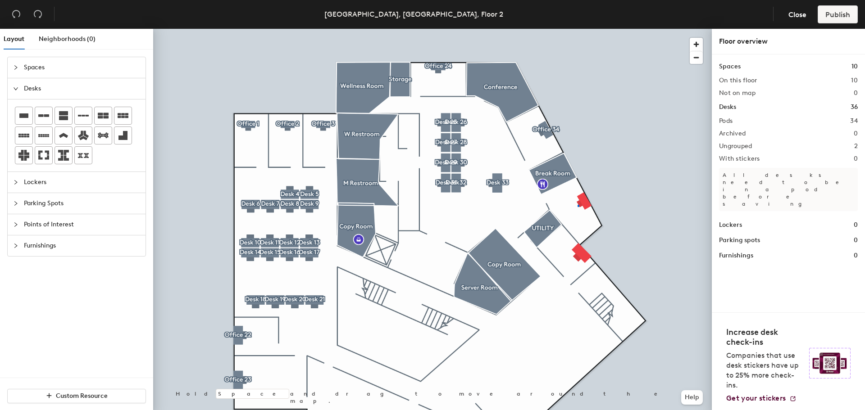
click at [577, 29] on div at bounding box center [432, 29] width 558 height 0
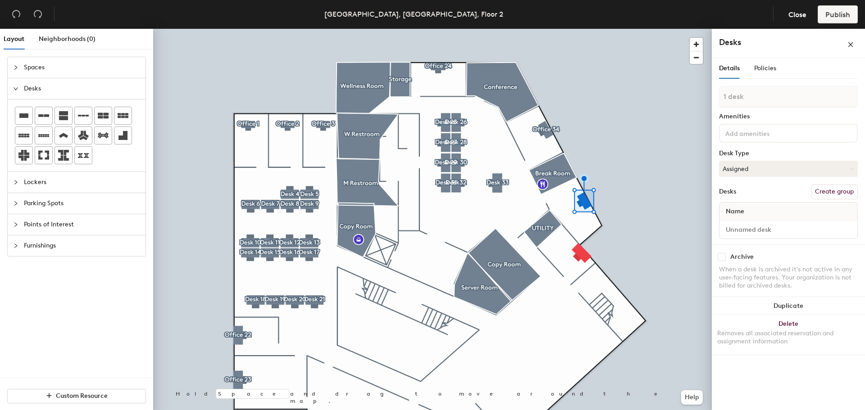
click at [835, 192] on button "Create group" at bounding box center [834, 191] width 47 height 15
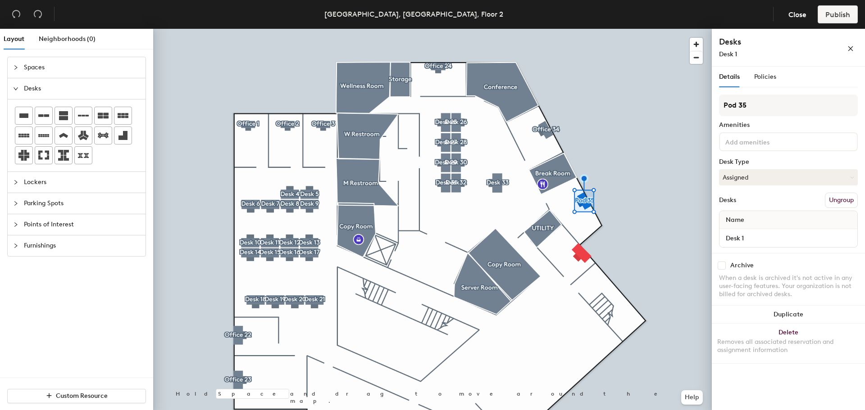
drag, startPoint x: 735, startPoint y: 107, endPoint x: 717, endPoint y: 106, distance: 18.0
click at [717, 106] on div "Details Policies Pod 35 Amenities Desk Type Assigned Desks Ungroup Name Desk 1 …" at bounding box center [788, 240] width 153 height 347
type input "Office 35"
click at [809, 142] on div at bounding box center [788, 141] width 139 height 19
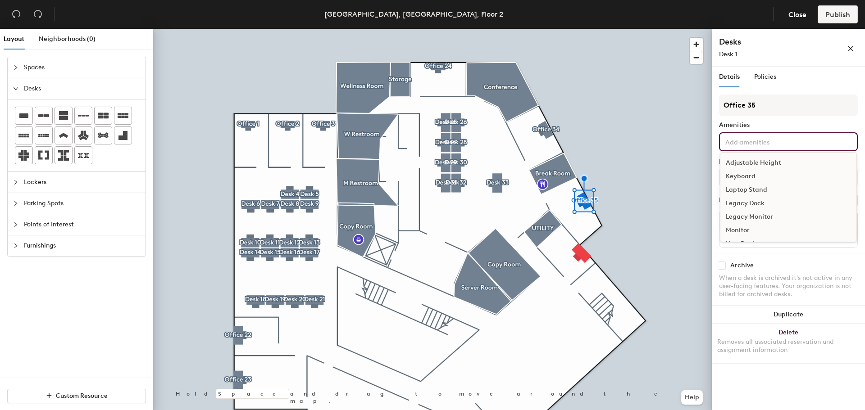
click at [773, 160] on div "Adjustable Height" at bounding box center [788, 163] width 136 height 14
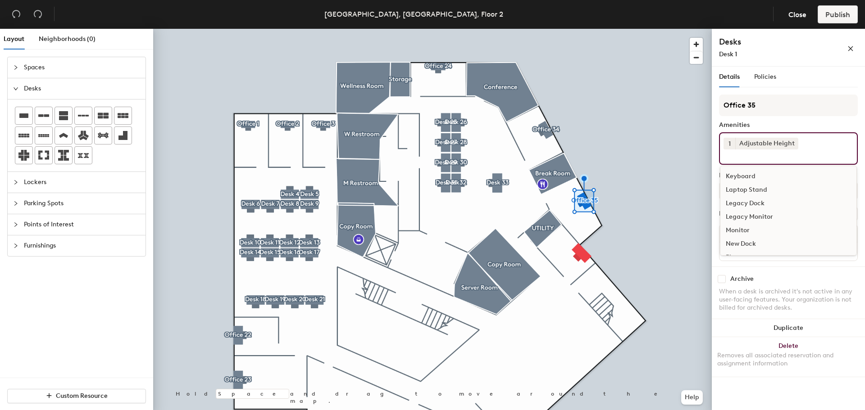
click at [750, 174] on div "Keyboard" at bounding box center [788, 177] width 136 height 14
click at [745, 211] on div "Monitor" at bounding box center [788, 217] width 136 height 14
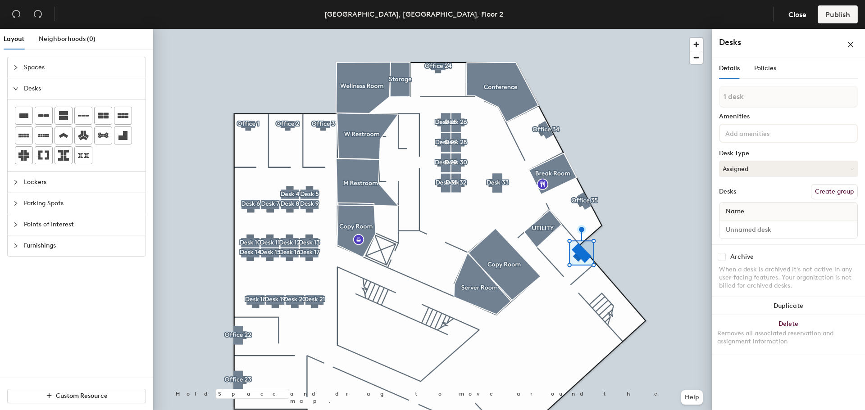
click at [823, 191] on button "Create group" at bounding box center [834, 191] width 47 height 15
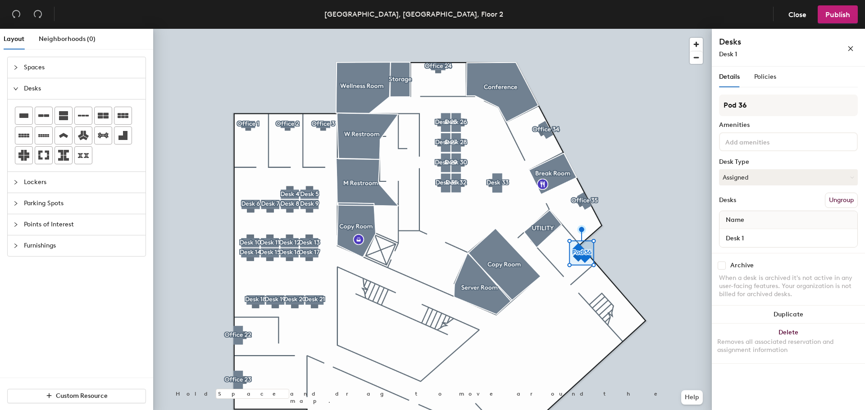
drag, startPoint x: 738, startPoint y: 102, endPoint x: 716, endPoint y: 105, distance: 22.2
click at [716, 105] on div "Details Policies Pod 36 Amenities Desk Type Assigned Desks Ungroup Name Desk 1 …" at bounding box center [788, 240] width 153 height 347
type input "Office 36"
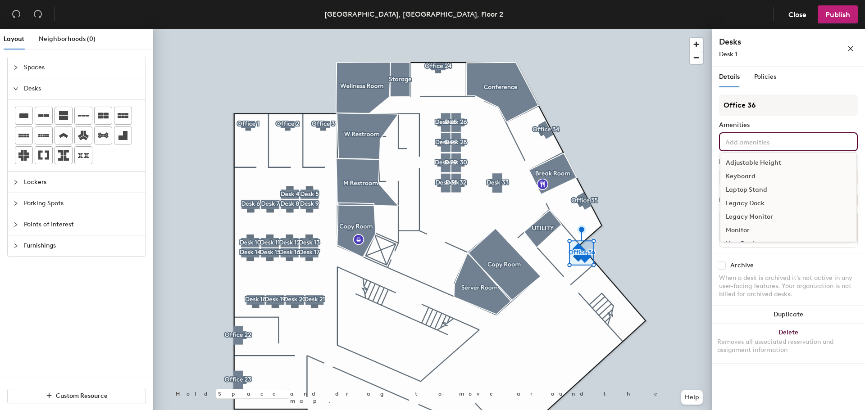
click at [767, 142] on input at bounding box center [763, 141] width 81 height 11
click at [761, 159] on div "Adjustable Height" at bounding box center [788, 163] width 136 height 14
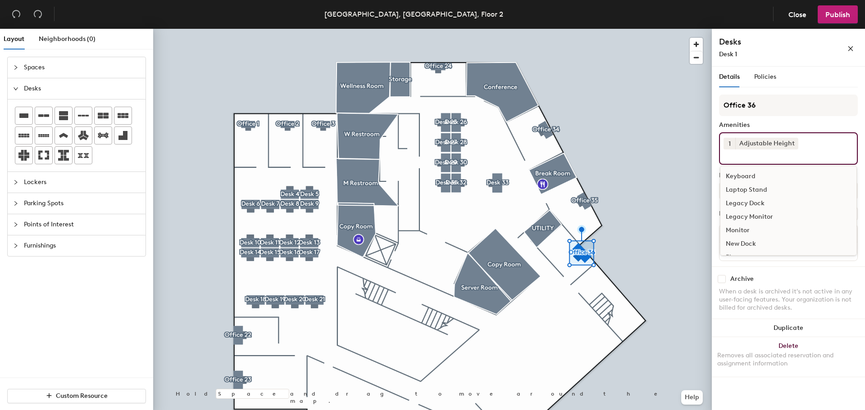
click at [744, 172] on div "Keyboard" at bounding box center [788, 177] width 136 height 14
click at [744, 211] on div "Monitor" at bounding box center [788, 217] width 136 height 14
click at [671, 29] on div at bounding box center [432, 29] width 558 height 0
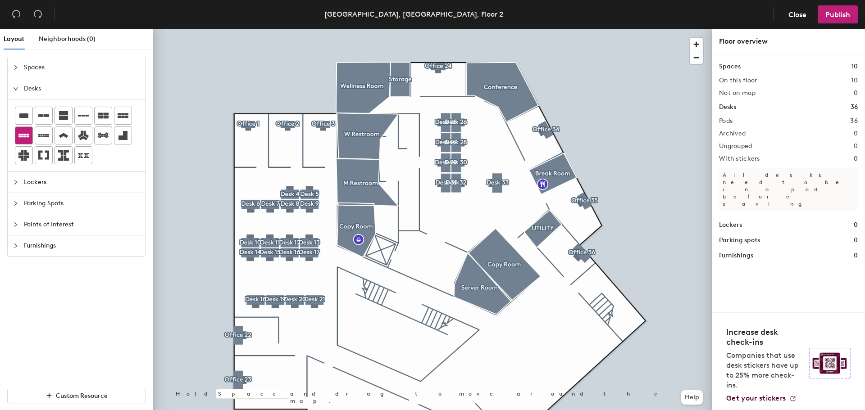
click at [27, 134] on icon at bounding box center [23, 136] width 11 height 4
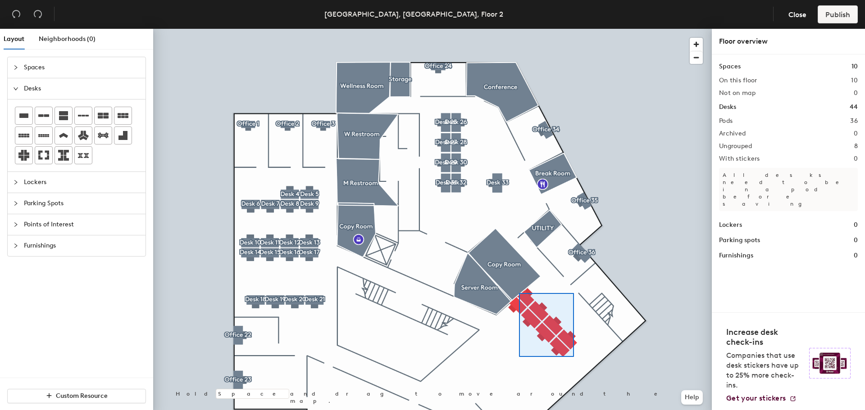
click at [517, 29] on div at bounding box center [432, 29] width 558 height 0
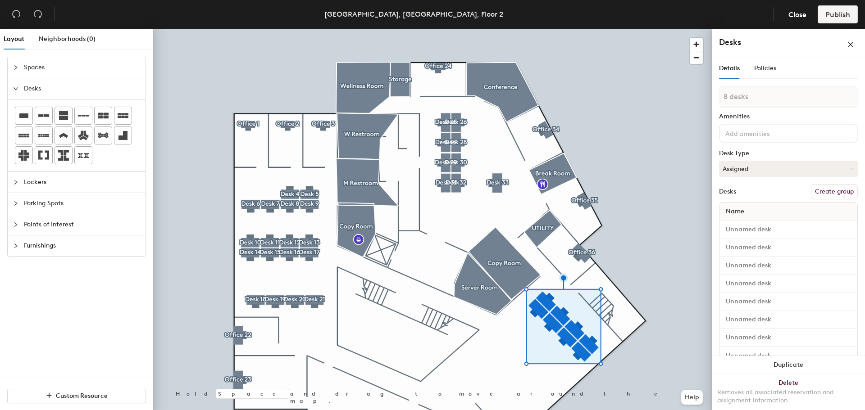
type input "1 desk"
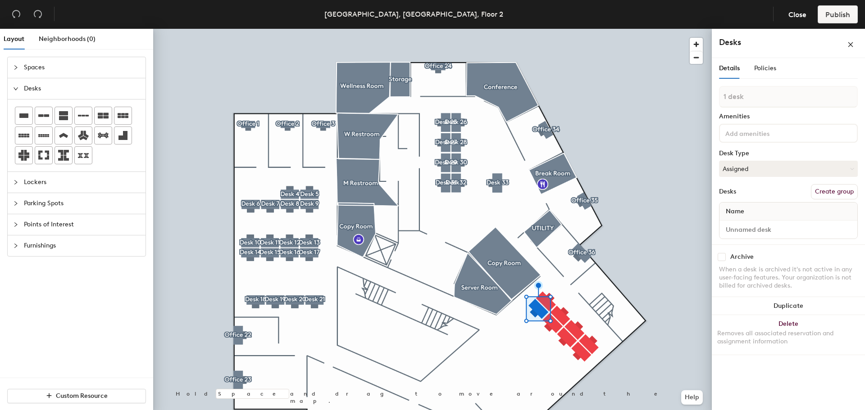
click at [534, 29] on div at bounding box center [432, 29] width 558 height 0
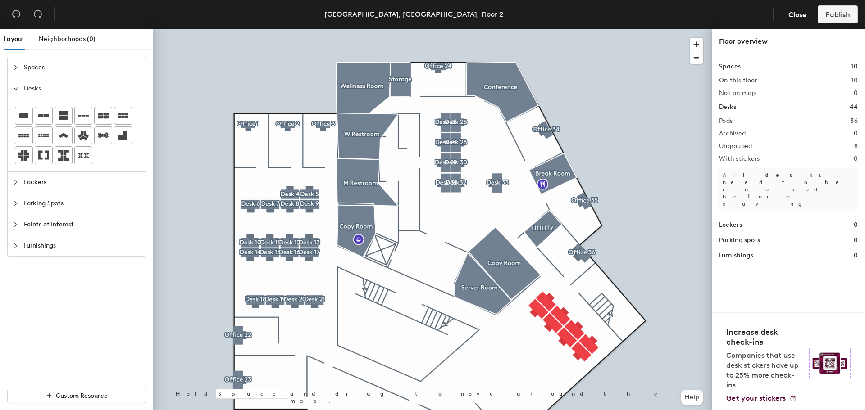
click at [535, 29] on div at bounding box center [432, 29] width 558 height 0
click at [27, 131] on icon at bounding box center [23, 135] width 11 height 11
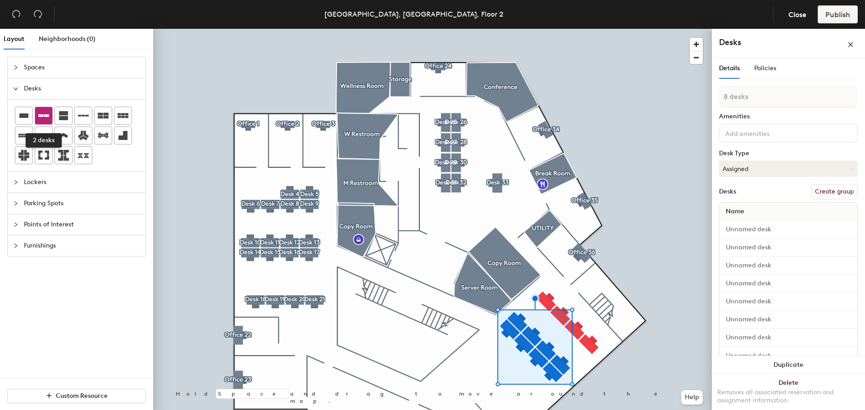
click at [47, 116] on icon at bounding box center [43, 115] width 11 height 3
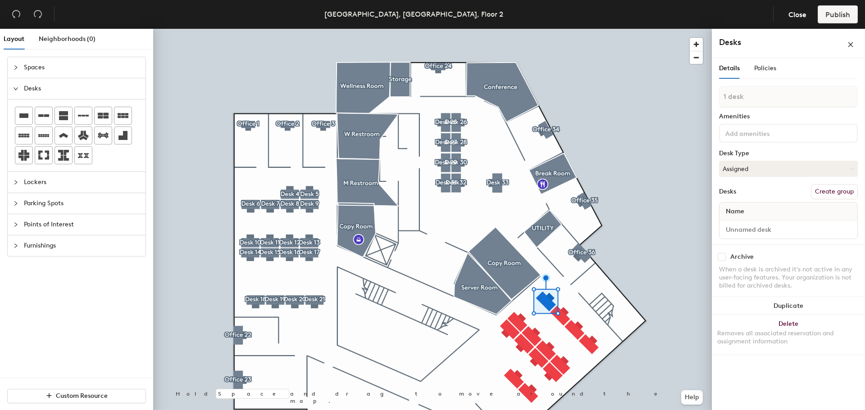
click at [835, 190] on button "Create group" at bounding box center [834, 191] width 47 height 15
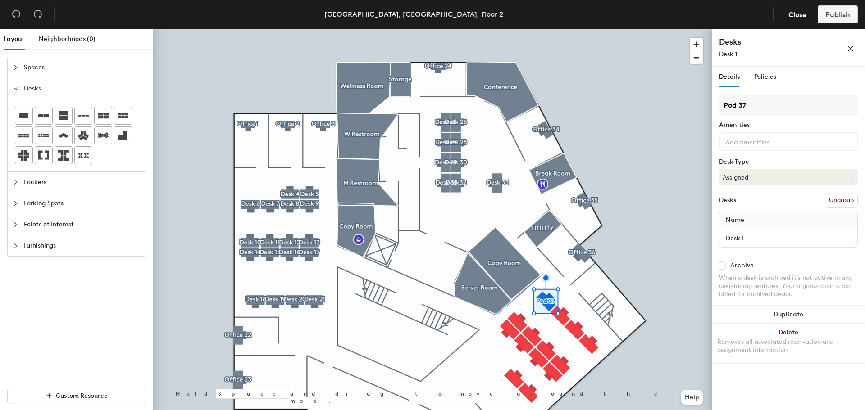
drag, startPoint x: 739, startPoint y: 106, endPoint x: 717, endPoint y: 106, distance: 21.6
click at [717, 106] on div "Details Policies Pod 37 Amenities Desk Type Assigned Desks Ungroup Name Desk 1 …" at bounding box center [788, 240] width 153 height 347
type input "Desk 37"
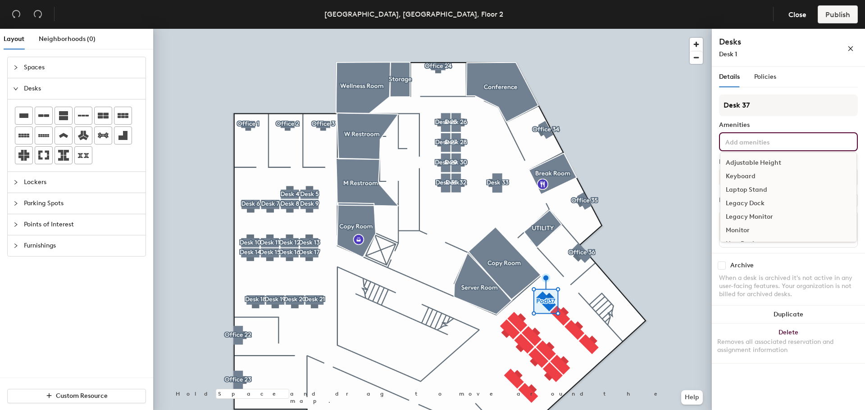
click at [745, 143] on input at bounding box center [763, 141] width 81 height 11
click at [746, 161] on div "Adjustable Height" at bounding box center [788, 163] width 136 height 14
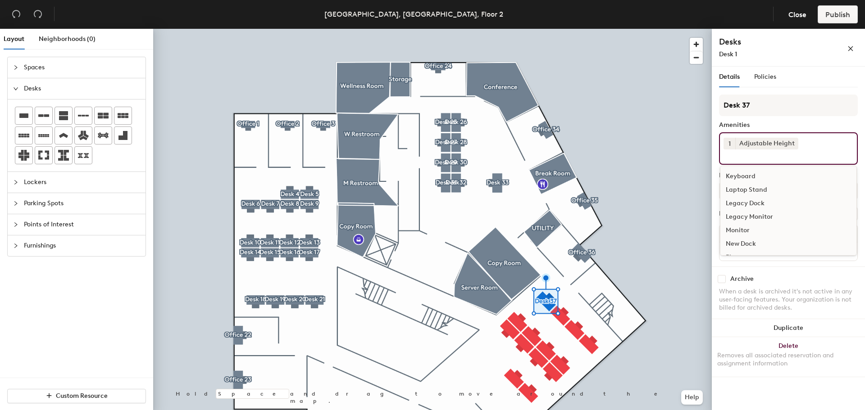
click at [742, 172] on div "Keyboard" at bounding box center [788, 177] width 136 height 14
click at [746, 217] on div "Monitor" at bounding box center [788, 217] width 136 height 14
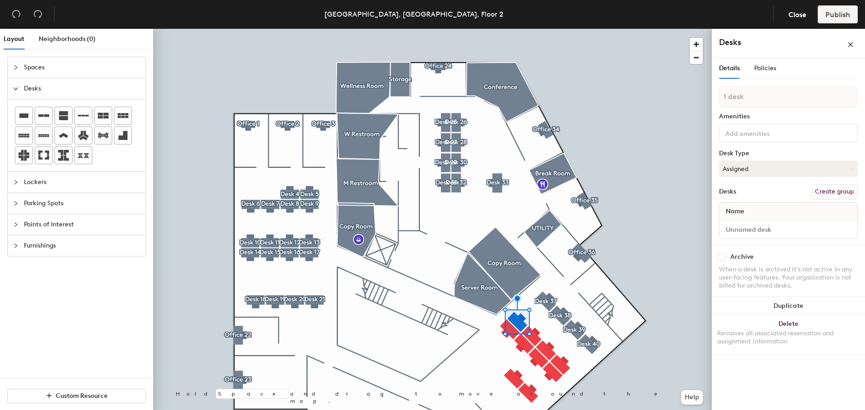
click at [839, 190] on button "Create group" at bounding box center [834, 191] width 47 height 15
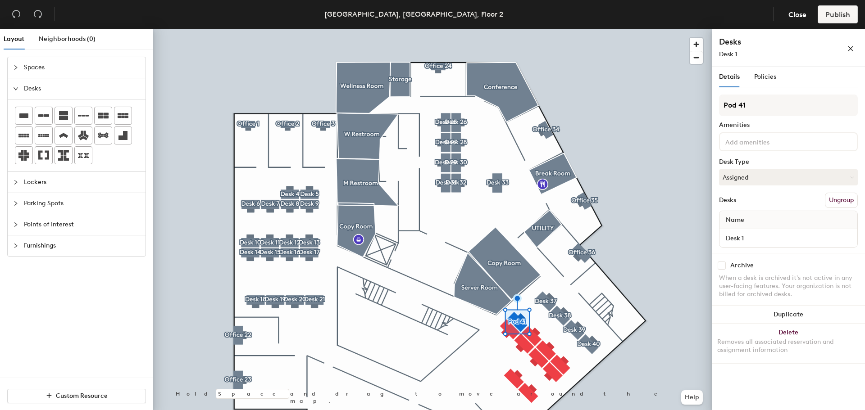
drag, startPoint x: 737, startPoint y: 105, endPoint x: 713, endPoint y: 108, distance: 24.0
click at [713, 108] on div "Details Policies Pod 41 Amenities Desk Type Assigned Desks Ungroup Name Desk 1 …" at bounding box center [788, 240] width 153 height 347
type input "Desk 41"
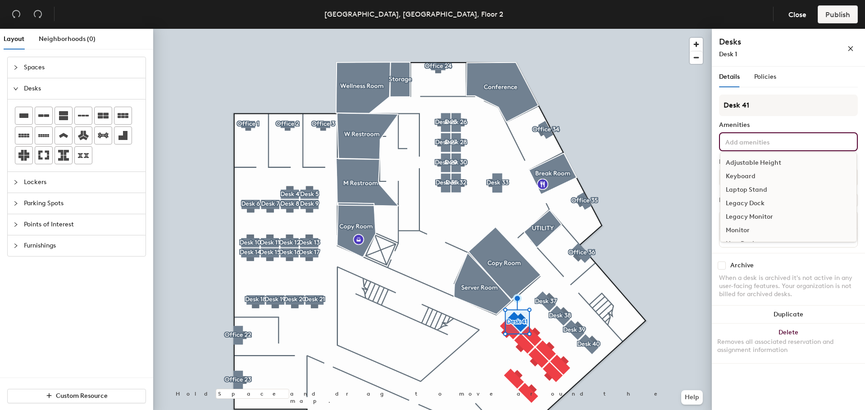
click at [743, 145] on input at bounding box center [763, 141] width 81 height 11
click at [746, 162] on div "Adjustable Height" at bounding box center [788, 163] width 136 height 14
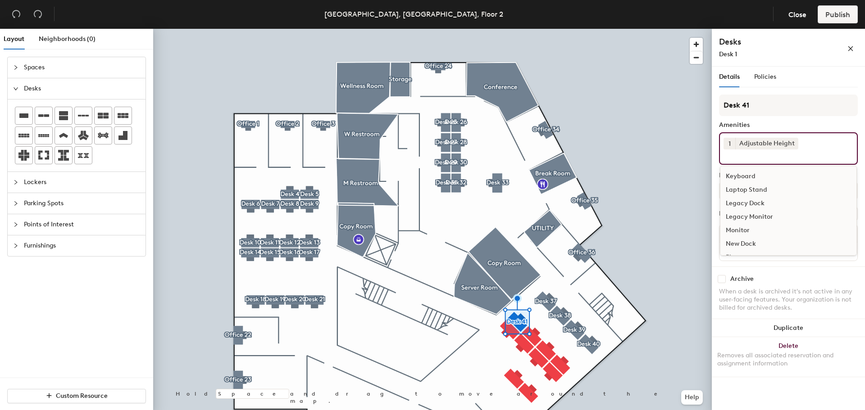
click at [743, 172] on div "Keyboard" at bounding box center [788, 177] width 136 height 14
click at [741, 211] on div "Monitor" at bounding box center [788, 217] width 136 height 14
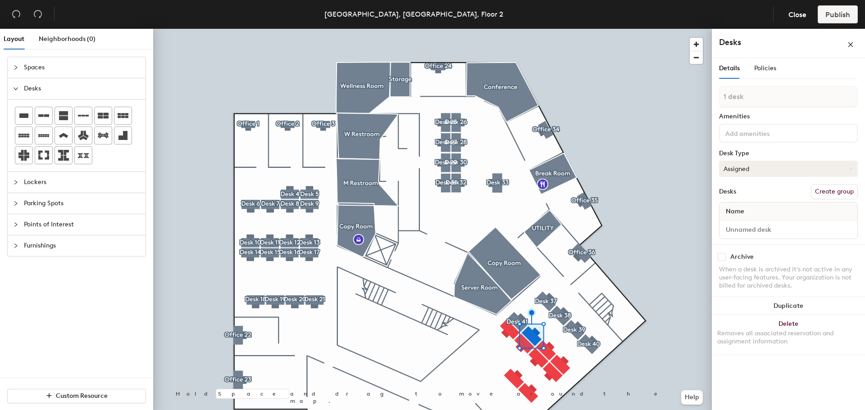
click at [849, 184] on button "Create group" at bounding box center [834, 191] width 47 height 15
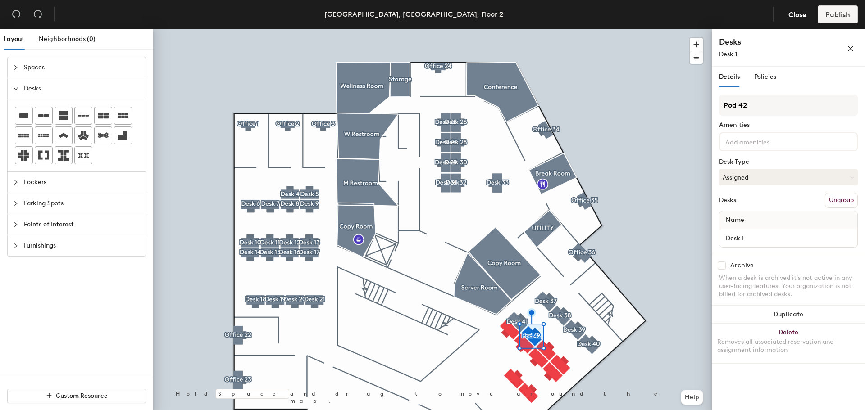
drag, startPoint x: 738, startPoint y: 101, endPoint x: 714, endPoint y: 101, distance: 23.9
click at [714, 101] on div "Details Policies Pod 42 Amenities Desk Type Assigned Desks Ungroup Name Desk 1 …" at bounding box center [788, 240] width 153 height 347
type input "Desk 42"
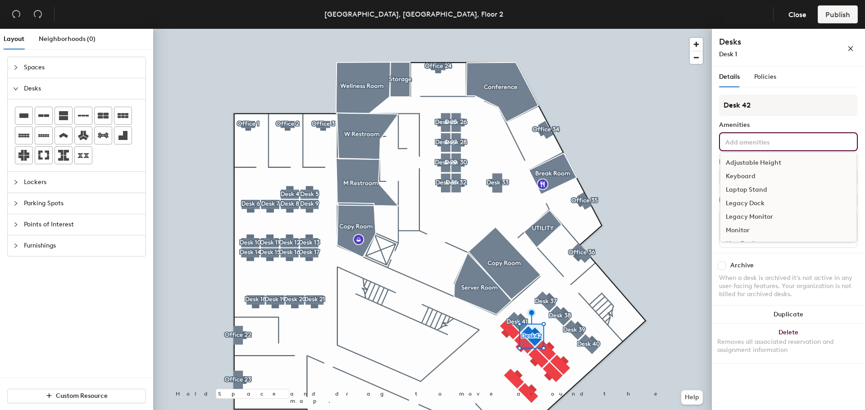
click at [752, 143] on input at bounding box center [763, 141] width 81 height 11
click at [755, 160] on div "Adjustable Height" at bounding box center [788, 163] width 136 height 14
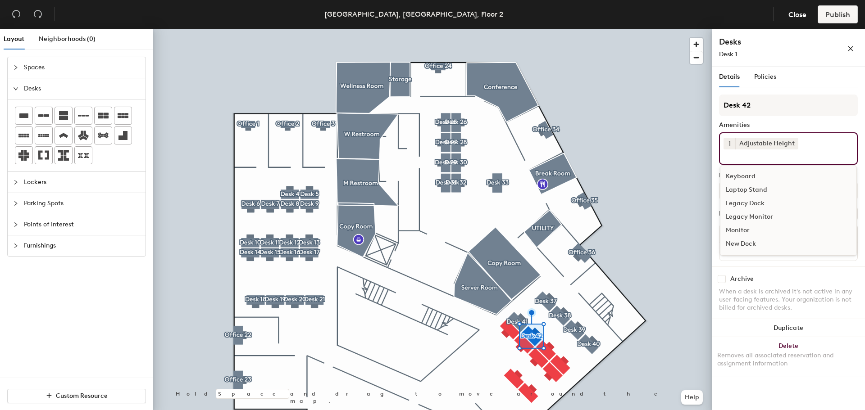
click at [744, 175] on div "Keyboard" at bounding box center [788, 177] width 136 height 14
click at [740, 211] on div "Monitor" at bounding box center [788, 217] width 136 height 14
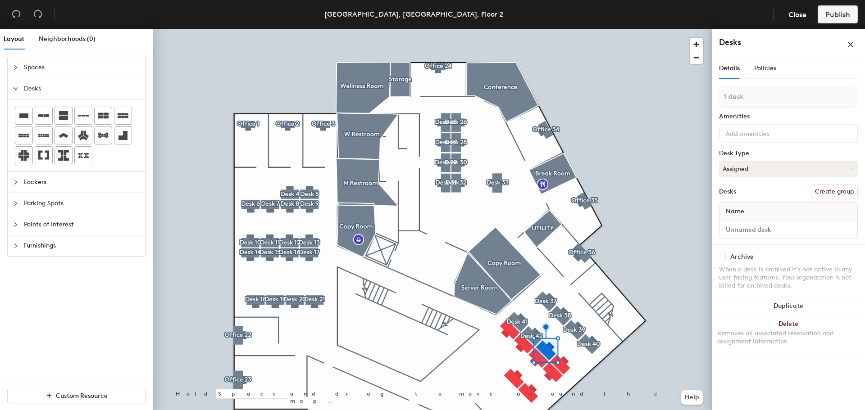
click at [846, 189] on button "Create group" at bounding box center [834, 191] width 47 height 15
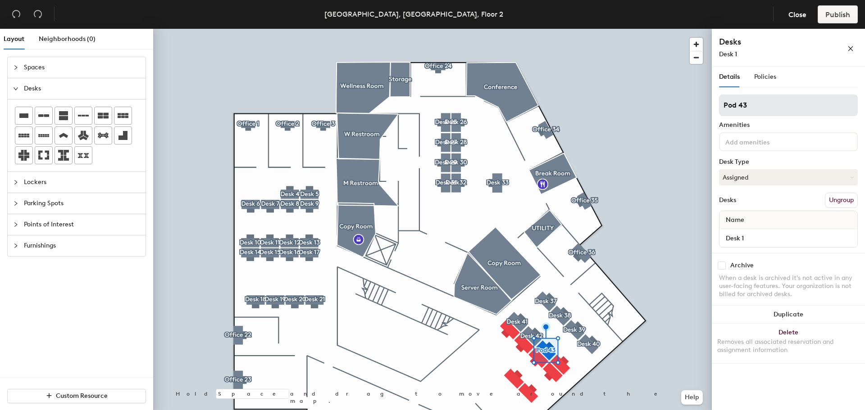
drag, startPoint x: 736, startPoint y: 104, endPoint x: 722, endPoint y: 104, distance: 13.5
click at [722, 104] on input "Pod 43" at bounding box center [788, 106] width 139 height 22
type input "Desk43"
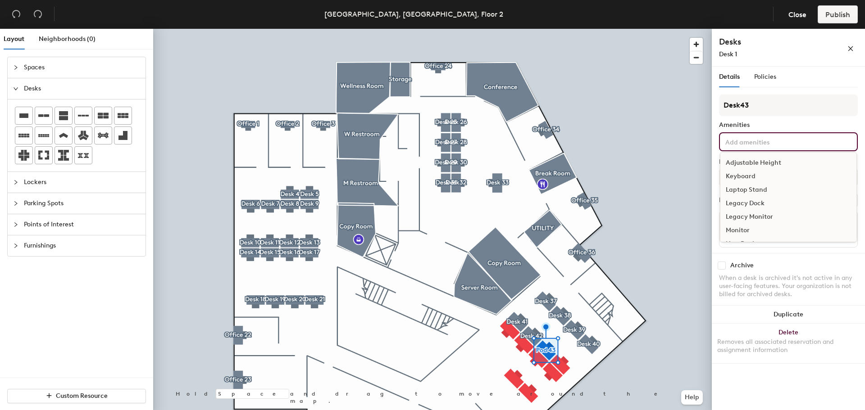
click at [752, 143] on input at bounding box center [763, 141] width 81 height 11
click at [754, 159] on div "Adjustable Height" at bounding box center [788, 163] width 136 height 14
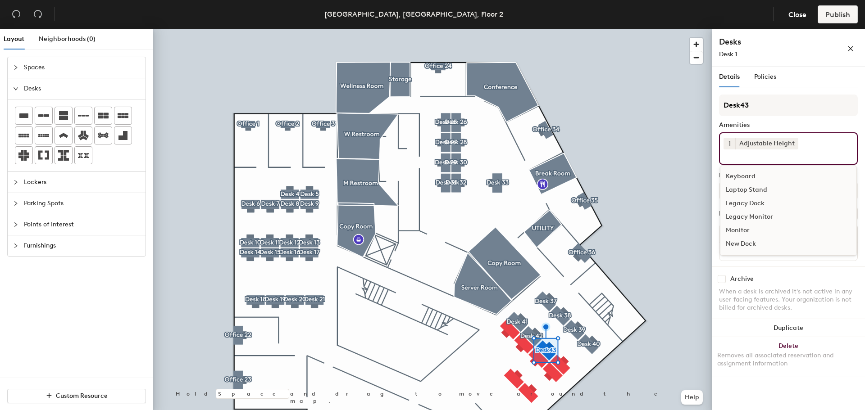
click at [746, 172] on div "Keyboard" at bounding box center [788, 177] width 136 height 14
click at [742, 211] on div "Monitor" at bounding box center [788, 217] width 136 height 14
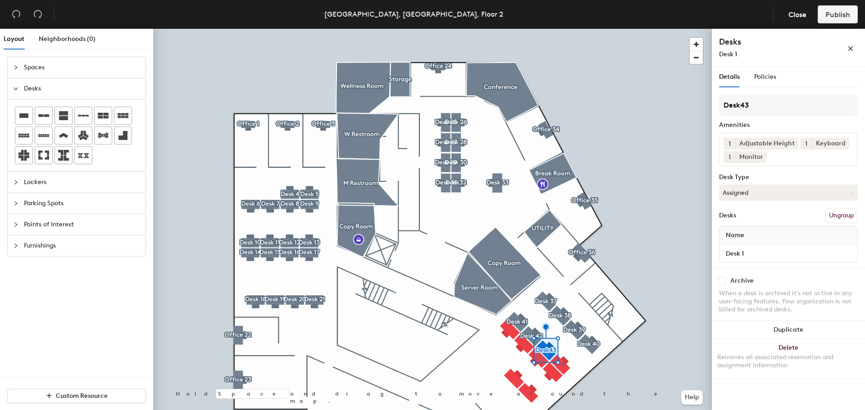
click at [563, 29] on div at bounding box center [432, 29] width 558 height 0
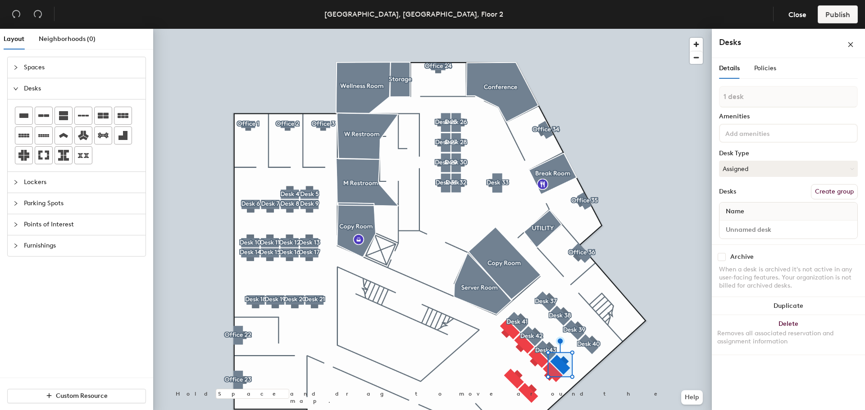
click at [829, 189] on button "Create group" at bounding box center [834, 191] width 47 height 15
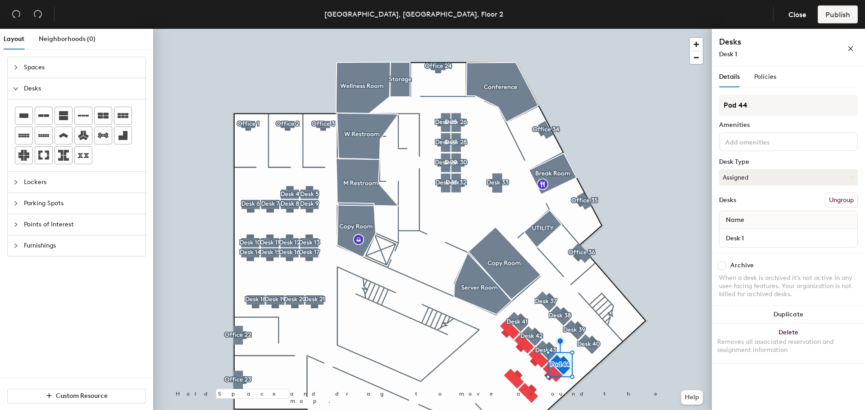
click at [708, 105] on div "Layout Neighborhoods (0) Spaces Desks Lockers Parking Spots Points of Interest …" at bounding box center [432, 221] width 865 height 385
click at [711, 104] on div "Layout Neighborhoods (0) Spaces Desks Lockers Parking Spots Points of Interest …" at bounding box center [432, 221] width 865 height 385
click at [738, 106] on input "Pod 44" at bounding box center [788, 106] width 139 height 22
click at [707, 106] on div "Layout Neighborhoods (0) Spaces Desks Lockers Parking Spots Points of Interest …" at bounding box center [432, 221] width 865 height 385
drag, startPoint x: 739, startPoint y: 110, endPoint x: 719, endPoint y: 106, distance: 21.2
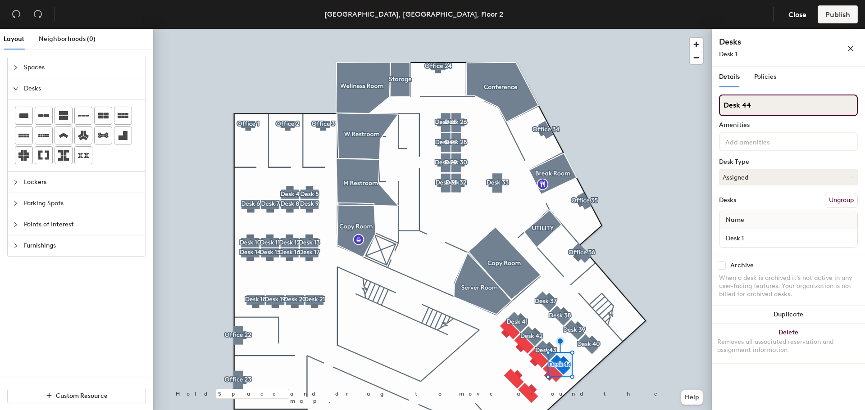
click at [719, 106] on input "Desk 44" at bounding box center [788, 106] width 139 height 22
type input "Desk 44"
click at [769, 139] on input at bounding box center [763, 141] width 81 height 11
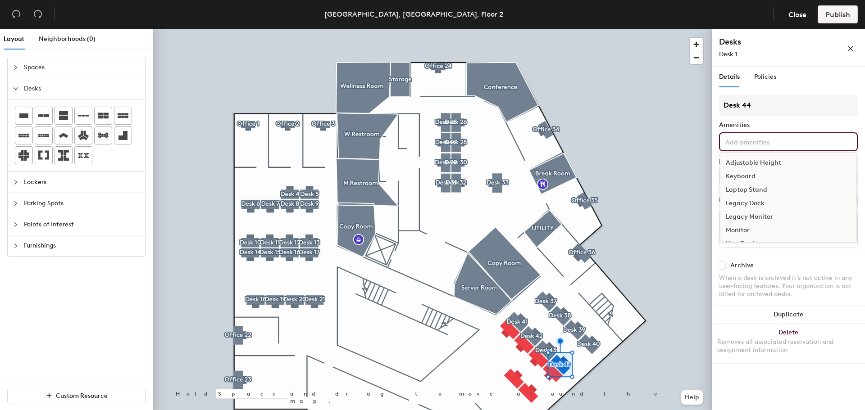
click at [765, 165] on div "Adjustable Height" at bounding box center [788, 163] width 136 height 14
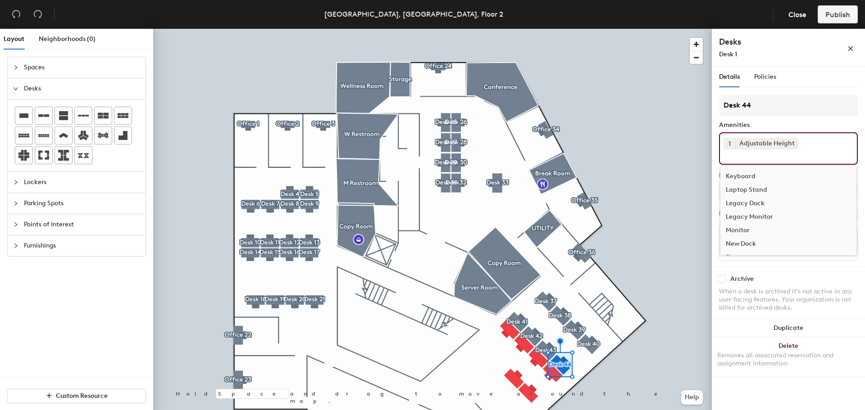
click at [747, 176] on div "Keyboard" at bounding box center [788, 177] width 136 height 14
click at [745, 215] on div "Monitor" at bounding box center [788, 217] width 136 height 14
click at [686, 29] on div at bounding box center [432, 29] width 558 height 0
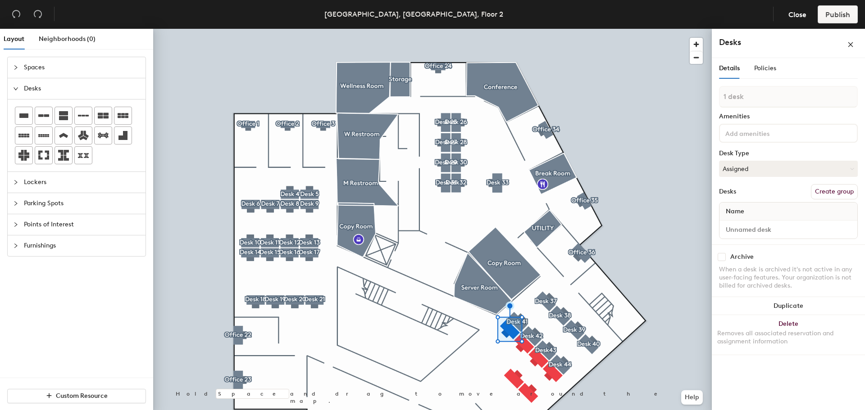
click at [829, 188] on button "Create group" at bounding box center [834, 191] width 47 height 15
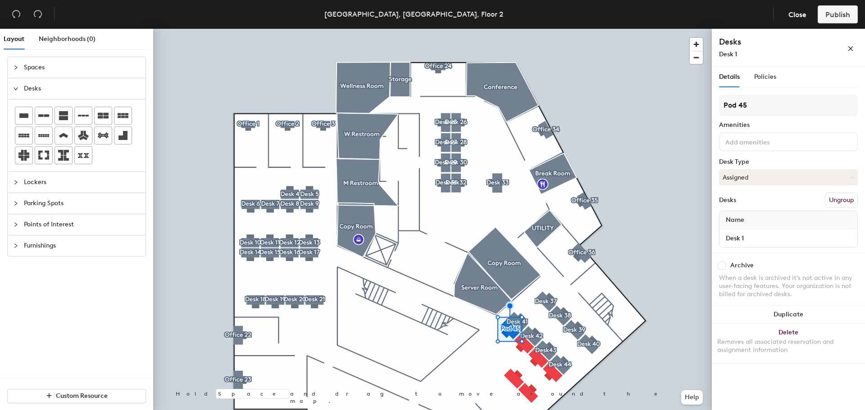
click at [707, 101] on div "Layout Neighborhoods (0) Spaces Desks Lockers Parking Spots Points of Interest …" at bounding box center [432, 221] width 865 height 385
type input "Desk 45"
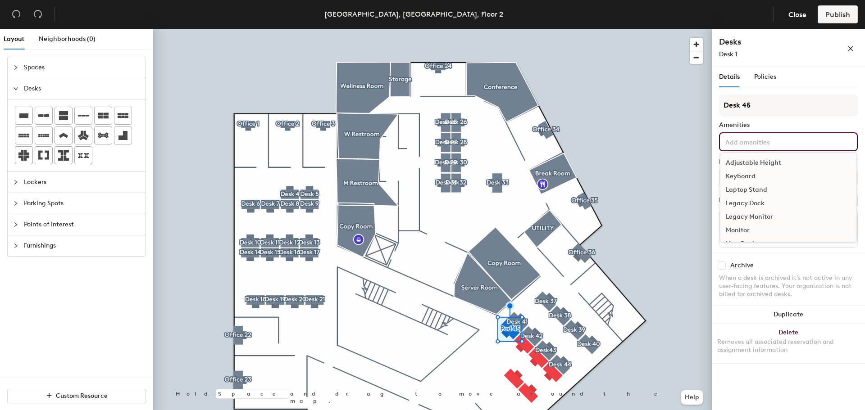
drag, startPoint x: 742, startPoint y: 146, endPoint x: 742, endPoint y: 154, distance: 8.1
click at [742, 146] on input at bounding box center [763, 141] width 81 height 11
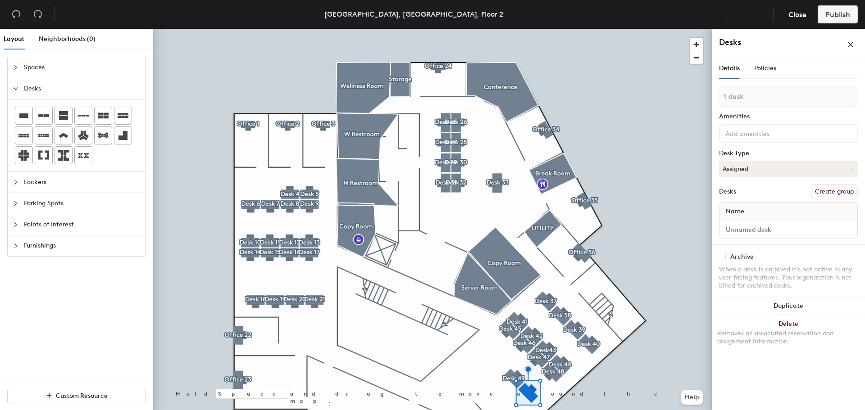
click at [830, 191] on button "Create group" at bounding box center [834, 191] width 47 height 15
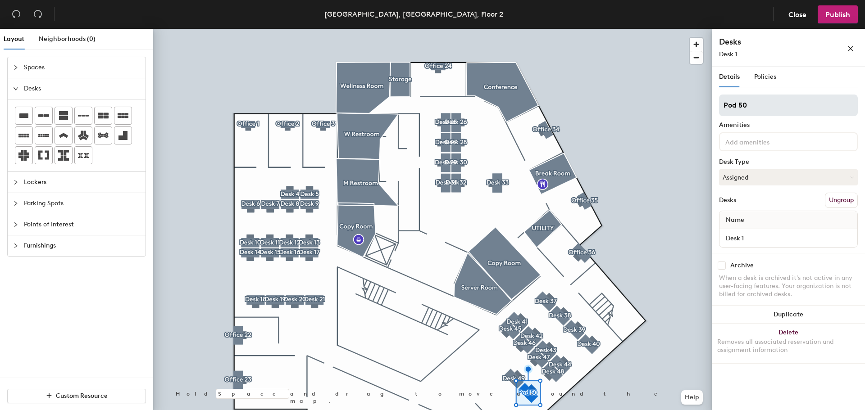
click at [698, 107] on div "Layout Neighborhoods (0) Spaces Desks Lockers Parking Spots Points of Interest …" at bounding box center [432, 221] width 865 height 385
type input "Desk 50"
click at [744, 142] on input at bounding box center [763, 141] width 81 height 11
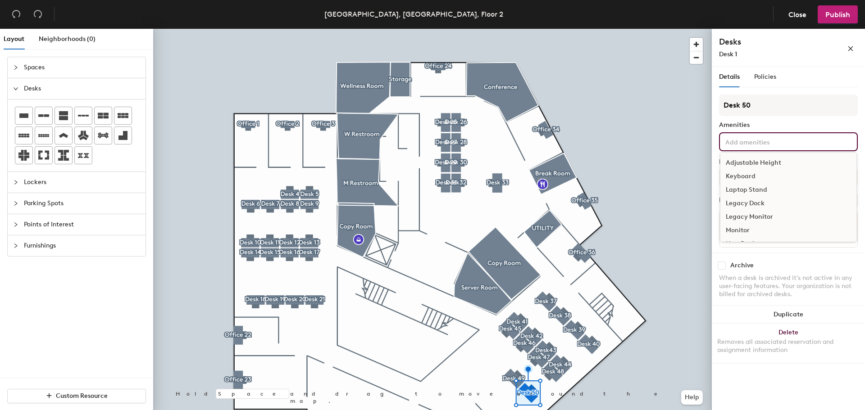
click at [746, 159] on div "Adjustable Height" at bounding box center [788, 163] width 136 height 14
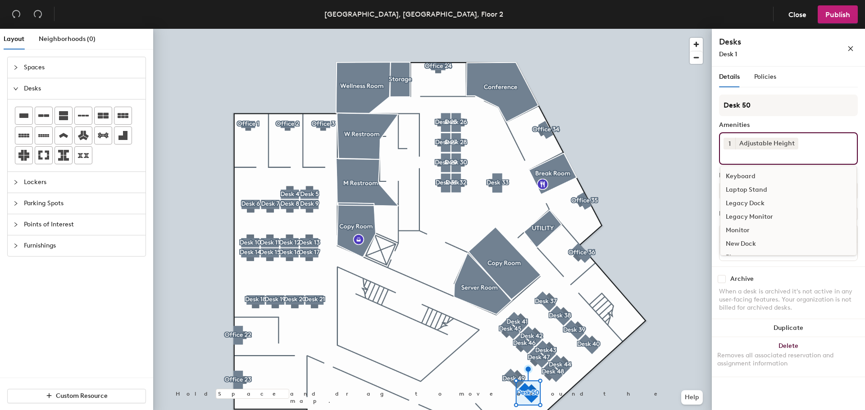
click at [740, 173] on div "Keyboard" at bounding box center [788, 177] width 136 height 14
click at [741, 200] on div "Legacy Monitor" at bounding box center [788, 204] width 136 height 14
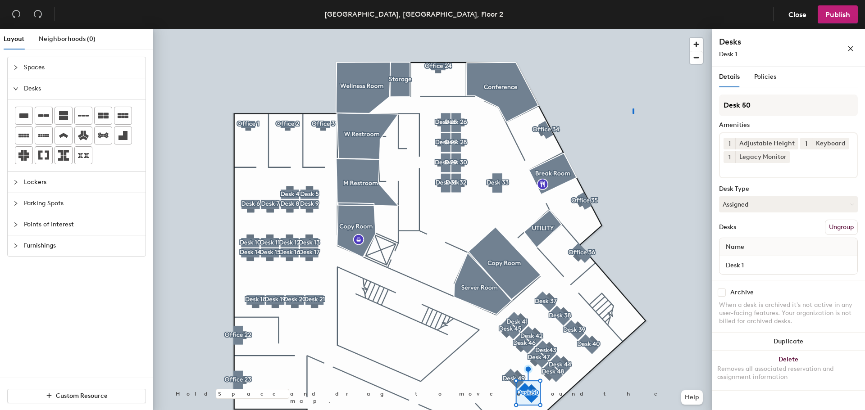
click at [632, 29] on div at bounding box center [432, 29] width 558 height 0
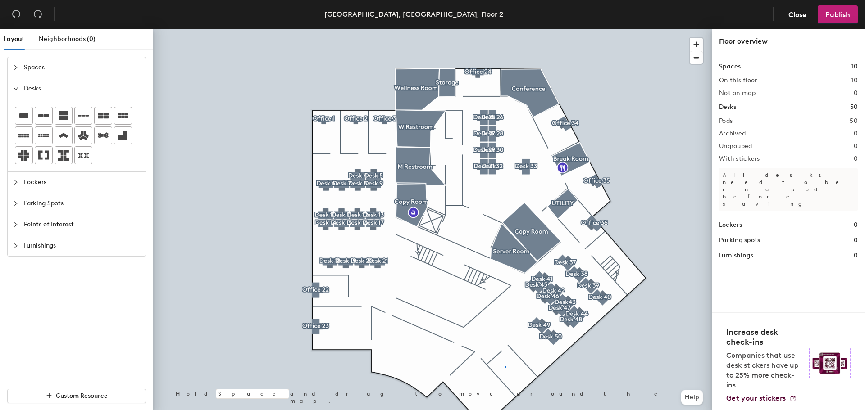
click at [505, 29] on div at bounding box center [432, 29] width 558 height 0
click at [22, 113] on icon at bounding box center [23, 115] width 11 height 11
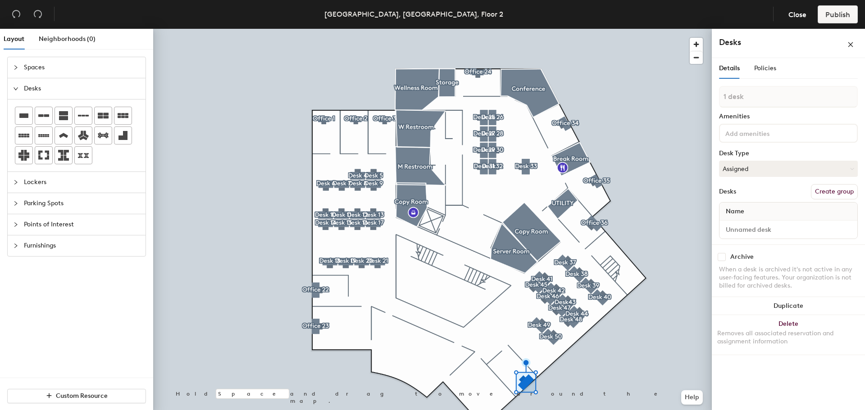
click at [828, 191] on button "Create group" at bounding box center [834, 191] width 47 height 15
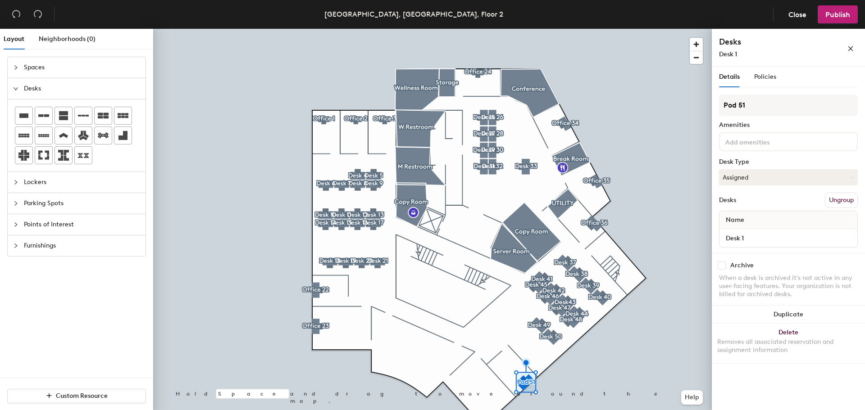
click at [708, 110] on div "Layout Neighborhoods (0) Spaces Desks Lockers Parking Spots Points of Interest …" at bounding box center [432, 221] width 865 height 385
type input "Office 51"
click at [729, 141] on input at bounding box center [763, 141] width 81 height 11
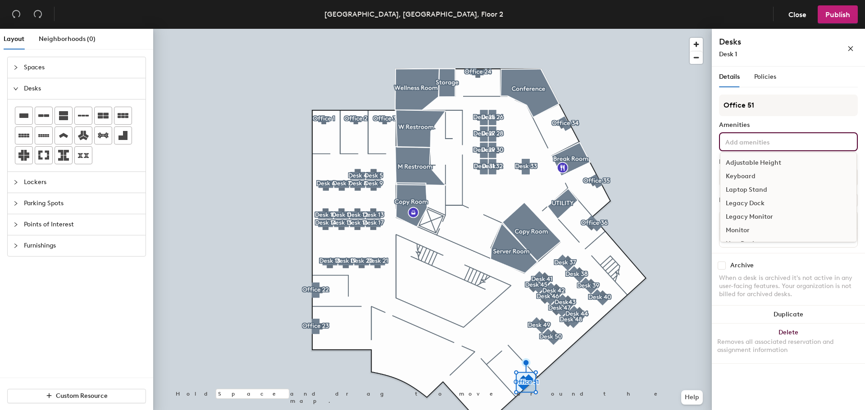
click at [731, 162] on div "Adjustable Height" at bounding box center [788, 163] width 136 height 14
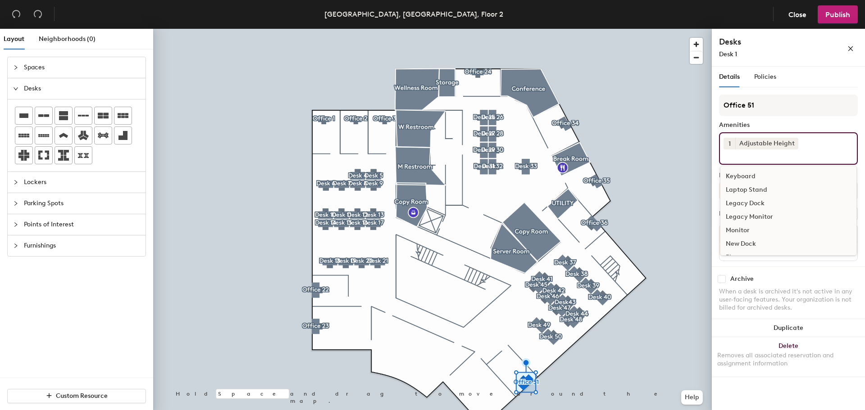
click at [732, 171] on div "Keyboard" at bounding box center [788, 177] width 136 height 14
click at [733, 219] on div "Monitor" at bounding box center [788, 217] width 136 height 14
click at [23, 113] on icon at bounding box center [23, 115] width 11 height 11
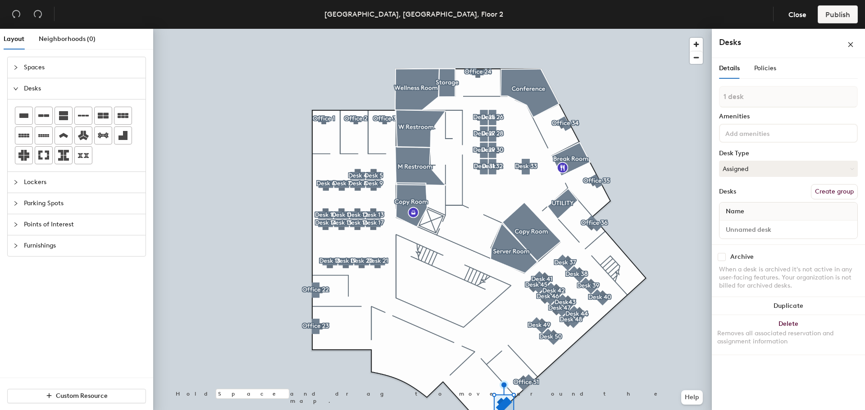
click at [840, 194] on button "Create group" at bounding box center [834, 191] width 47 height 15
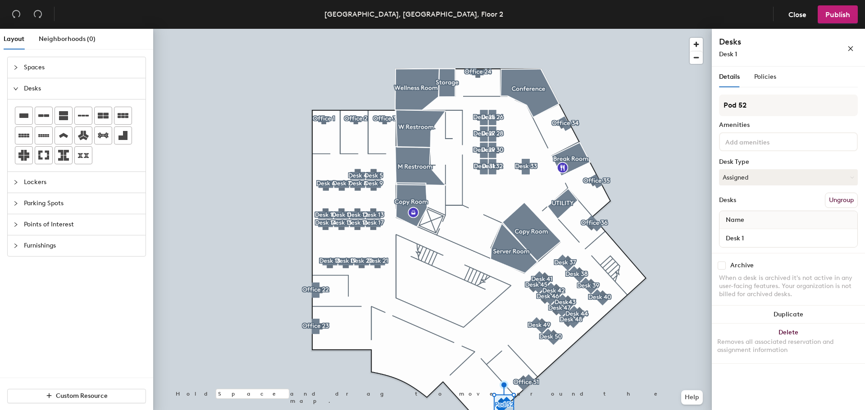
click at [700, 109] on div "Layout Neighborhoods (0) Spaces Desks Lockers Parking Spots Points of Interest …" at bounding box center [432, 221] width 865 height 385
type input "Office 52"
click at [743, 138] on input at bounding box center [763, 141] width 81 height 11
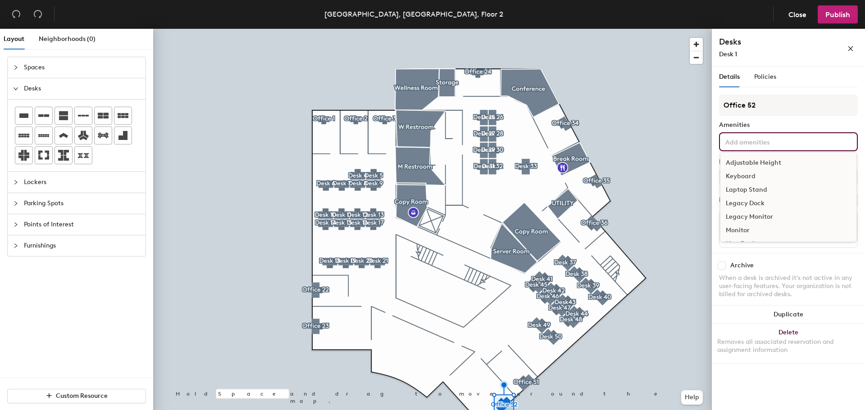
click at [743, 161] on div "Adjustable Height" at bounding box center [788, 163] width 136 height 14
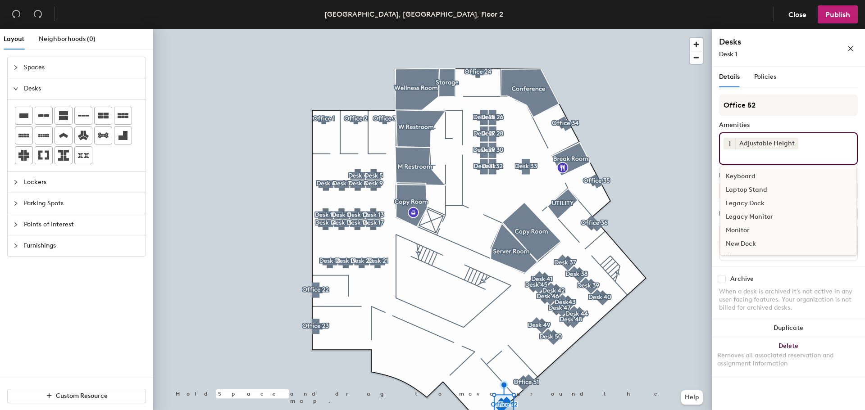
click at [744, 177] on div "Keyboard" at bounding box center [788, 177] width 136 height 14
click at [738, 215] on div "Monitor" at bounding box center [788, 217] width 136 height 14
click at [58, 64] on span "Spaces" at bounding box center [82, 67] width 116 height 21
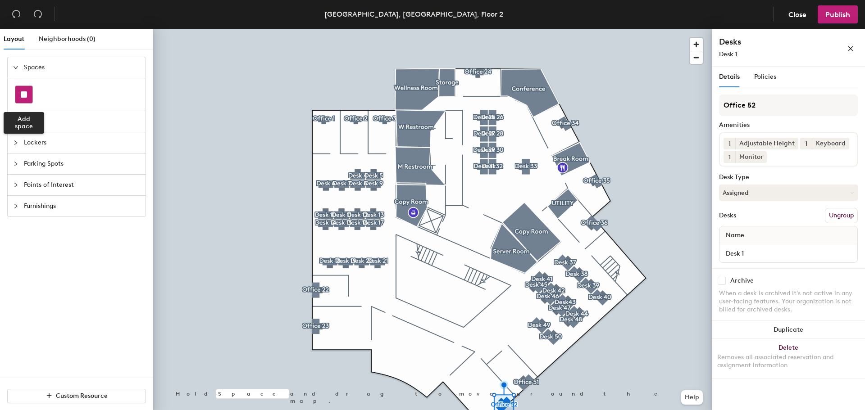
click at [27, 93] on rect at bounding box center [24, 94] width 6 height 6
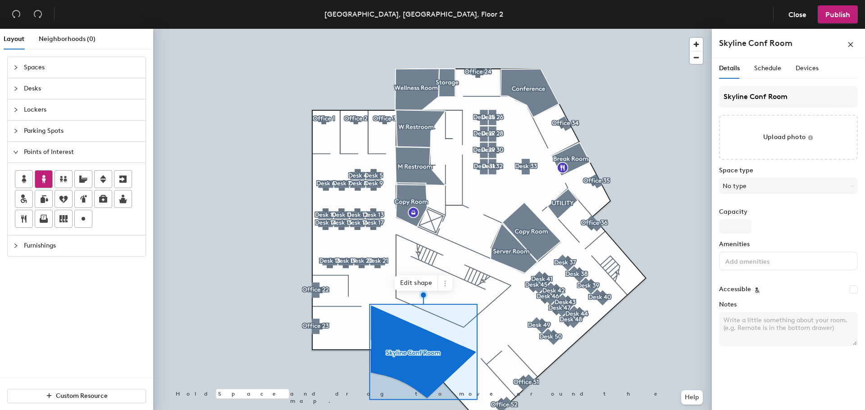
click at [47, 179] on icon at bounding box center [43, 179] width 11 height 11
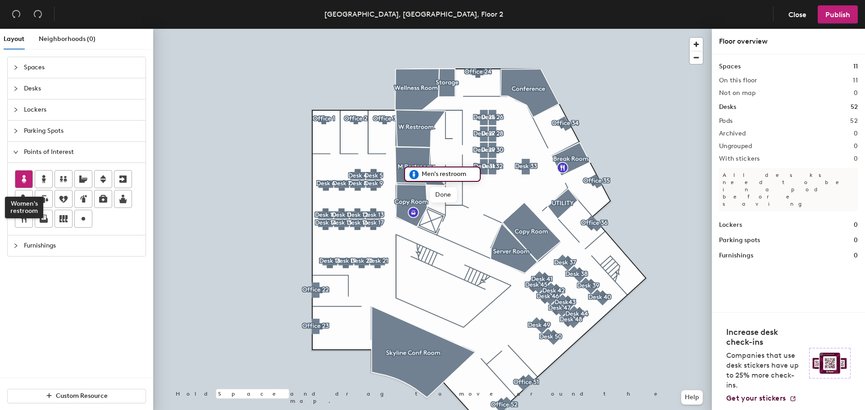
click at [22, 180] on icon at bounding box center [23, 179] width 11 height 11
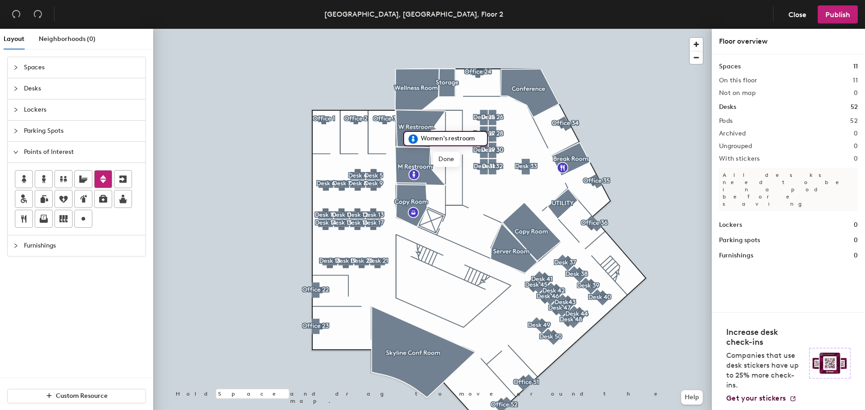
click at [95, 181] on div at bounding box center [103, 179] width 17 height 17
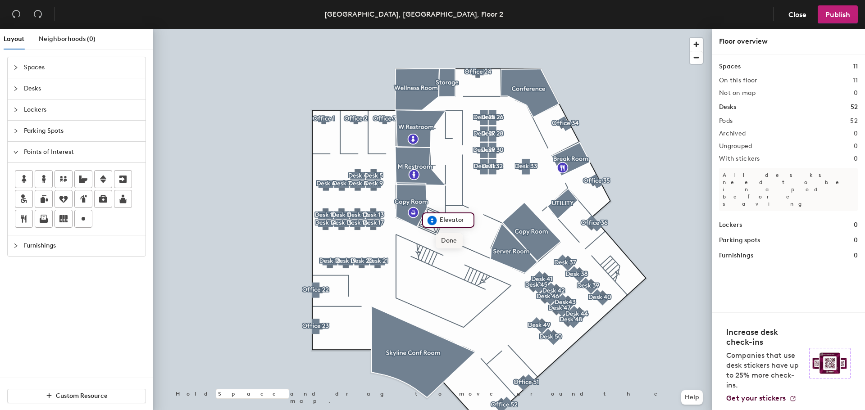
click at [455, 241] on span "Done" at bounding box center [449, 240] width 27 height 15
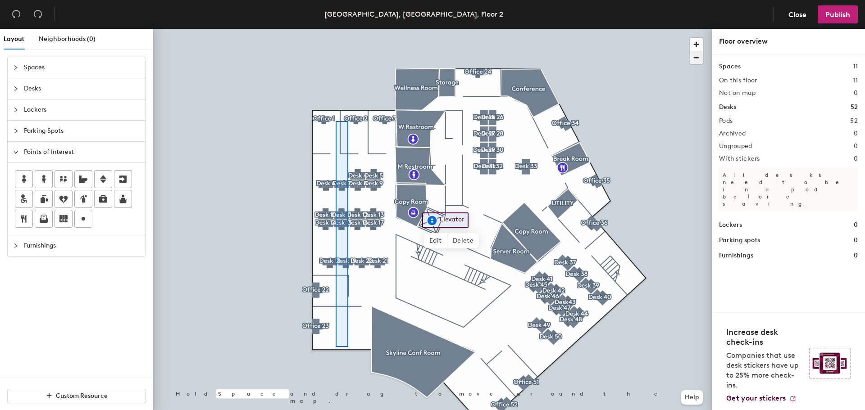
click at [335, 29] on div at bounding box center [432, 29] width 558 height 0
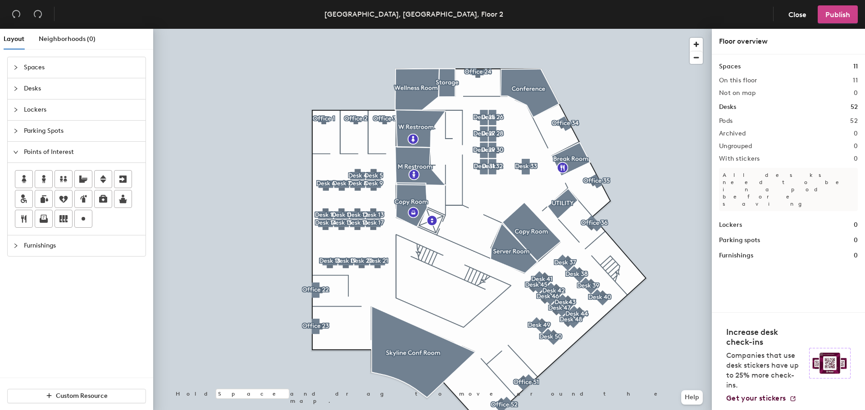
click at [832, 13] on span "Publish" at bounding box center [837, 14] width 25 height 9
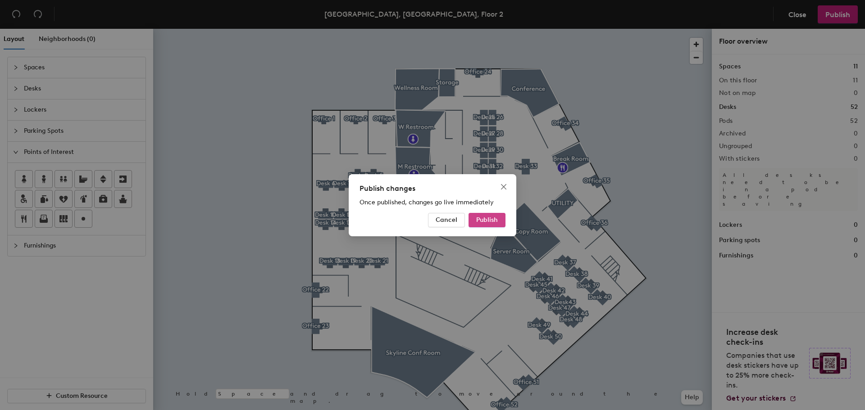
click at [486, 224] on button "Publish" at bounding box center [486, 220] width 37 height 14
